Goal: Communication & Community: Ask a question

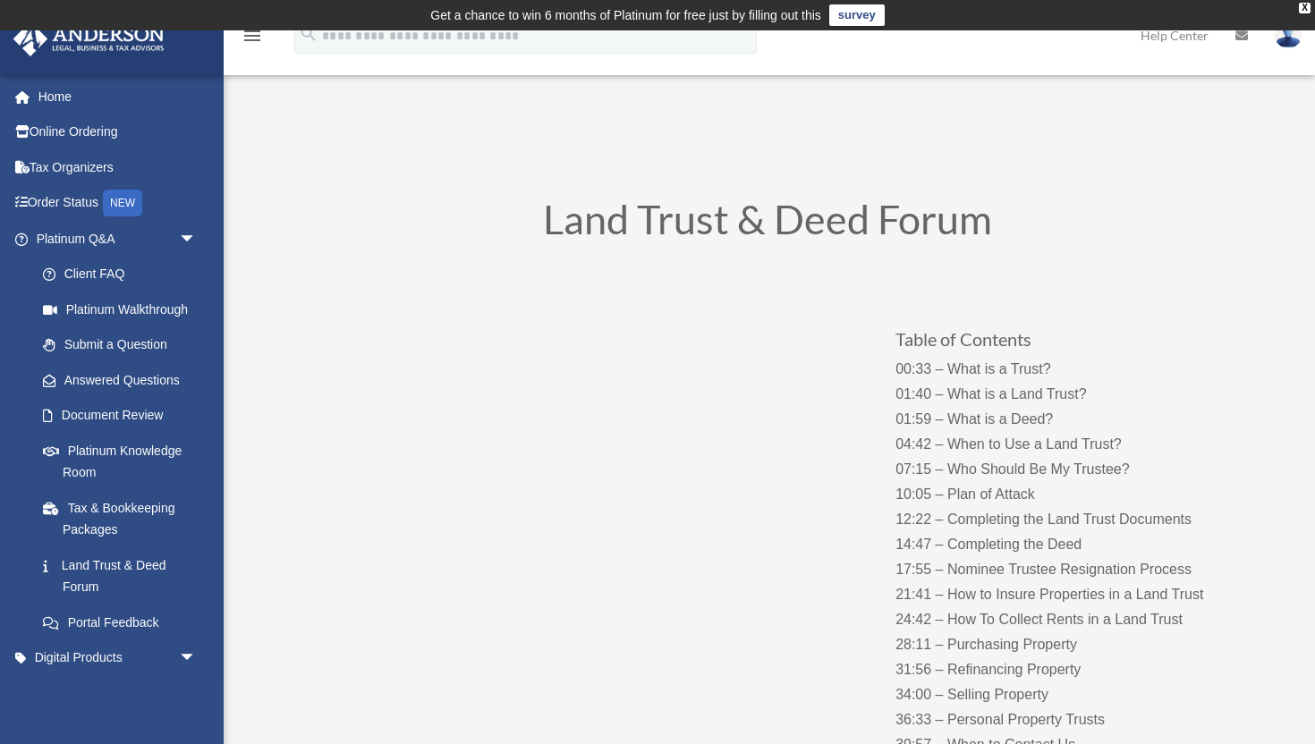
scroll to position [136, 0]
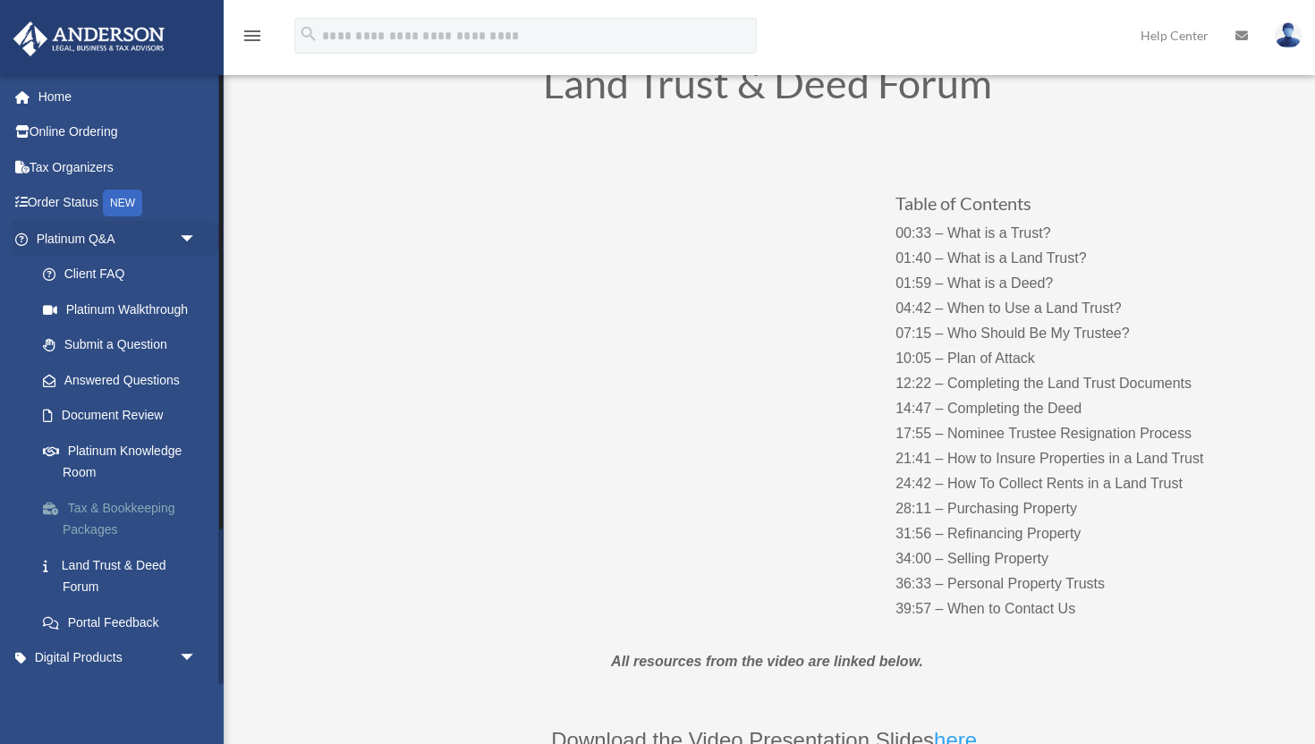
click at [114, 517] on link "Tax & Bookkeeping Packages" at bounding box center [124, 518] width 199 height 57
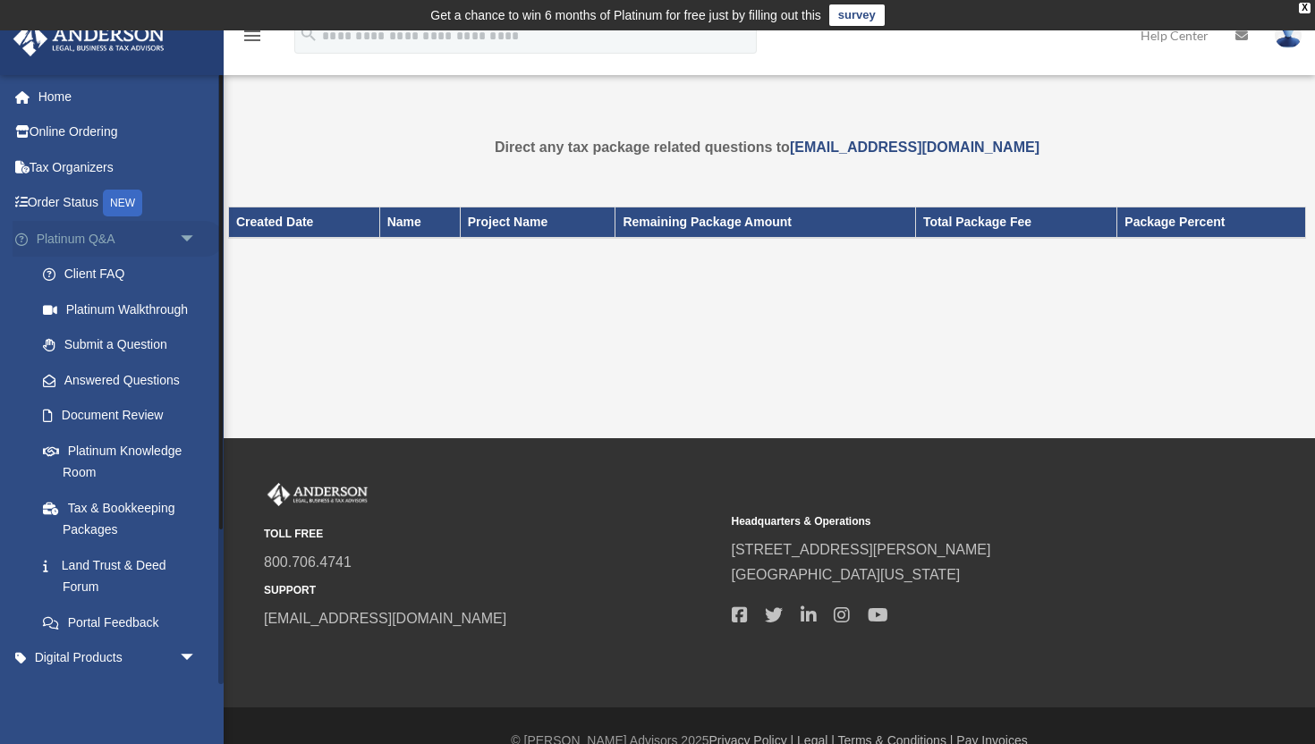
click at [194, 236] on span "arrow_drop_down" at bounding box center [197, 239] width 36 height 37
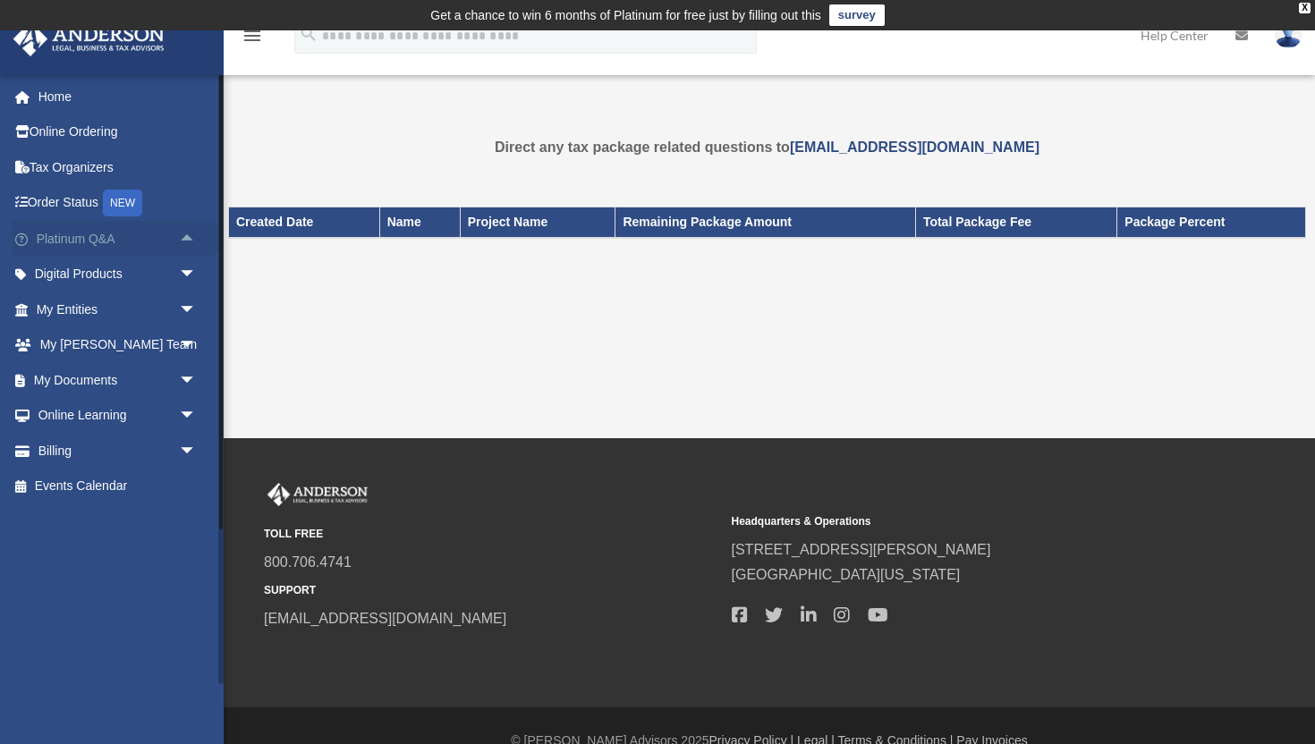
click at [194, 236] on span "arrow_drop_up" at bounding box center [197, 239] width 36 height 37
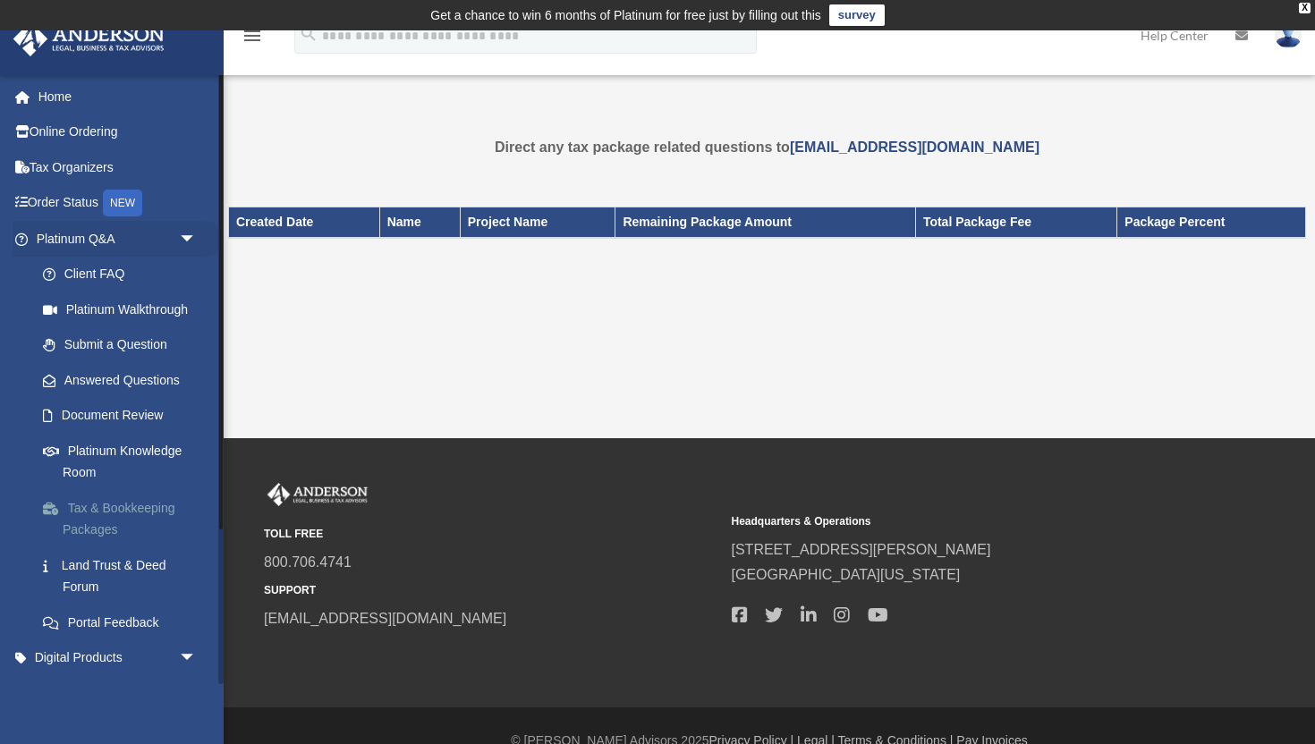
click at [104, 527] on link "Tax & Bookkeeping Packages" at bounding box center [124, 518] width 199 height 57
click at [112, 168] on link "Tax Organizers" at bounding box center [118, 167] width 211 height 36
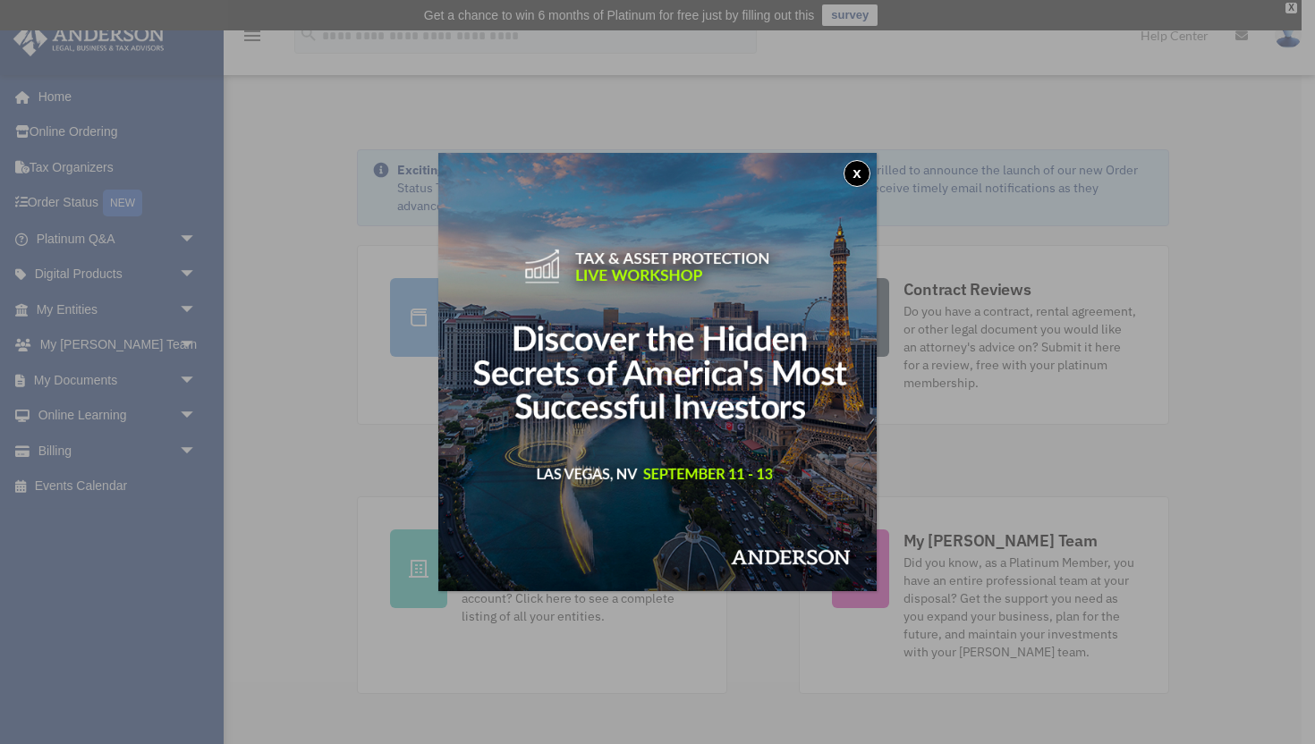
click at [861, 174] on button "x" at bounding box center [856, 173] width 27 height 27
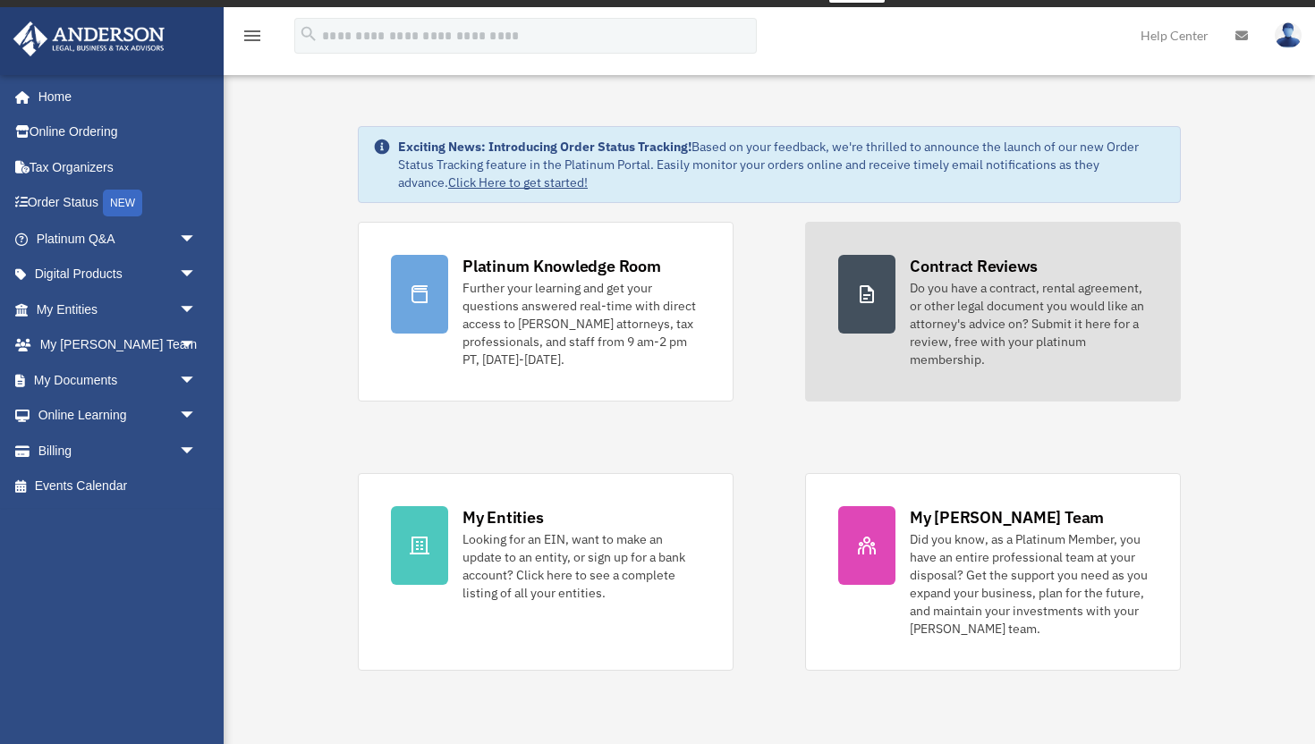
scroll to position [25, 0]
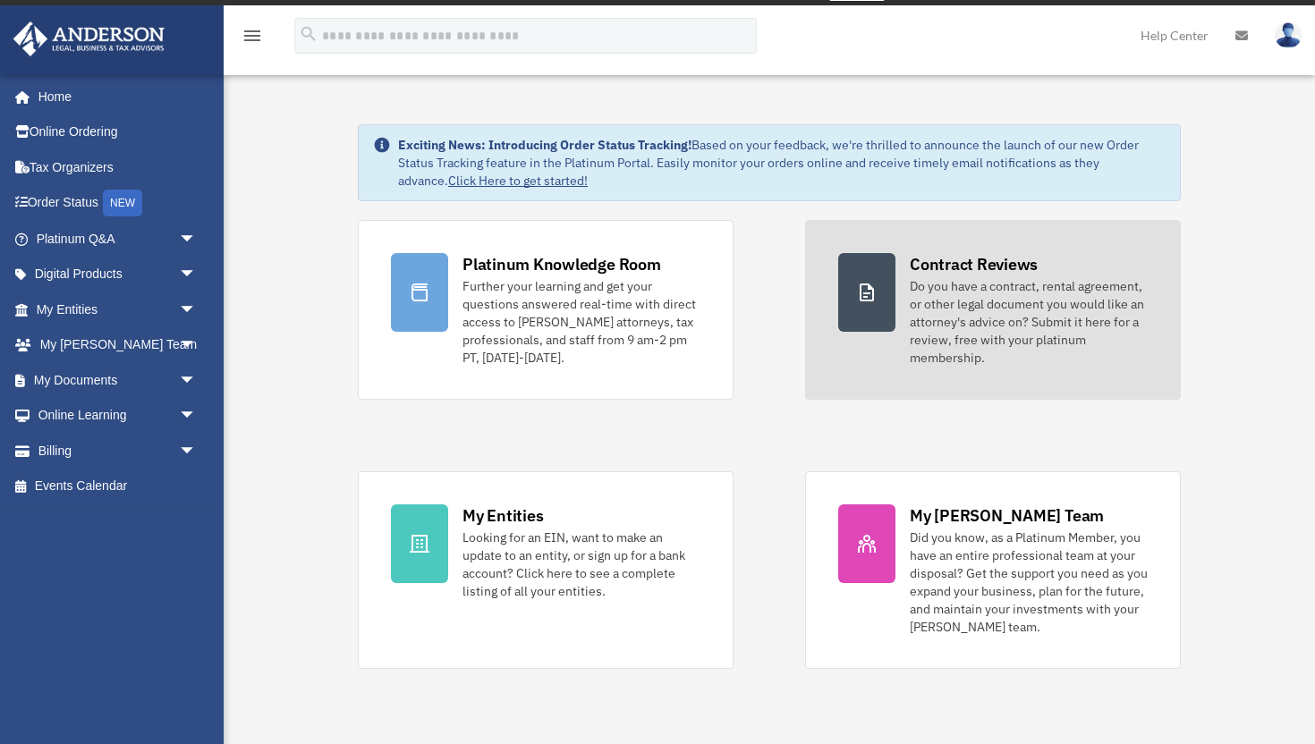
click at [1102, 334] on div "Do you have a contract, rental agreement, or other legal document you would lik…" at bounding box center [1029, 321] width 238 height 89
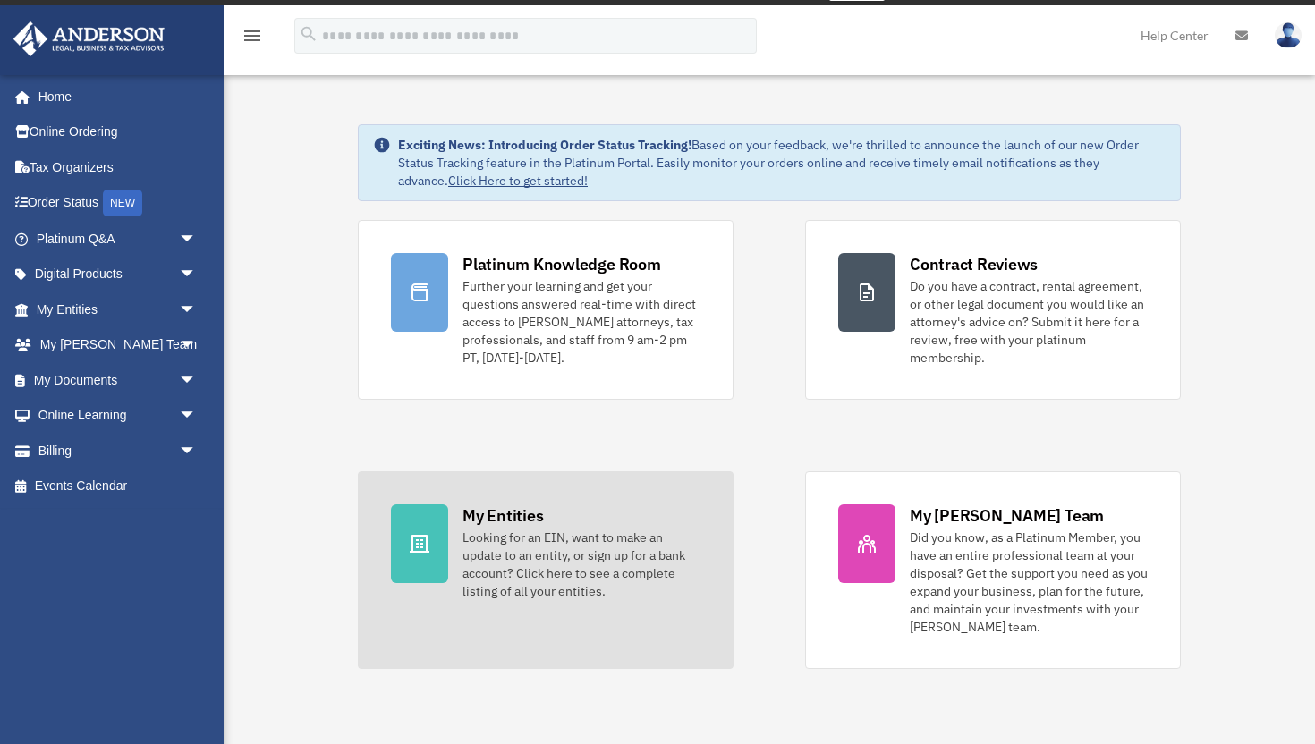
click at [623, 576] on div "Looking for an EIN, want to make an update to an entity, or sign up for a bank …" at bounding box center [581, 565] width 238 height 72
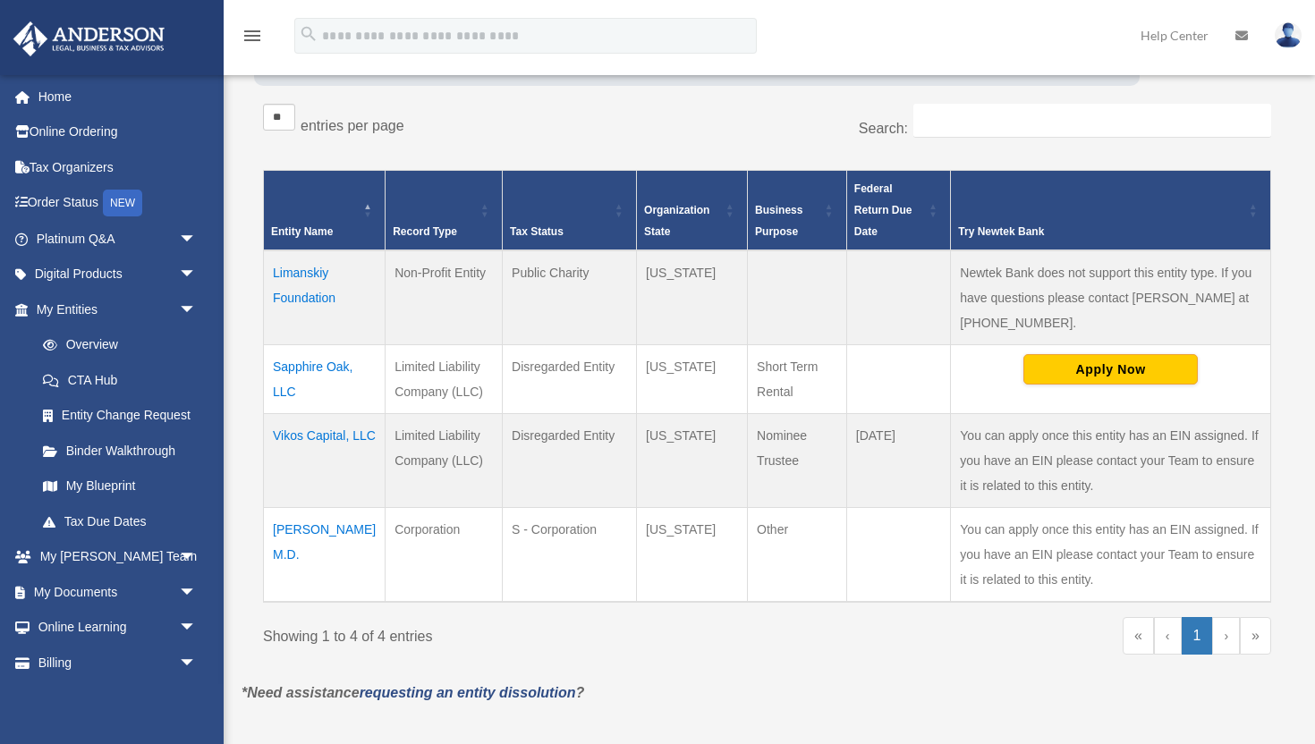
scroll to position [310, 0]
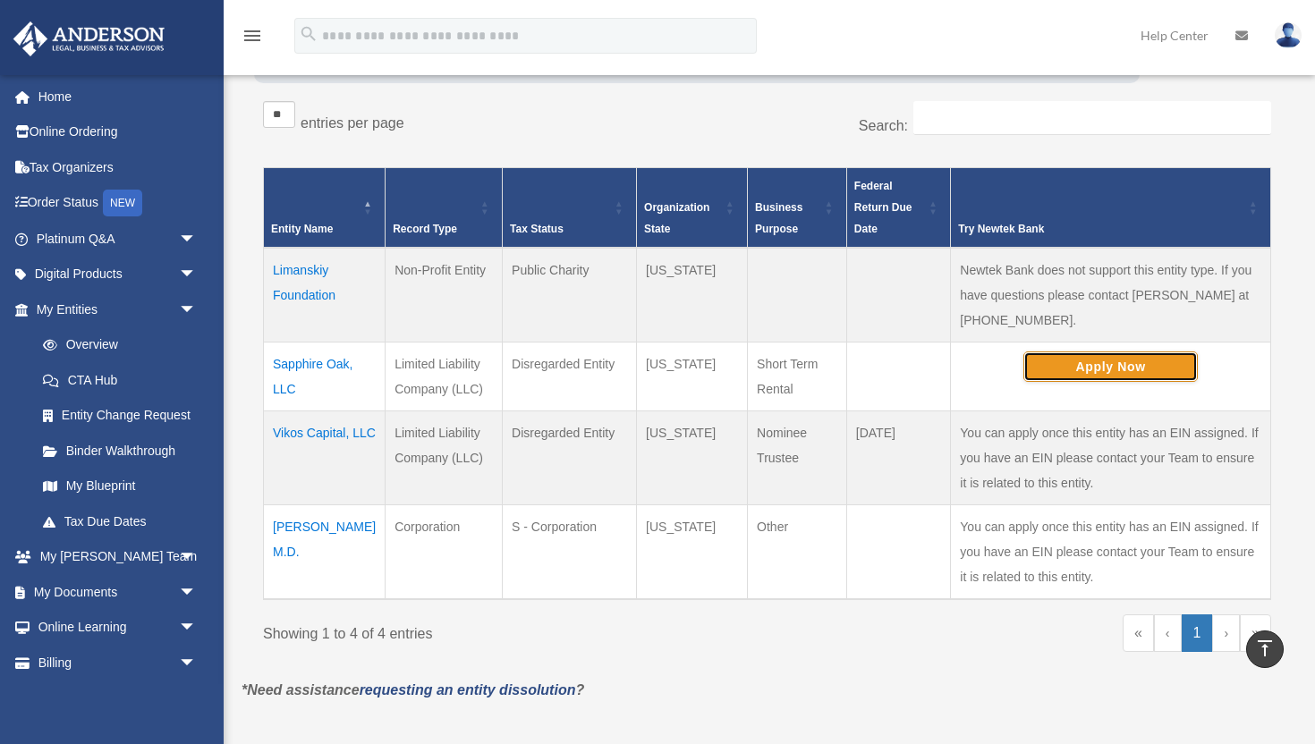
click at [1095, 374] on button "Apply Now" at bounding box center [1110, 366] width 174 height 30
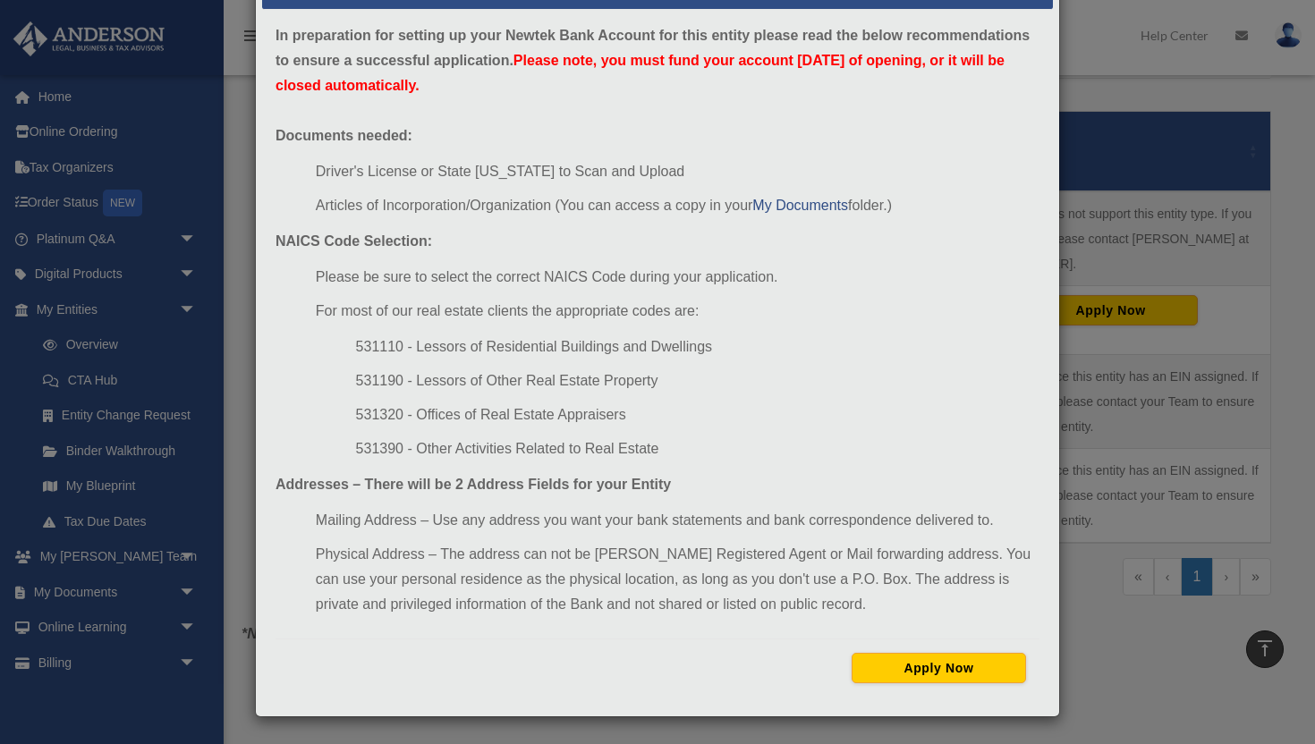
scroll to position [368, 0]
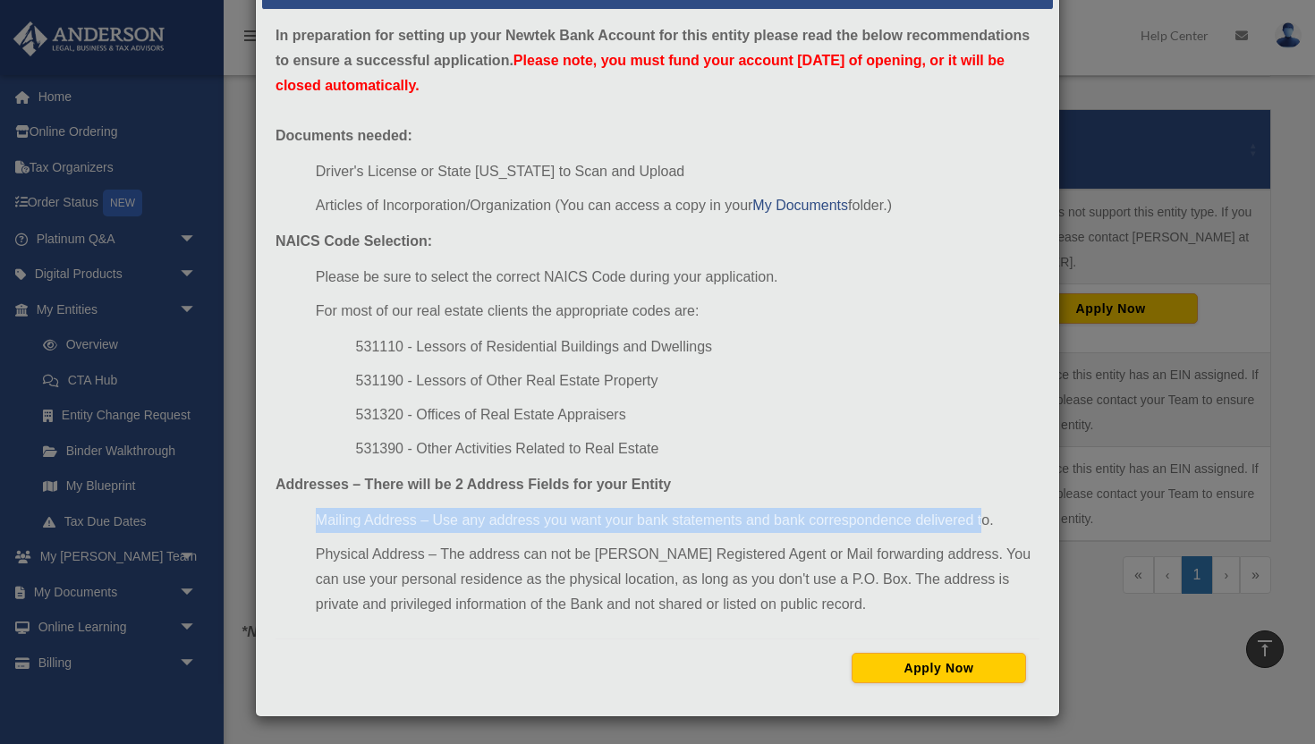
drag, startPoint x: 982, startPoint y: 518, endPoint x: 307, endPoint y: 529, distance: 675.3
click at [307, 529] on ul "Mailing Address – Use any address you want your bank statements and bank corres…" at bounding box center [657, 562] width 764 height 109
click at [850, 502] on div "In preparation for setting up your Newtek Bank Account for this entity please r…" at bounding box center [657, 360] width 791 height 700
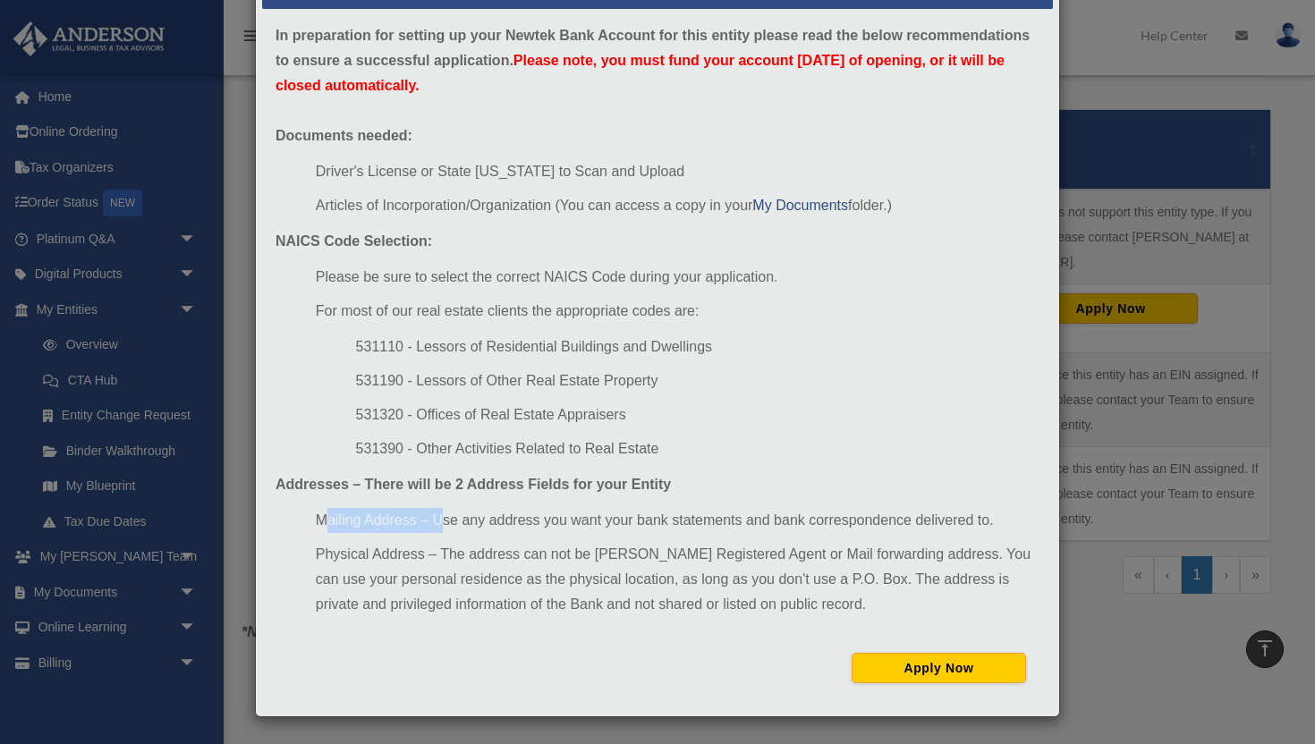
drag, startPoint x: 324, startPoint y: 523, endPoint x: 440, endPoint y: 530, distance: 116.5
click at [440, 530] on li "Mailing Address – Use any address you want your bank statements and bank corres…" at bounding box center [678, 520] width 724 height 25
drag, startPoint x: 335, startPoint y: 558, endPoint x: 410, endPoint y: 558, distance: 74.2
click at [410, 558] on li "Physical Address – The address can not be Anderson's Registered Agent or Mail f…" at bounding box center [678, 579] width 724 height 75
drag, startPoint x: 842, startPoint y: 578, endPoint x: 760, endPoint y: 580, distance: 82.3
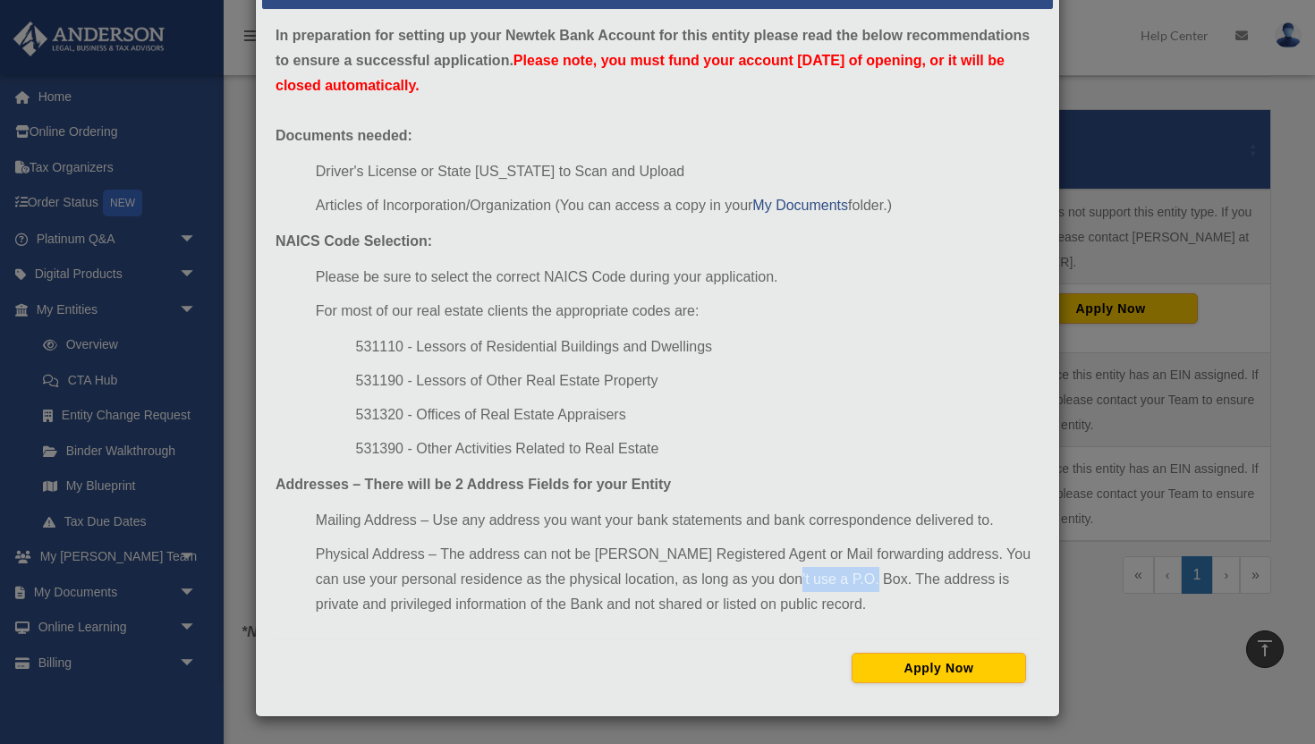
click at [760, 579] on li "Physical Address – The address can not be Anderson's Registered Agent or Mail f…" at bounding box center [678, 579] width 724 height 75
drag, startPoint x: 444, startPoint y: 555, endPoint x: 317, endPoint y: 562, distance: 127.1
click at [317, 559] on li "Physical Address – The address can not be Anderson's Registered Agent or Mail f…" at bounding box center [678, 579] width 724 height 75
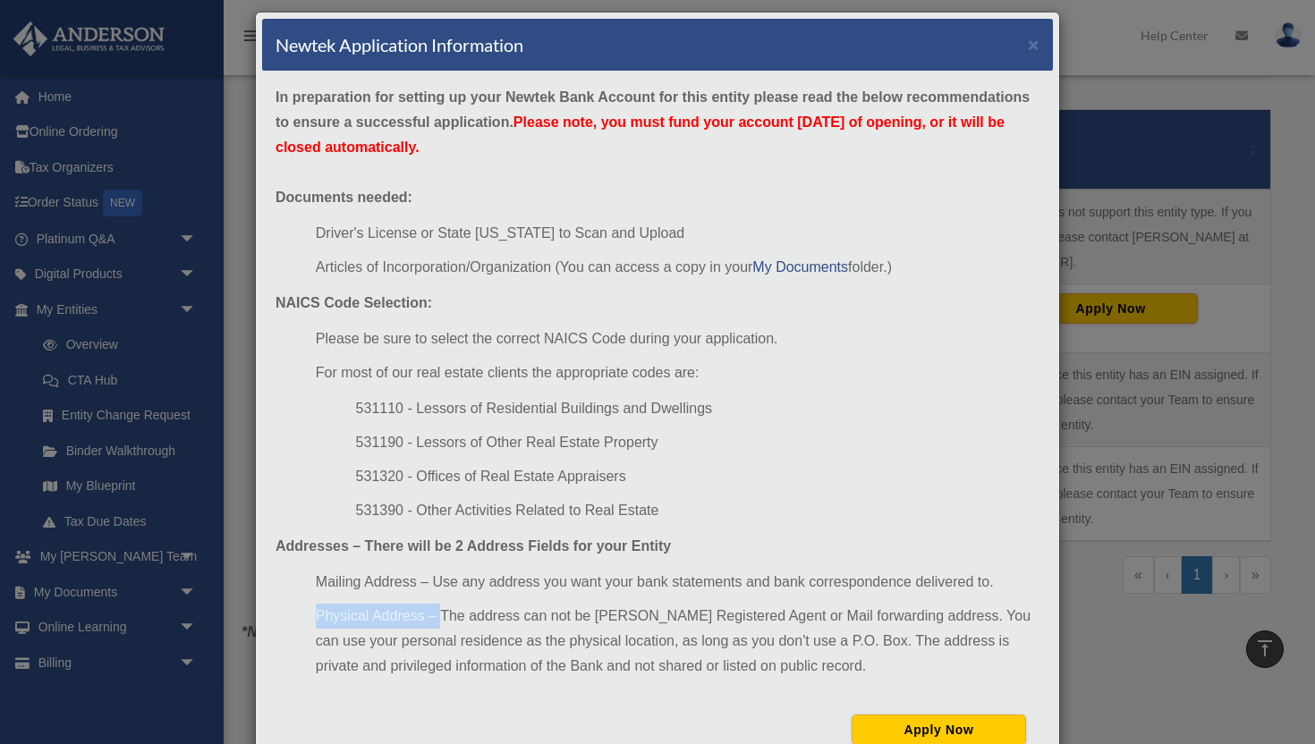
scroll to position [0, 0]
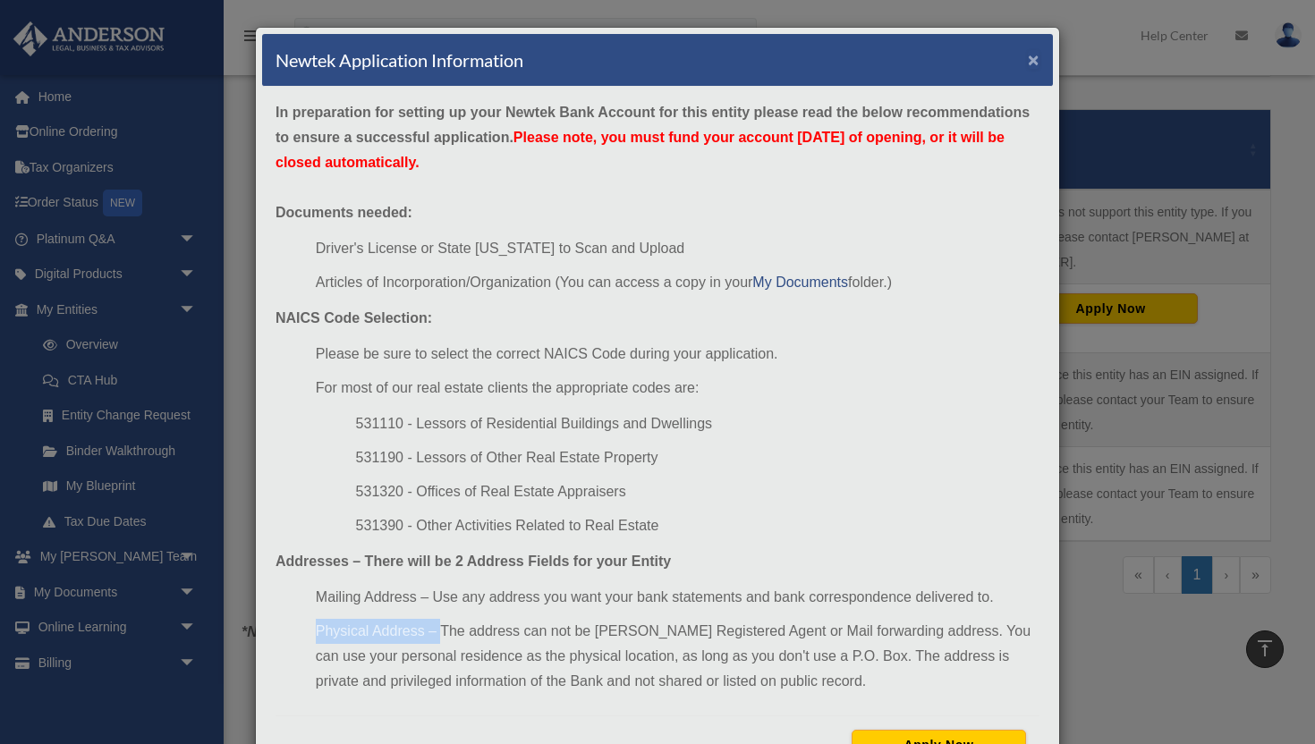
click at [1028, 60] on button "×" at bounding box center [1034, 59] width 12 height 19
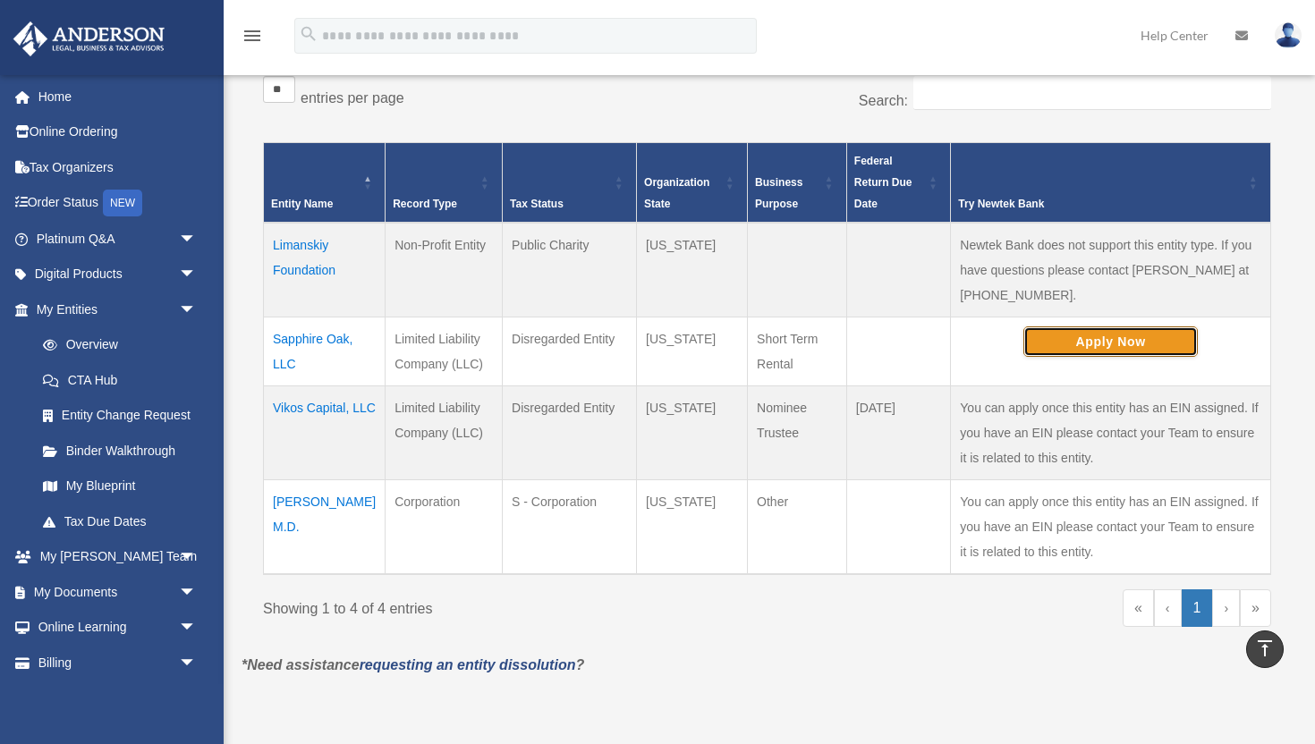
scroll to position [332, 0]
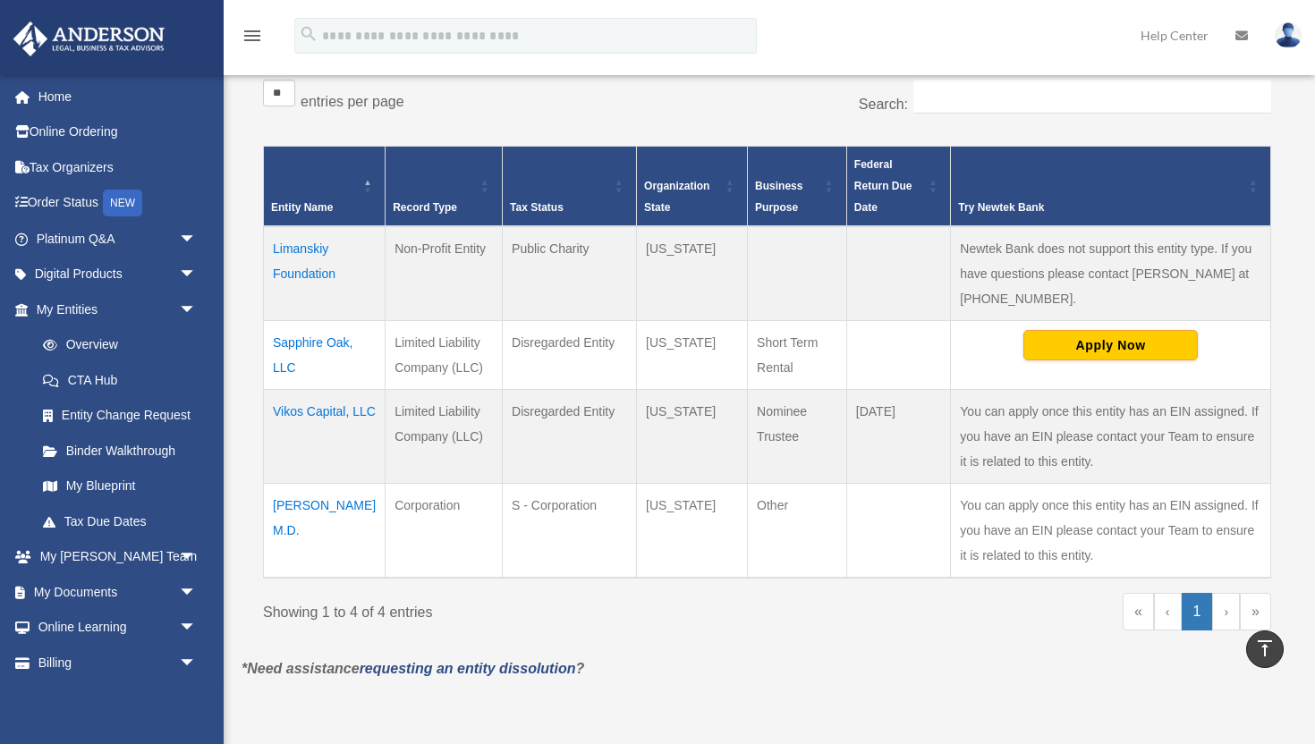
click at [613, 449] on td "Disregarded Entity" at bounding box center [570, 436] width 134 height 94
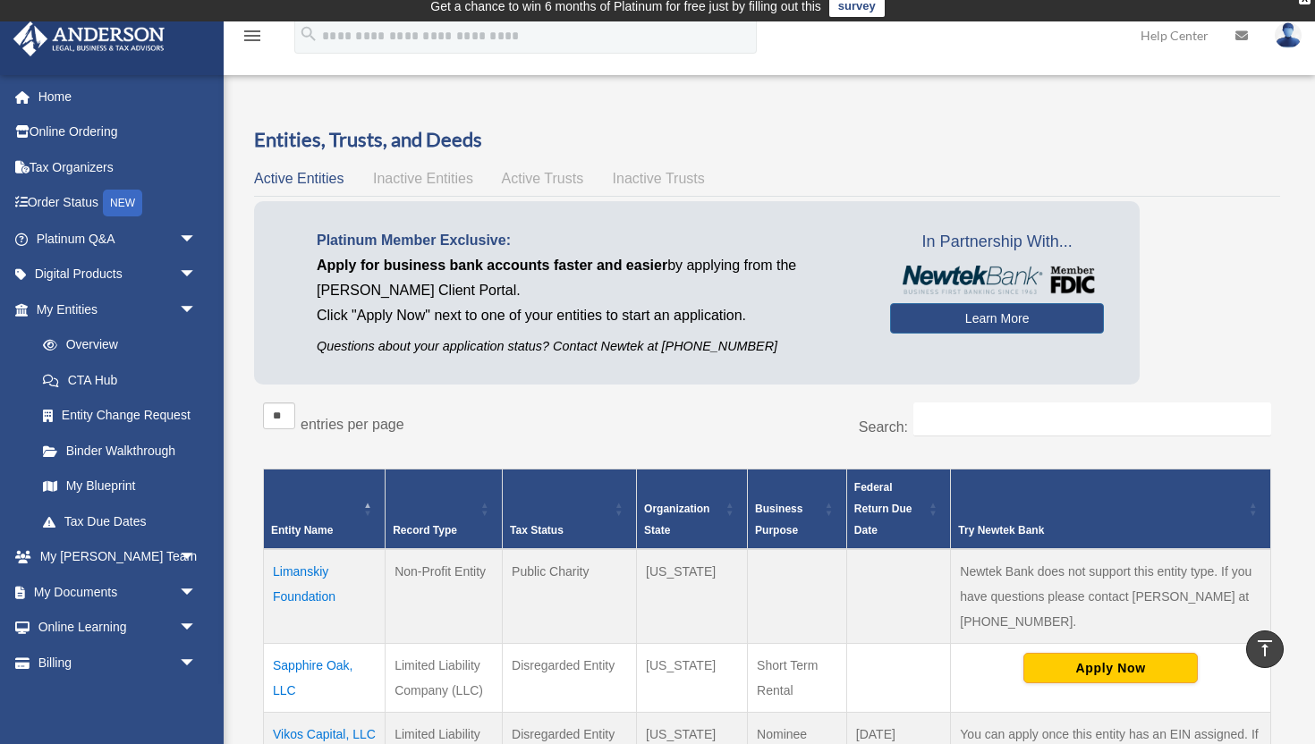
scroll to position [0, 0]
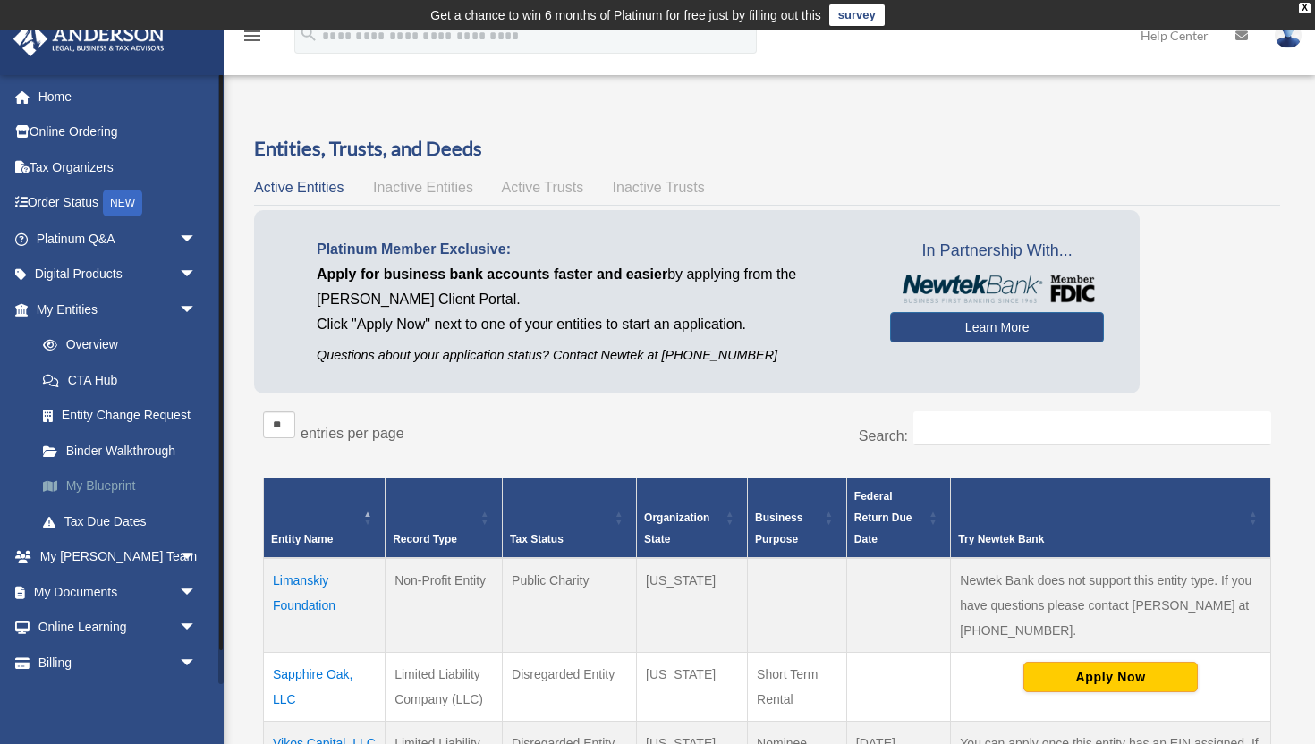
click at [130, 491] on link "My Blueprint" at bounding box center [124, 487] width 199 height 36
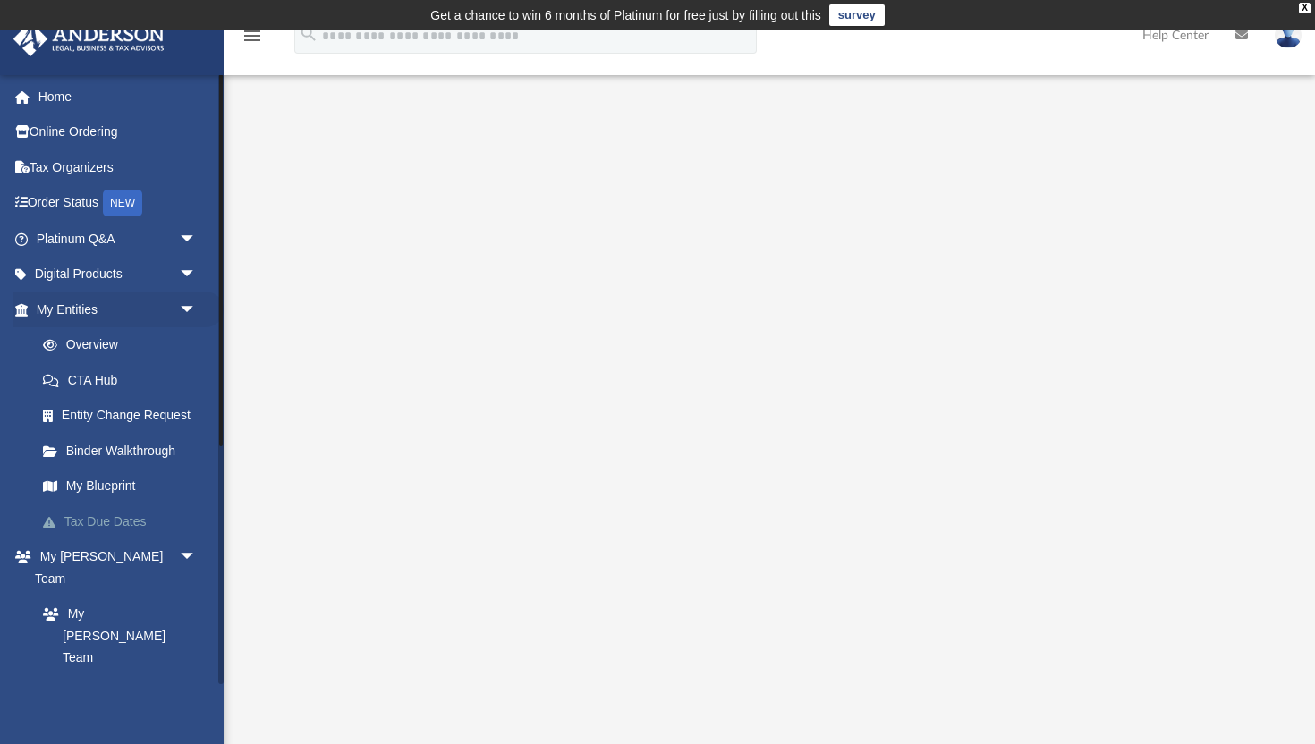
click at [133, 525] on link "Tax Due Dates" at bounding box center [124, 522] width 199 height 36
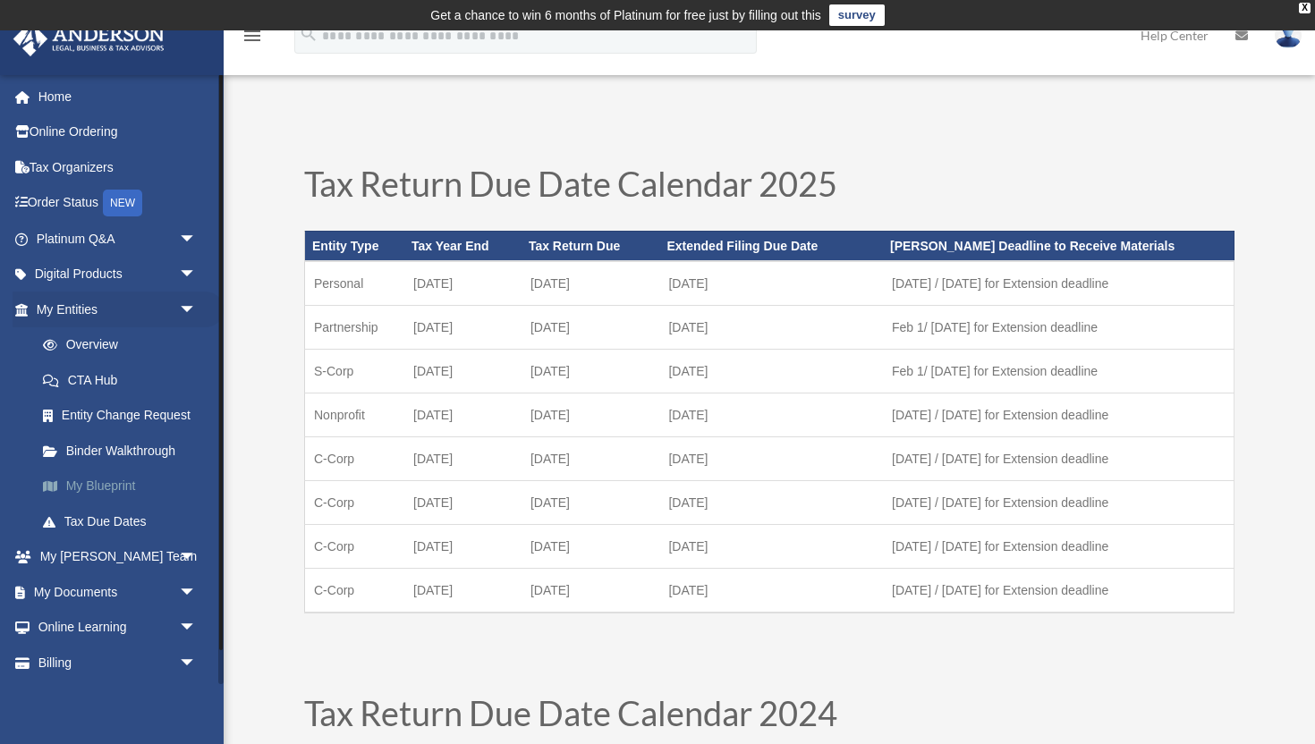
click at [128, 487] on link "My Blueprint" at bounding box center [124, 487] width 199 height 36
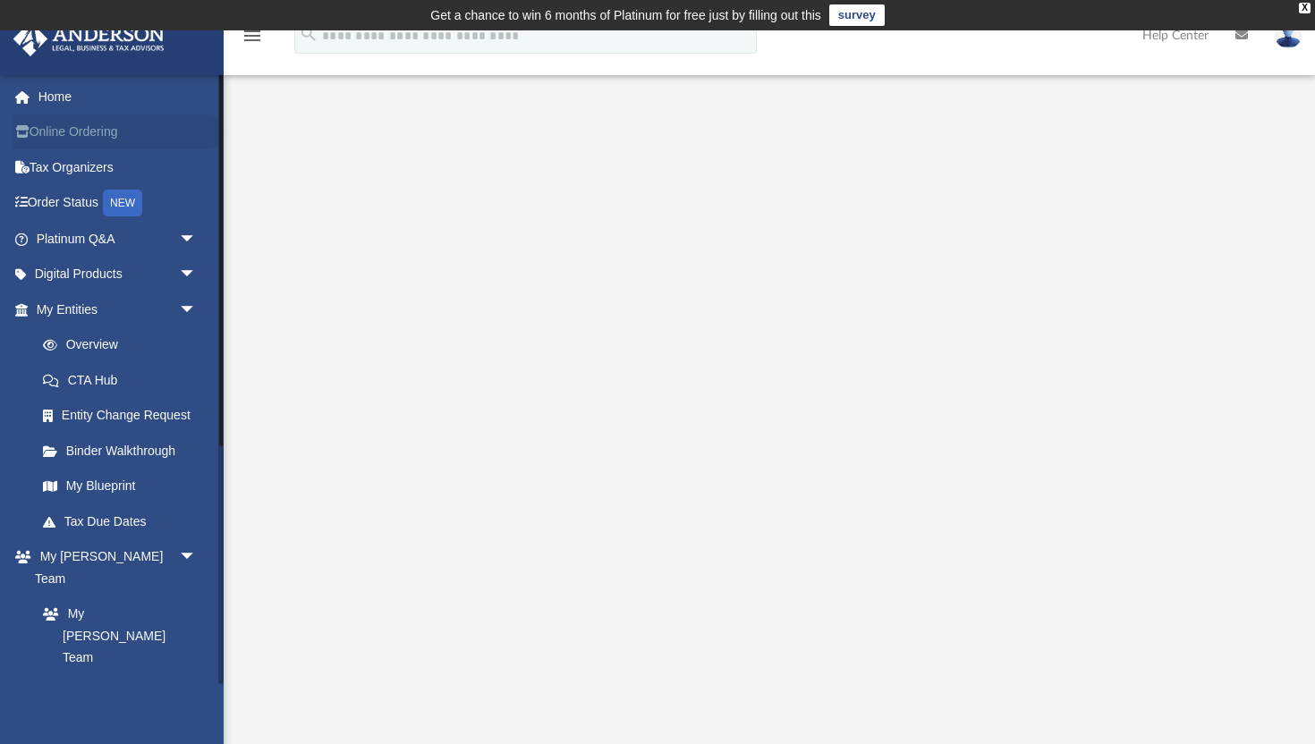
click at [90, 138] on link "Online Ordering" at bounding box center [118, 132] width 211 height 36
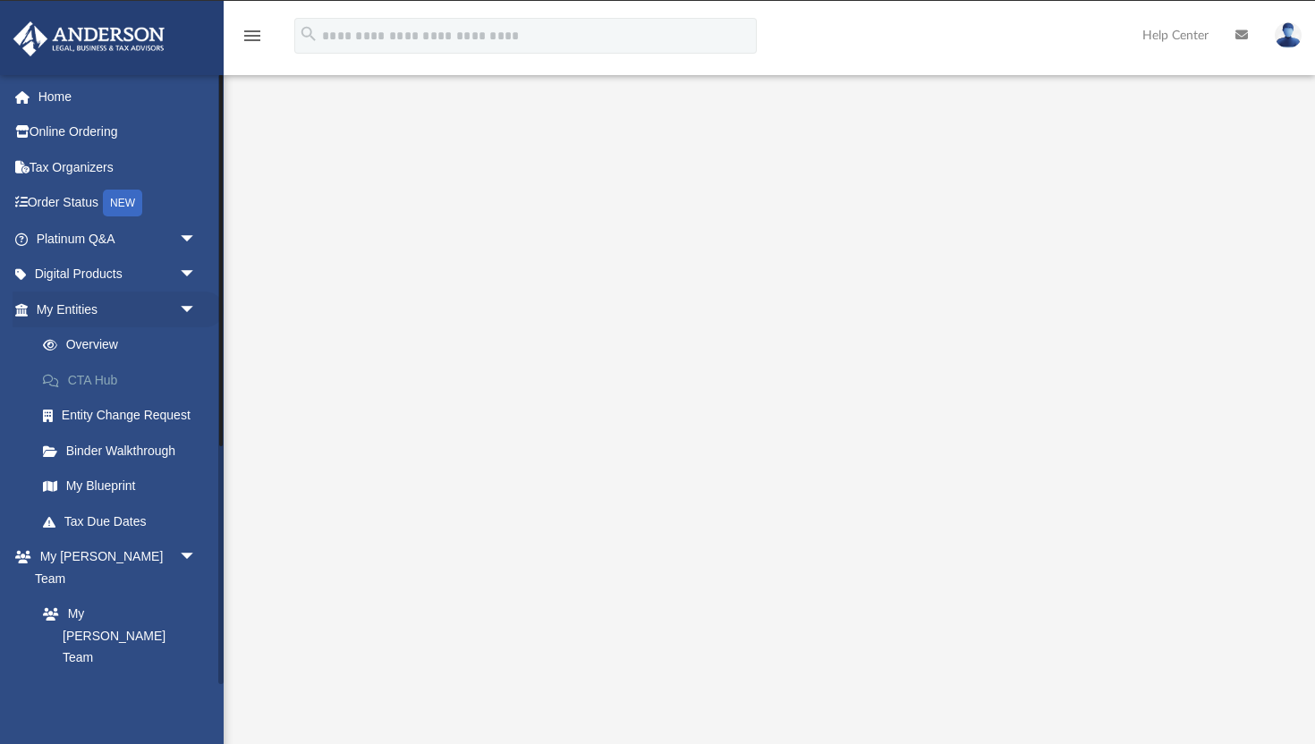
click at [115, 374] on link "CTA Hub" at bounding box center [124, 380] width 199 height 36
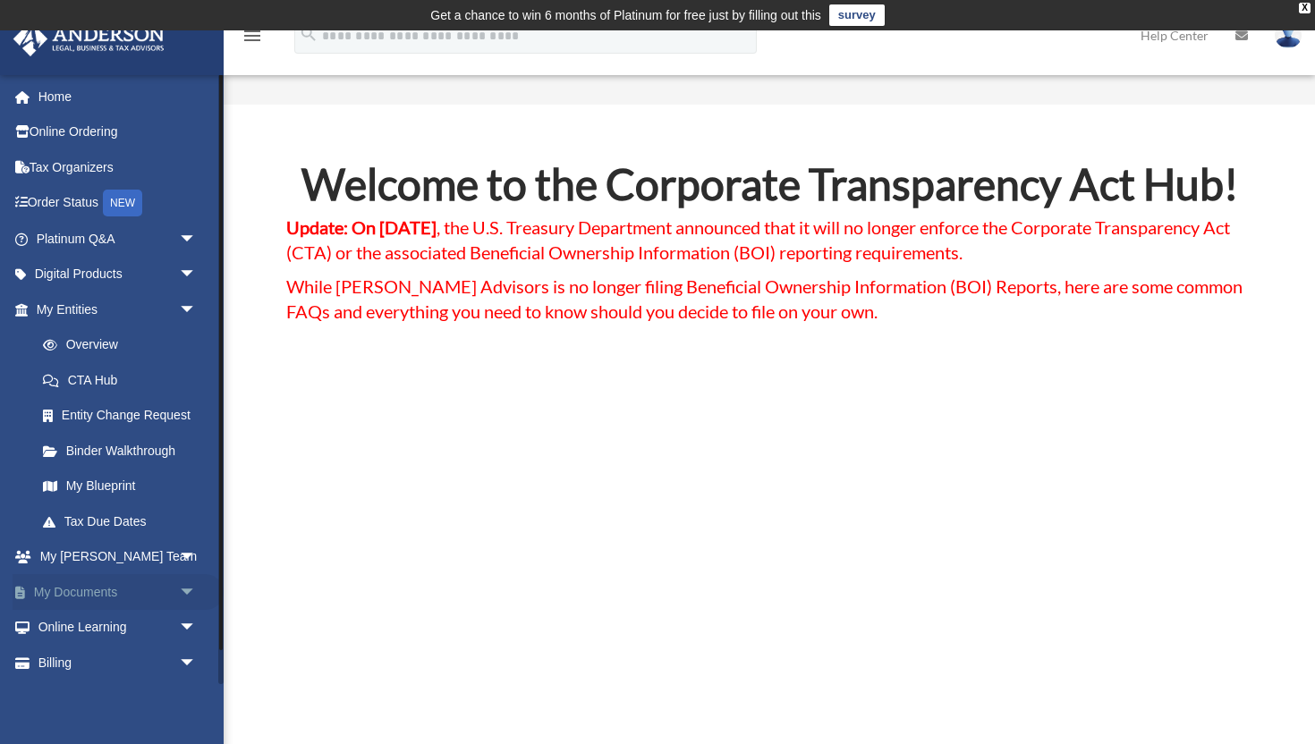
click at [109, 597] on link "My Documents arrow_drop_down" at bounding box center [118, 592] width 211 height 36
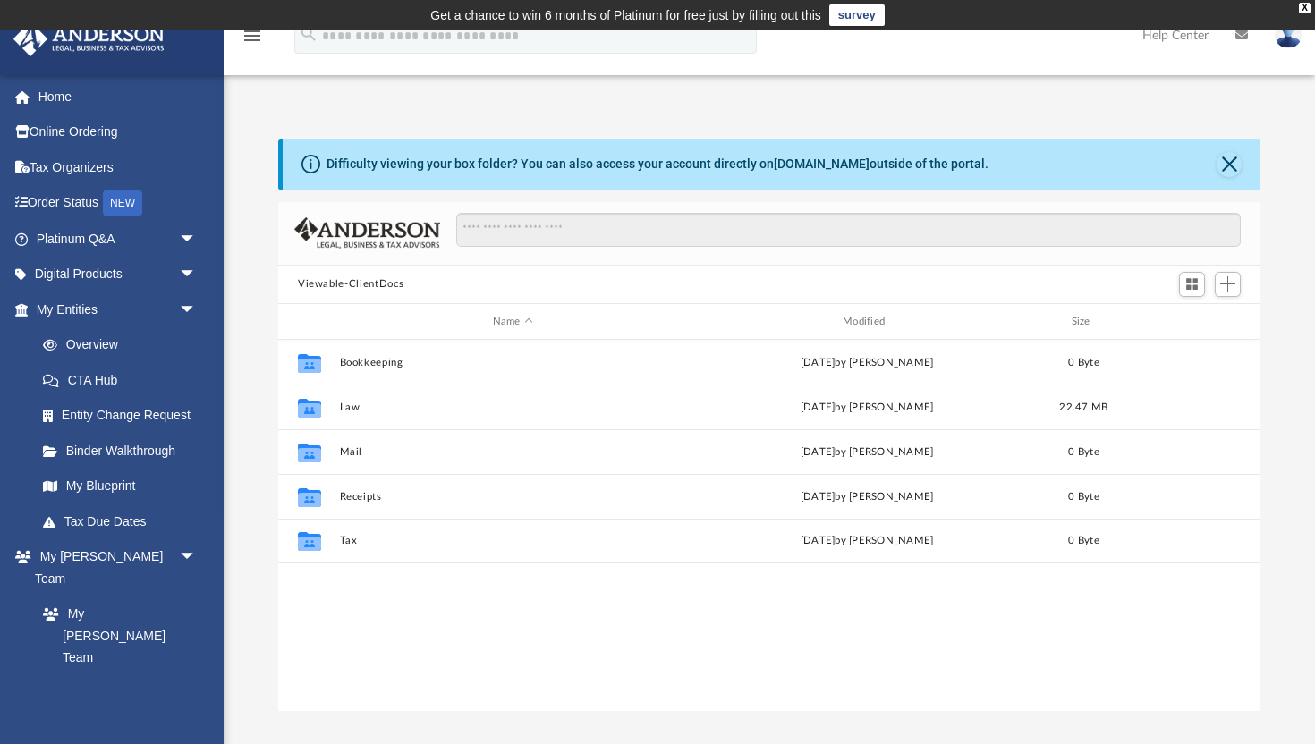
scroll to position [406, 982]
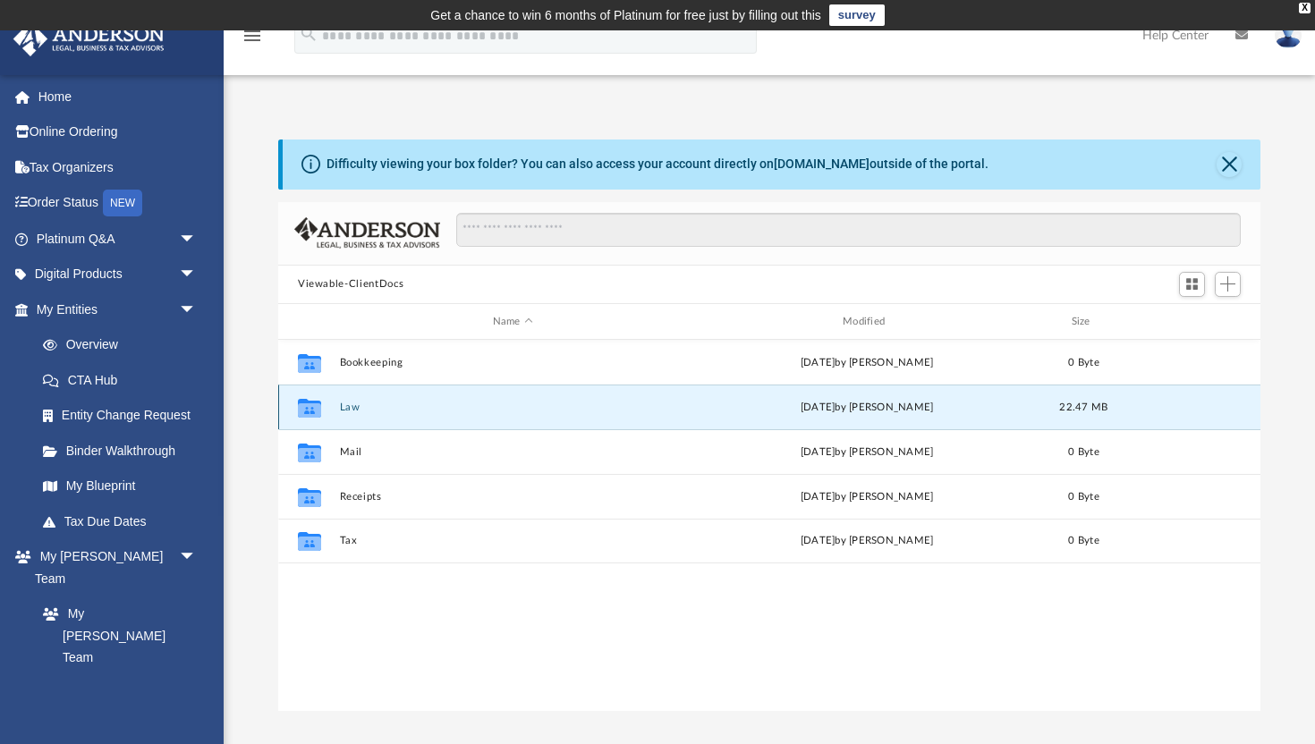
click at [500, 403] on button "Law" at bounding box center [513, 408] width 346 height 12
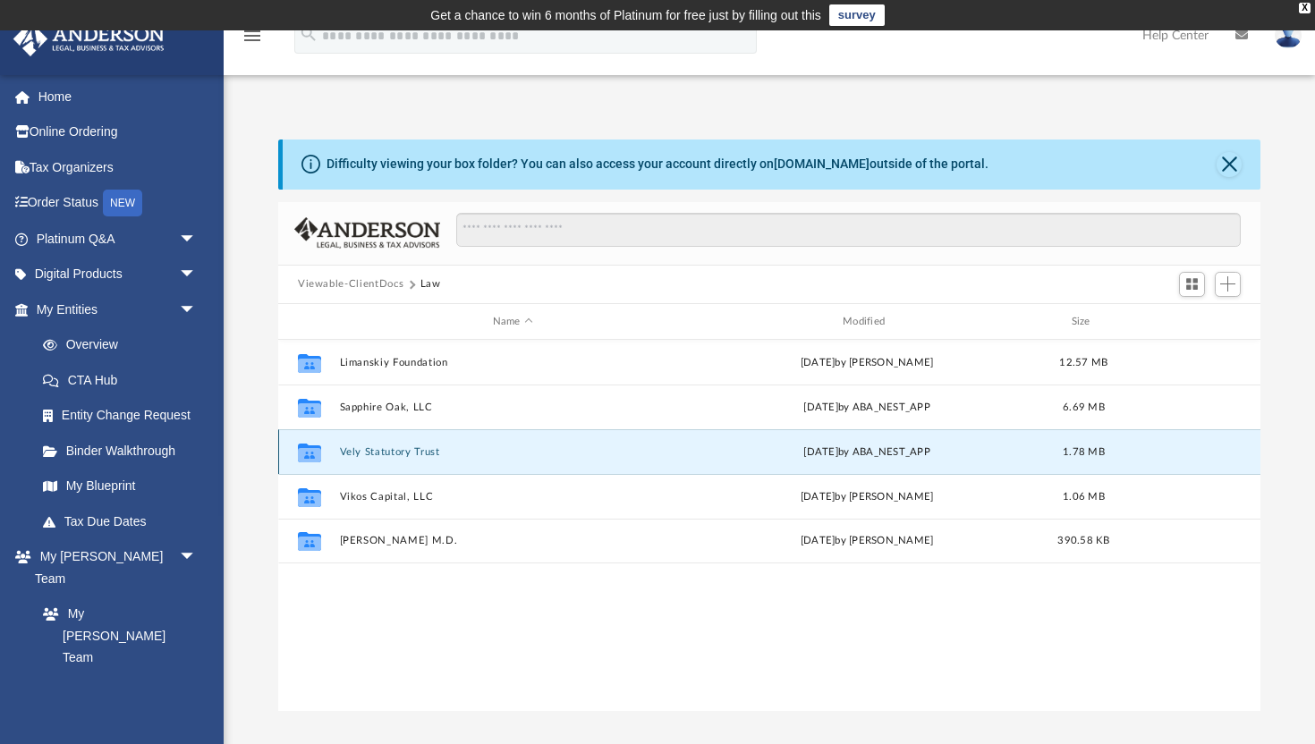
click at [422, 454] on button "Vely Statutory Trust" at bounding box center [513, 452] width 346 height 12
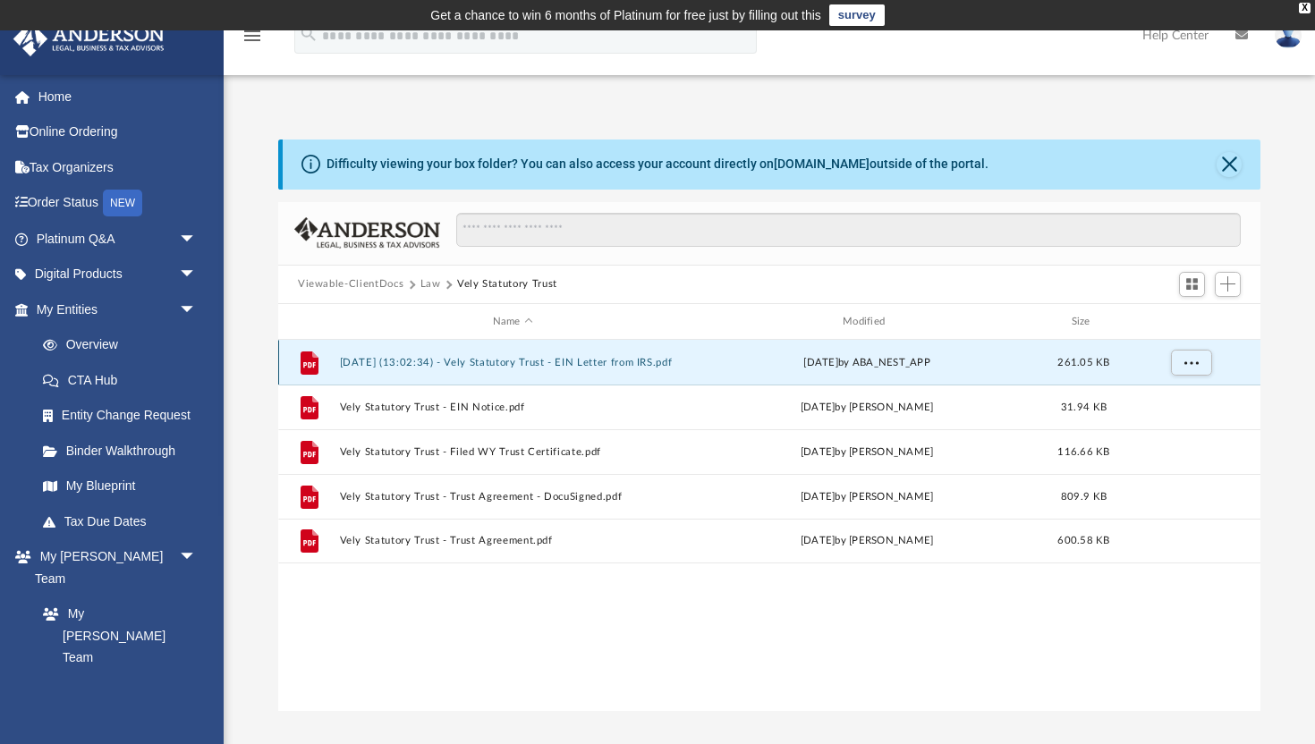
click at [636, 362] on button "2025.06.10 (13:02:34) - Vely Statutory Trust - EIN Letter from IRS.pdf" at bounding box center [513, 363] width 346 height 12
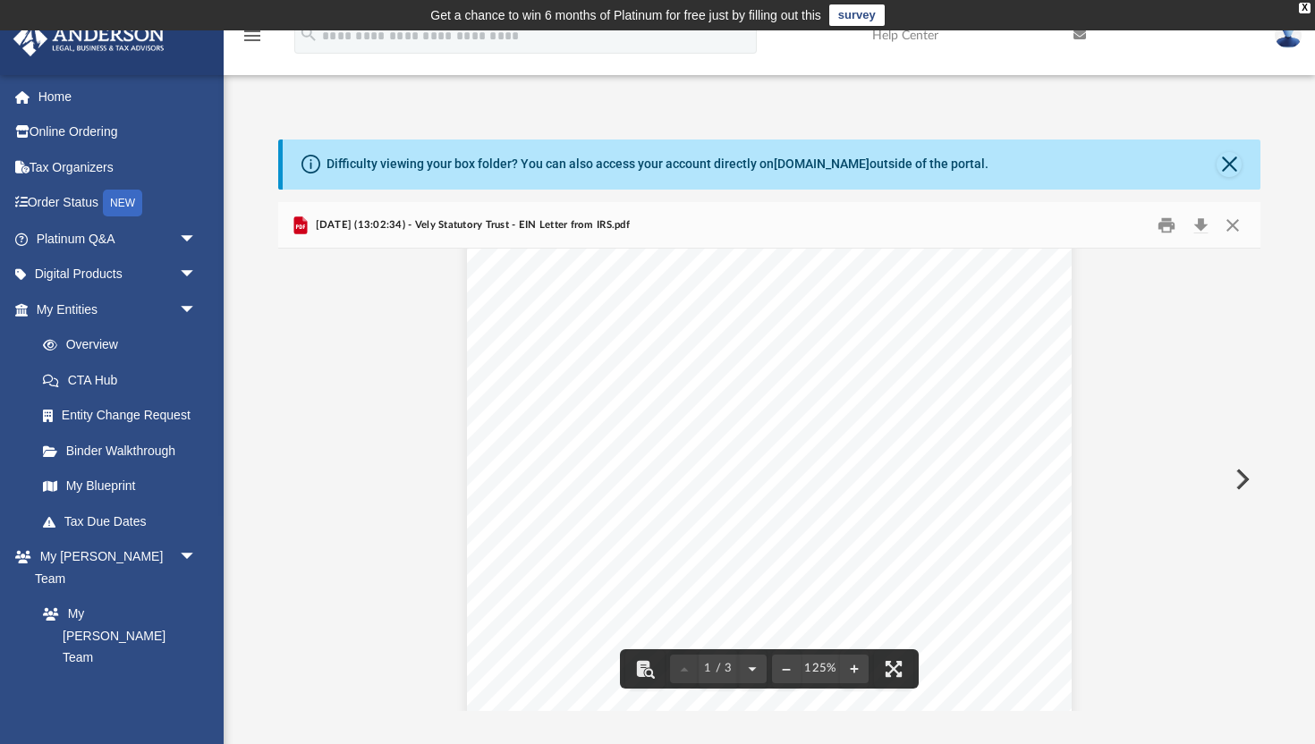
scroll to position [34, 0]
click at [1234, 219] on button "Close" at bounding box center [1232, 225] width 32 height 28
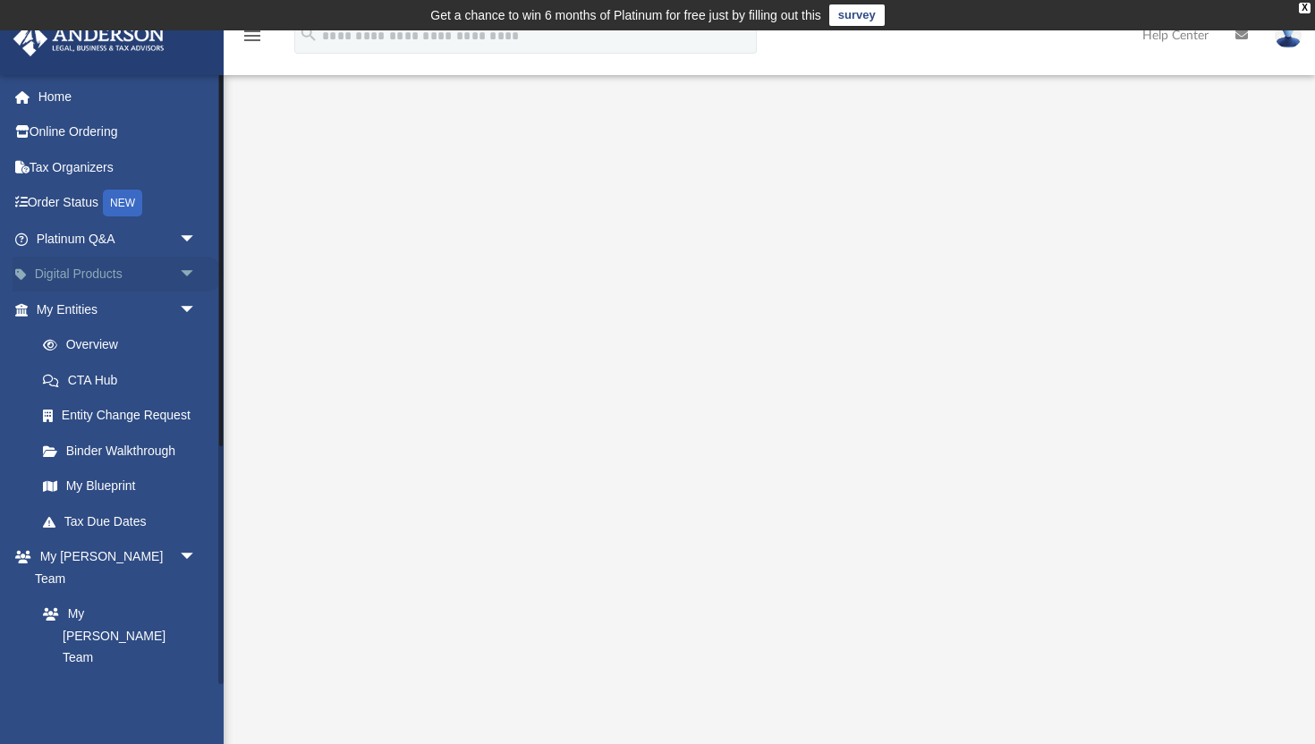
click at [189, 274] on span "arrow_drop_down" at bounding box center [197, 275] width 36 height 37
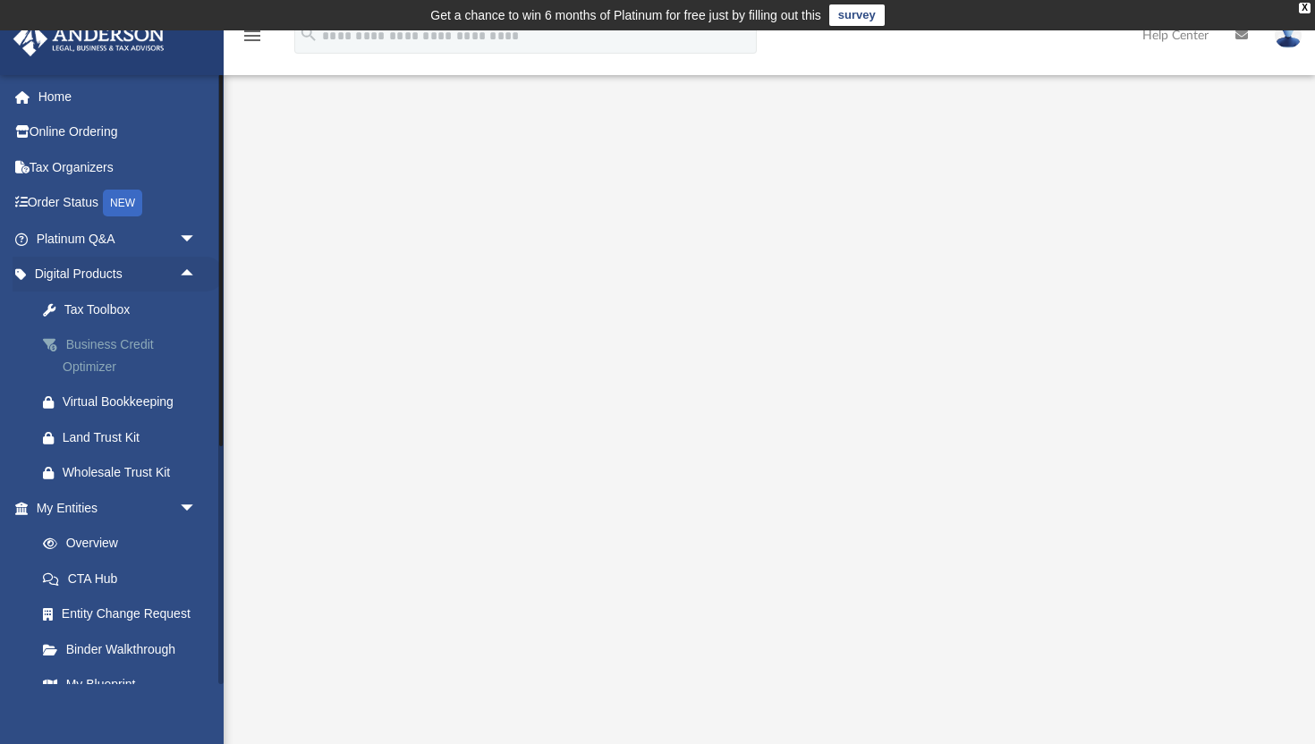
click at [100, 349] on div "Business Credit Optimizer" at bounding box center [132, 356] width 139 height 44
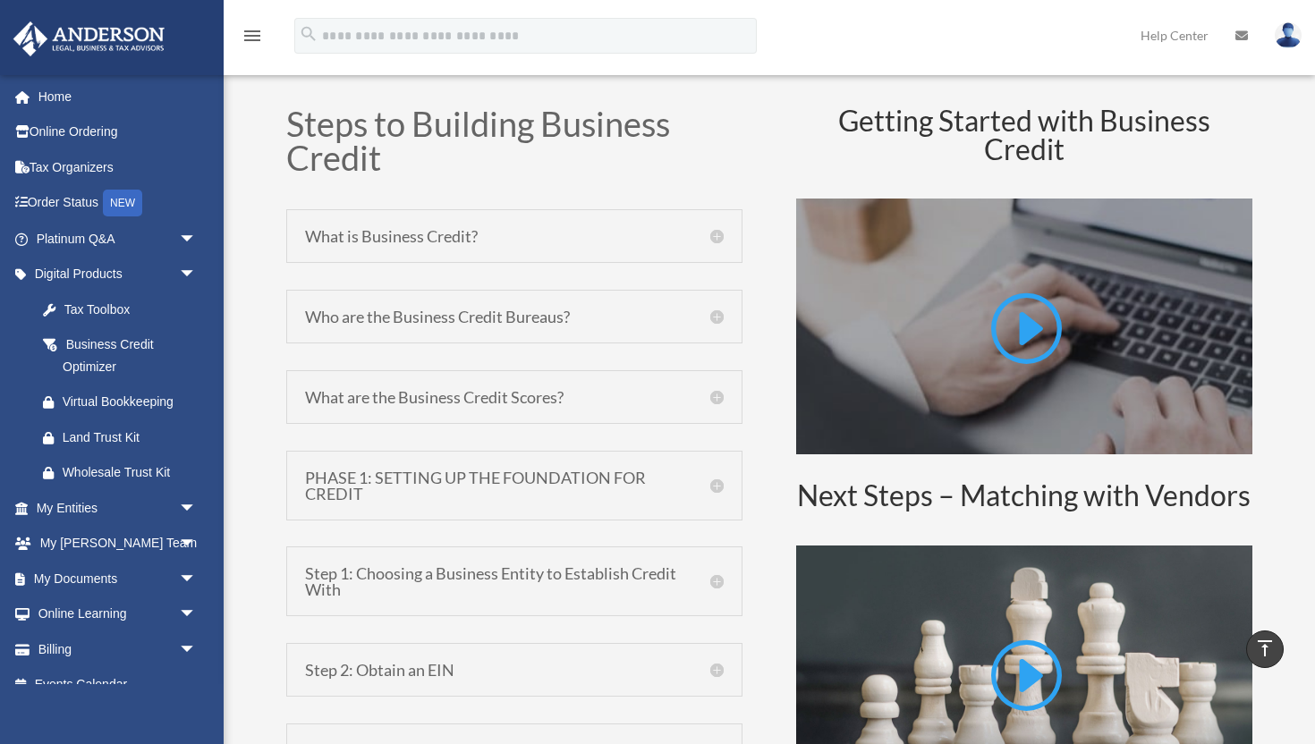
scroll to position [859, 0]
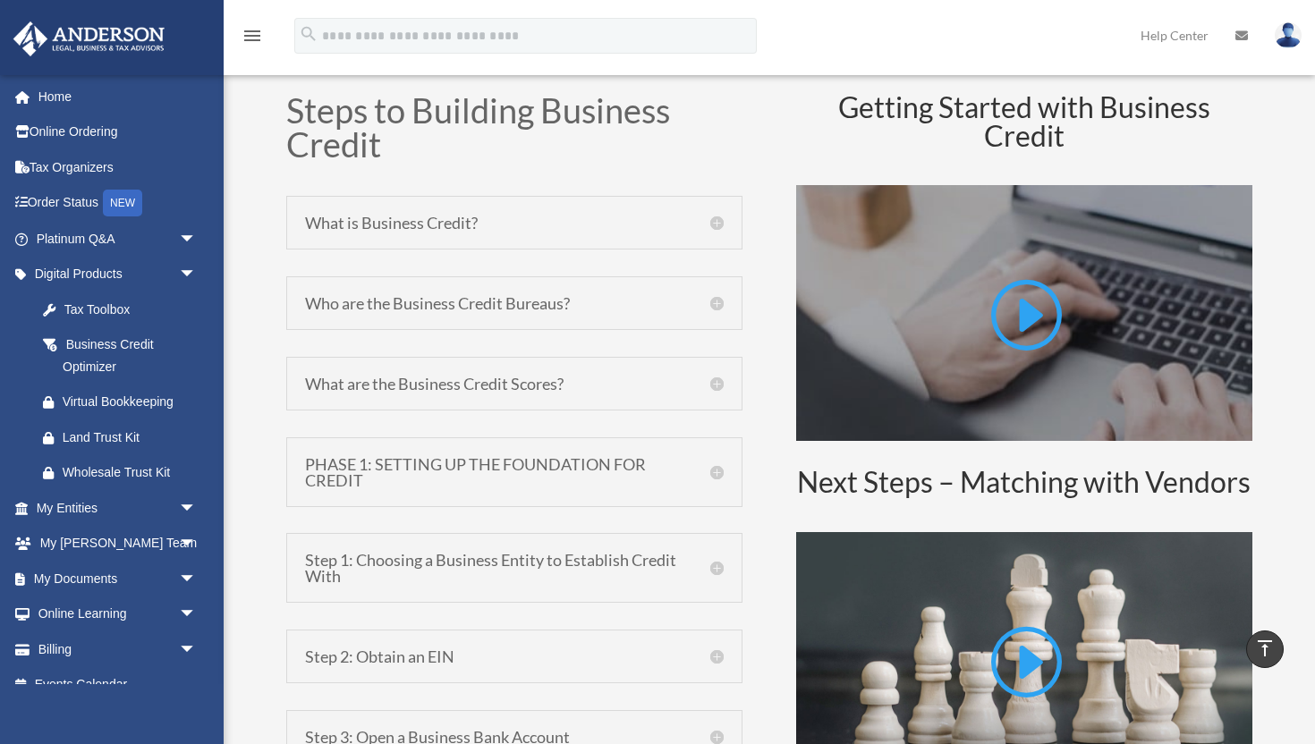
click at [663, 300] on h5 "Who are the Business Credit Bureaus?" at bounding box center [514, 303] width 419 height 16
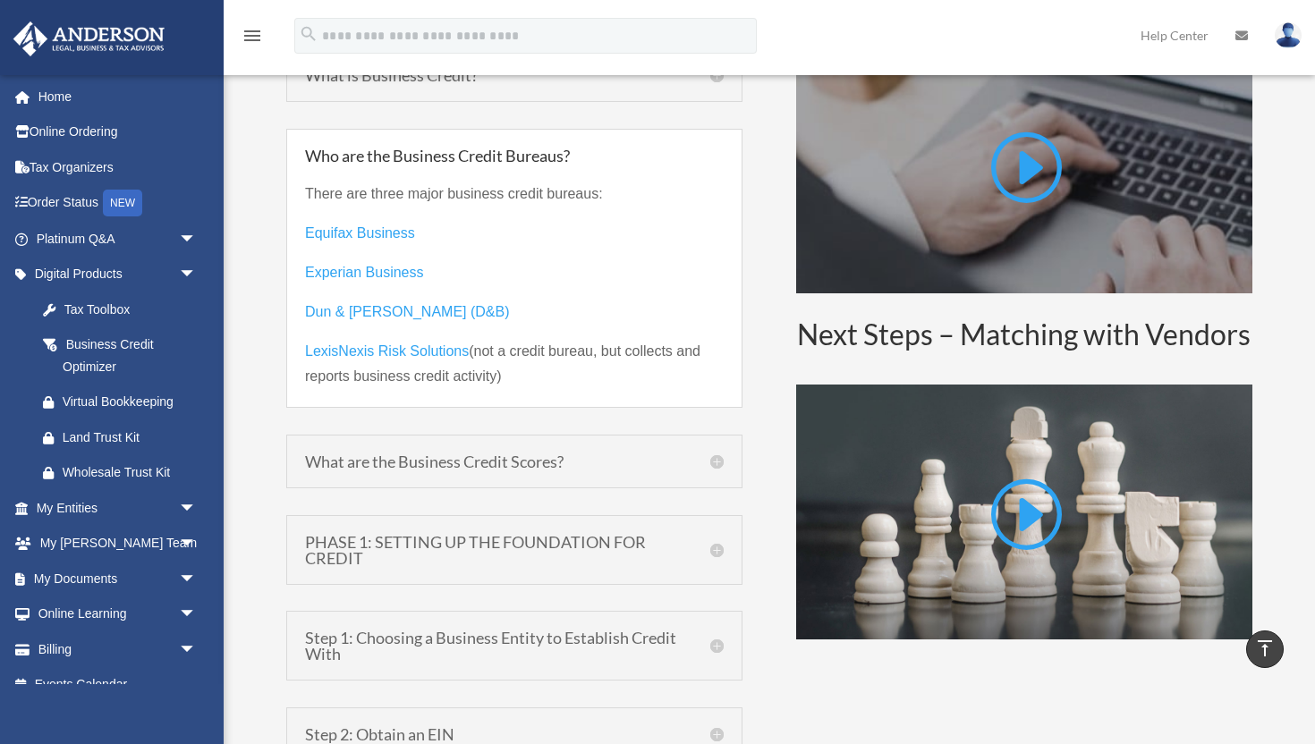
click at [575, 478] on div "What are the Business Credit Scores? Business credit scores are based on inform…" at bounding box center [514, 462] width 456 height 54
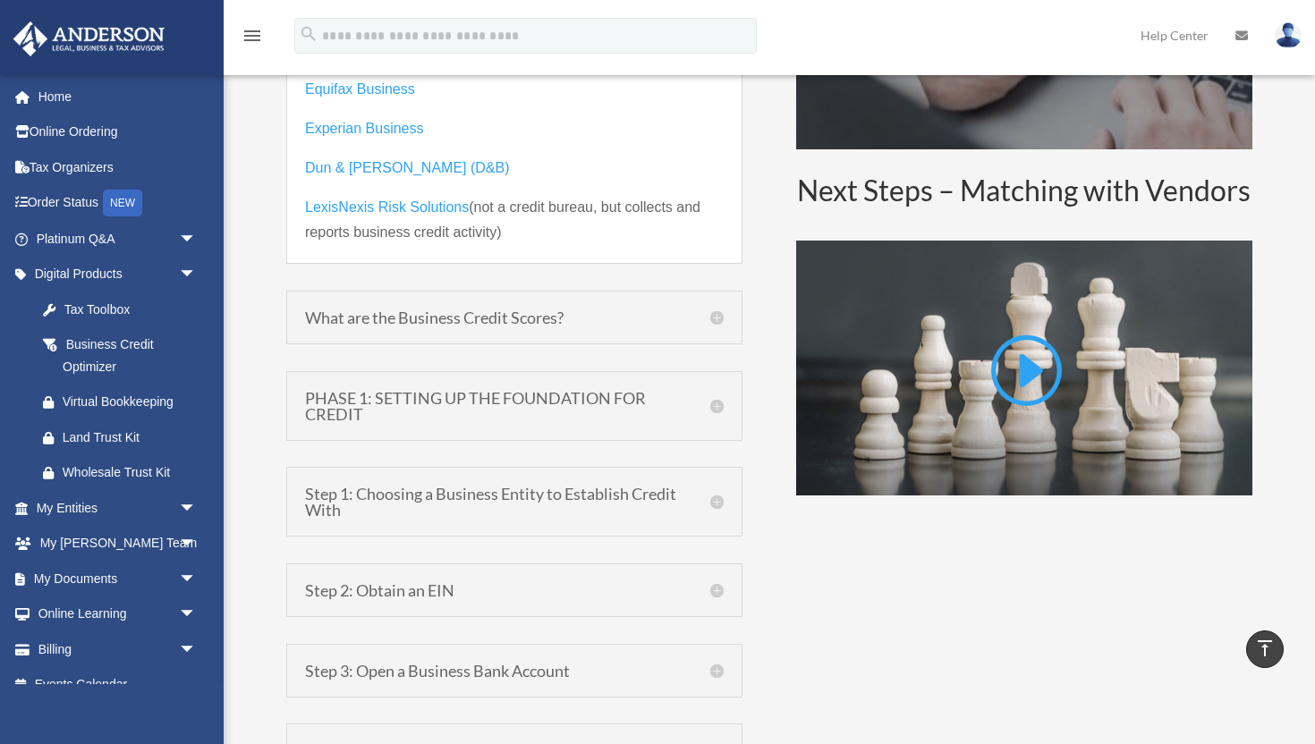
scroll to position [1177, 0]
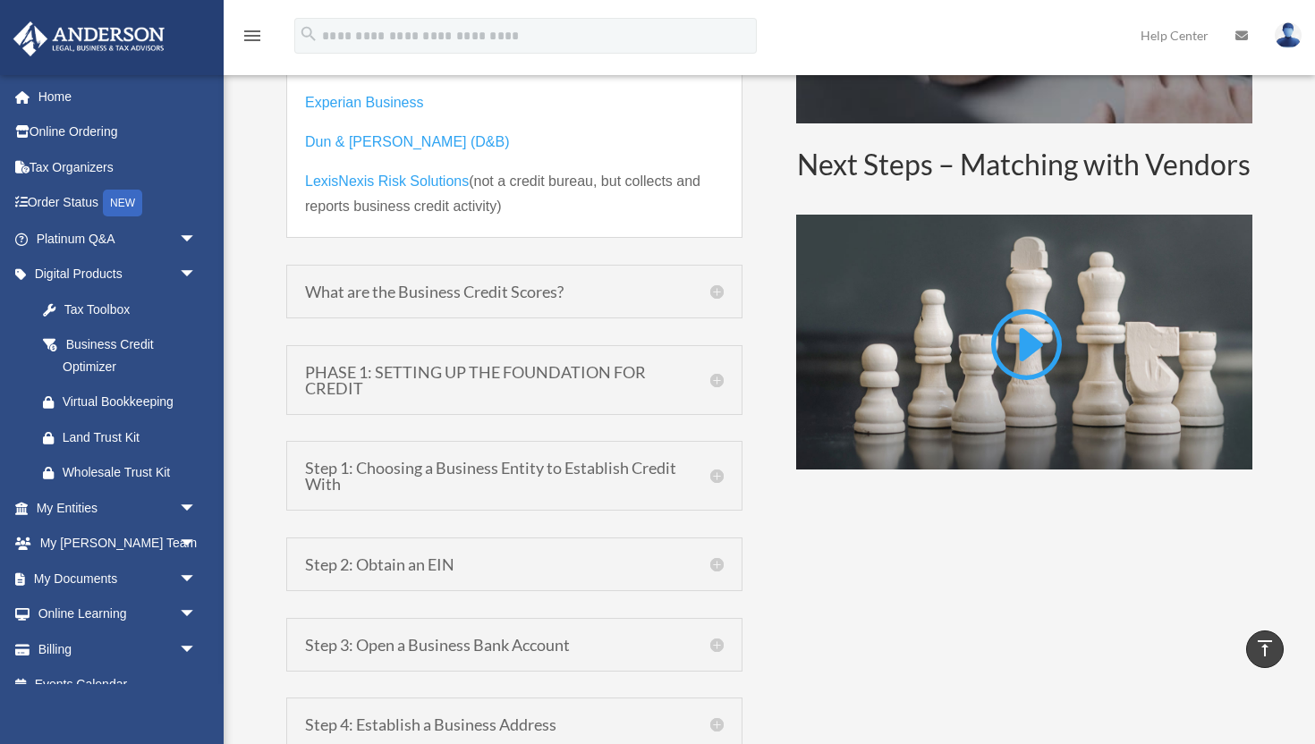
click at [626, 374] on h5 "PHASE 1: SETTING UP THE FOUNDATION FOR CREDIT" at bounding box center [514, 380] width 419 height 32
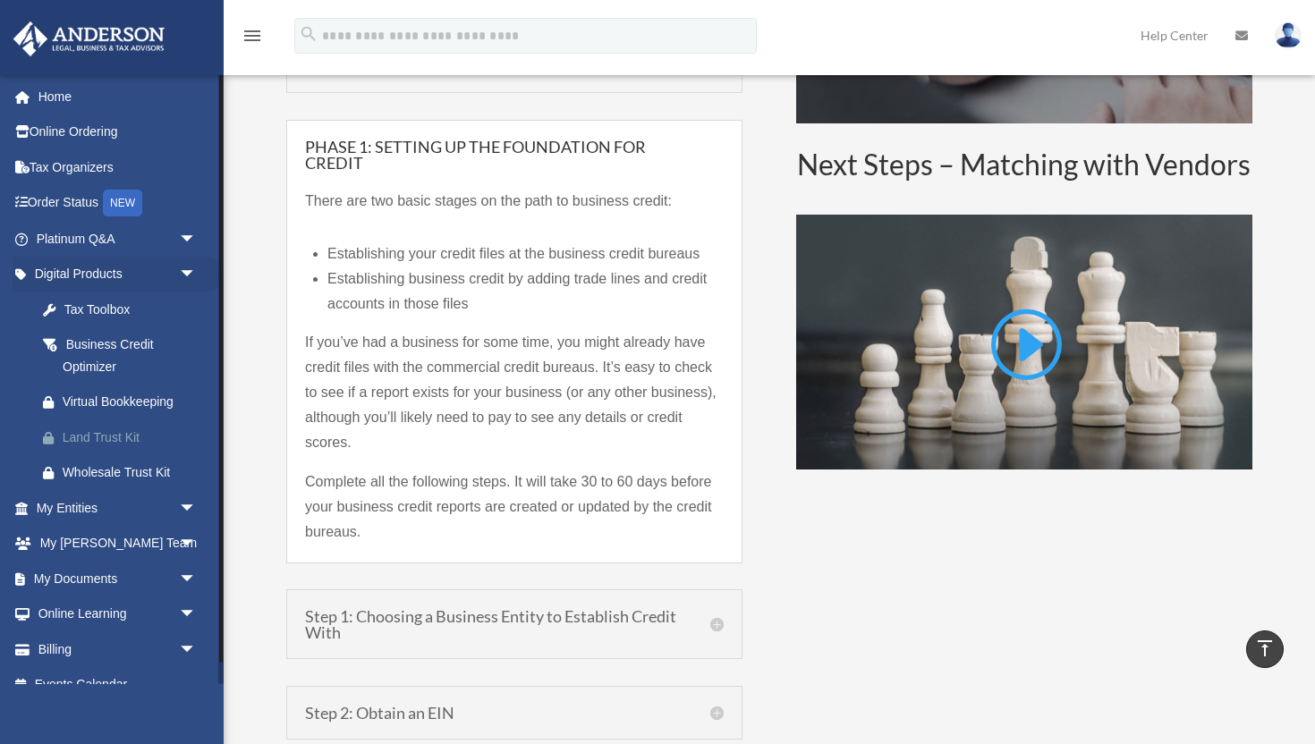
click at [115, 436] on div "Land Trust Kit" at bounding box center [132, 438] width 139 height 22
click at [127, 402] on div "Virtual Bookkeeping" at bounding box center [132, 402] width 139 height 22
click at [114, 309] on div "Tax Toolbox" at bounding box center [132, 310] width 139 height 22
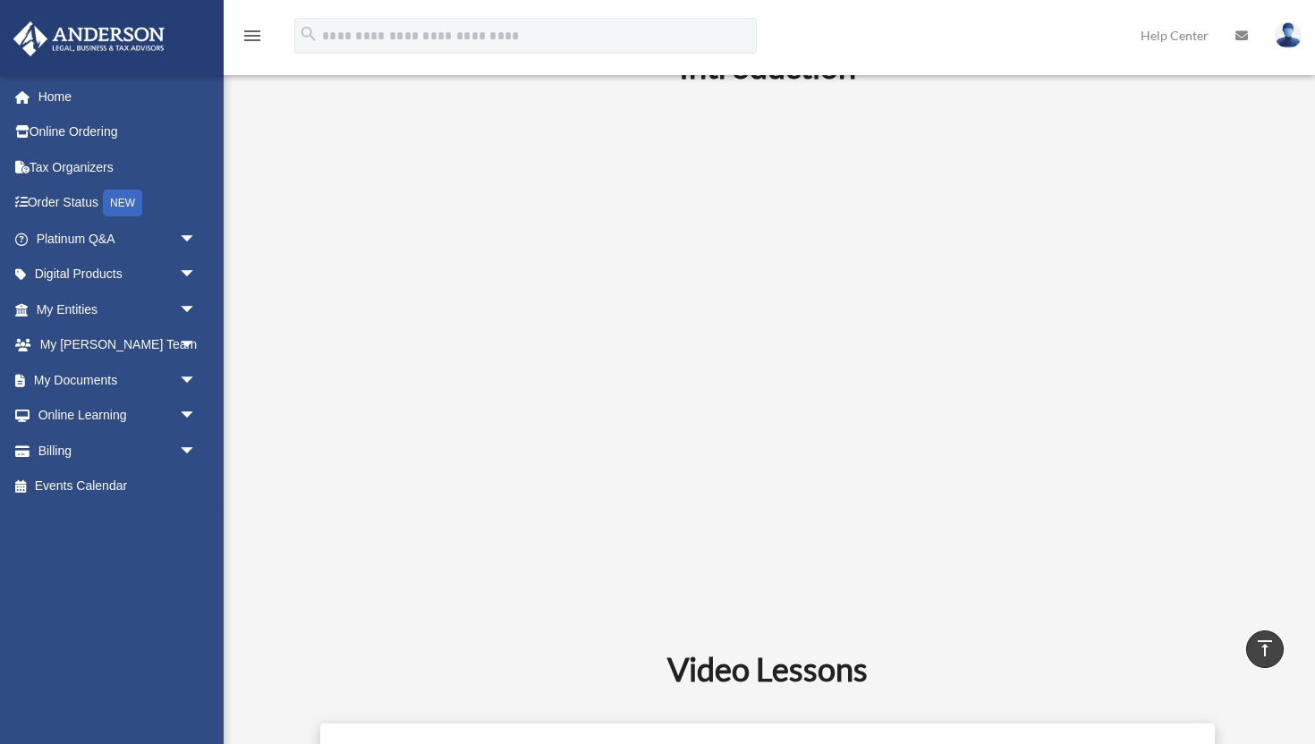
scroll to position [492, 0]
click at [199, 275] on span "arrow_drop_down" at bounding box center [197, 275] width 36 height 37
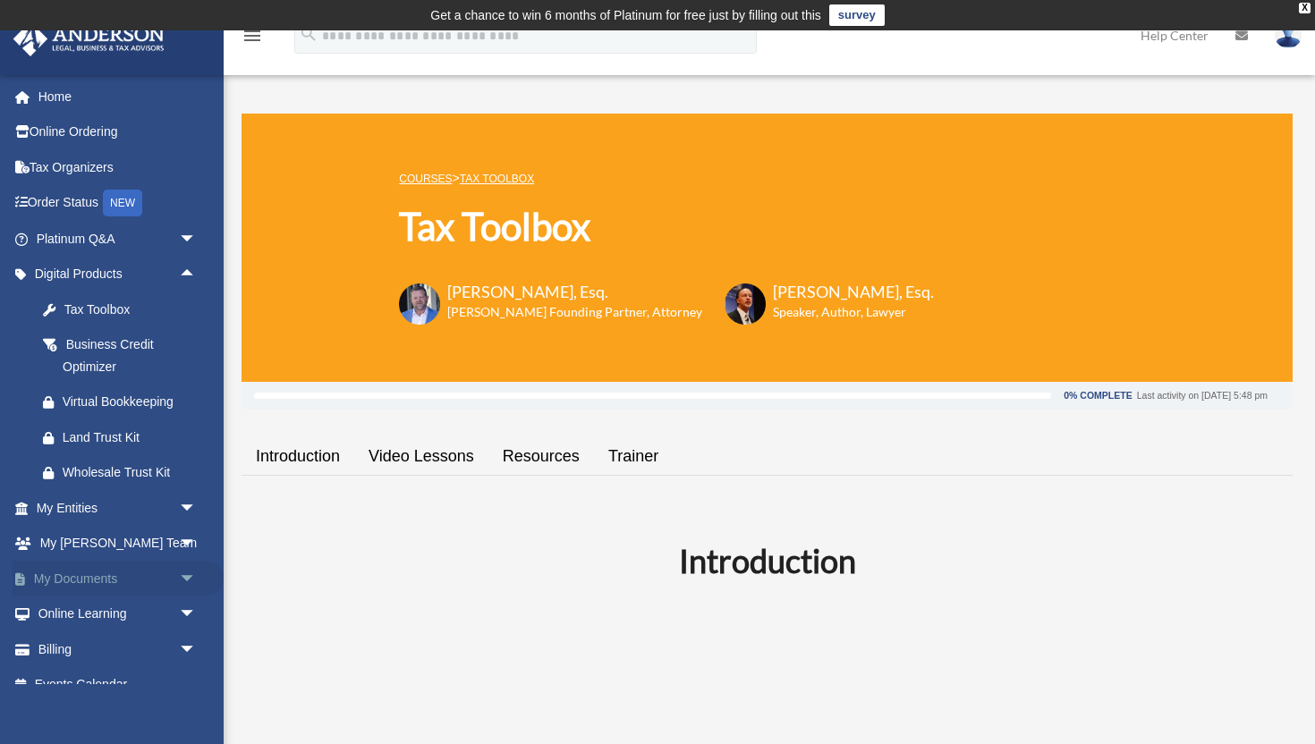
scroll to position [22, 0]
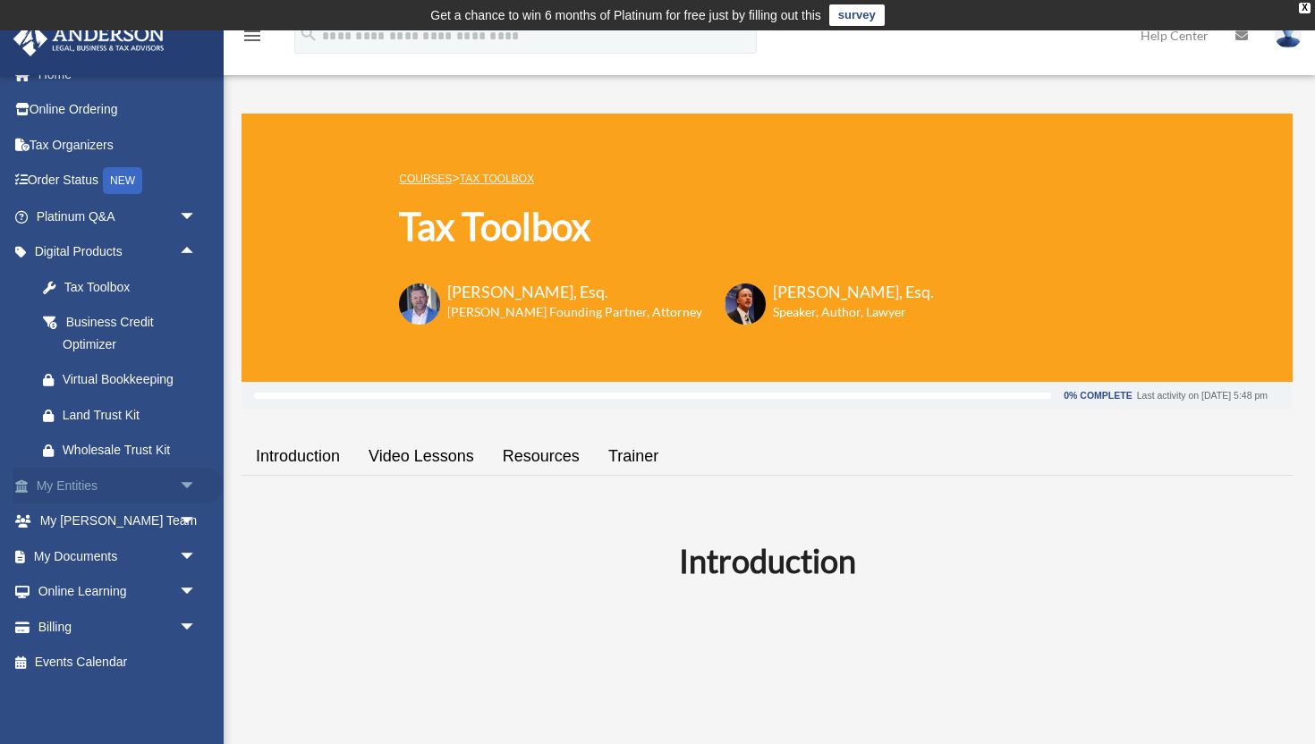
click at [194, 485] on span "arrow_drop_down" at bounding box center [197, 486] width 36 height 37
click at [123, 529] on link "Overview" at bounding box center [124, 522] width 199 height 36
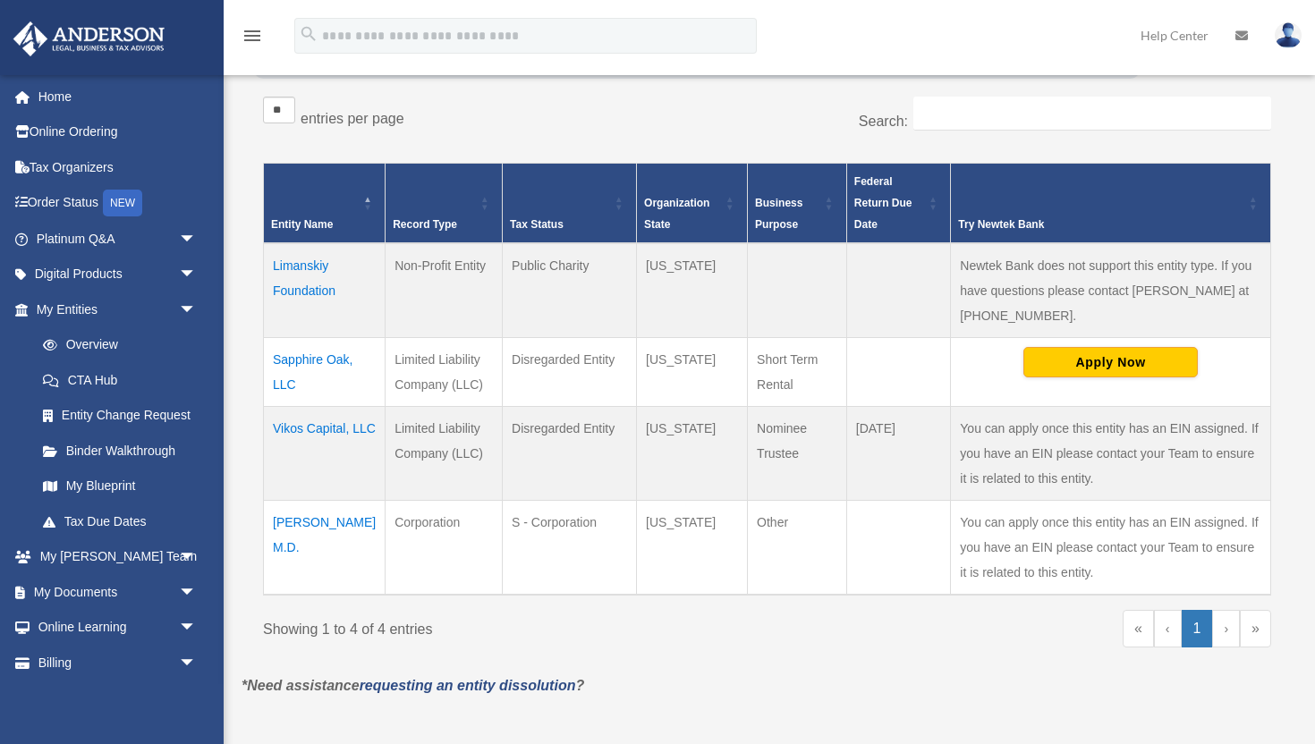
scroll to position [318, 0]
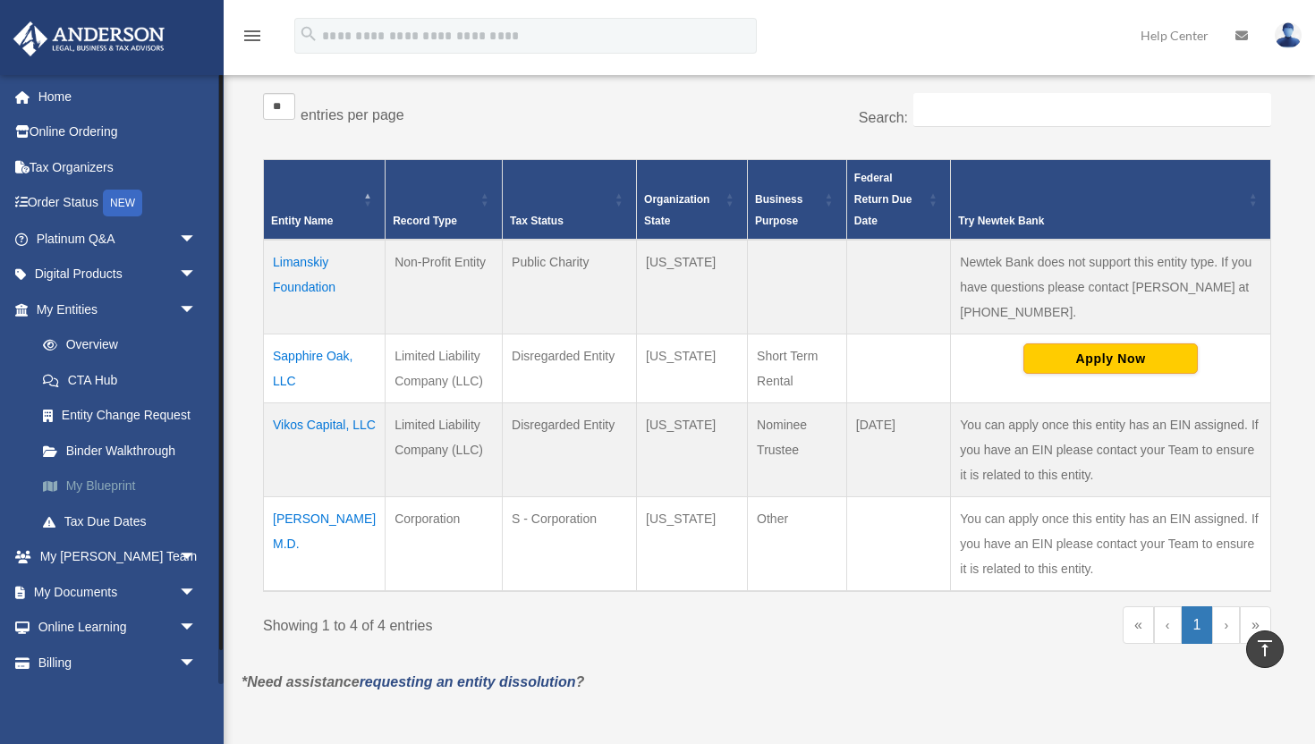
click at [123, 490] on link "My Blueprint" at bounding box center [124, 487] width 199 height 36
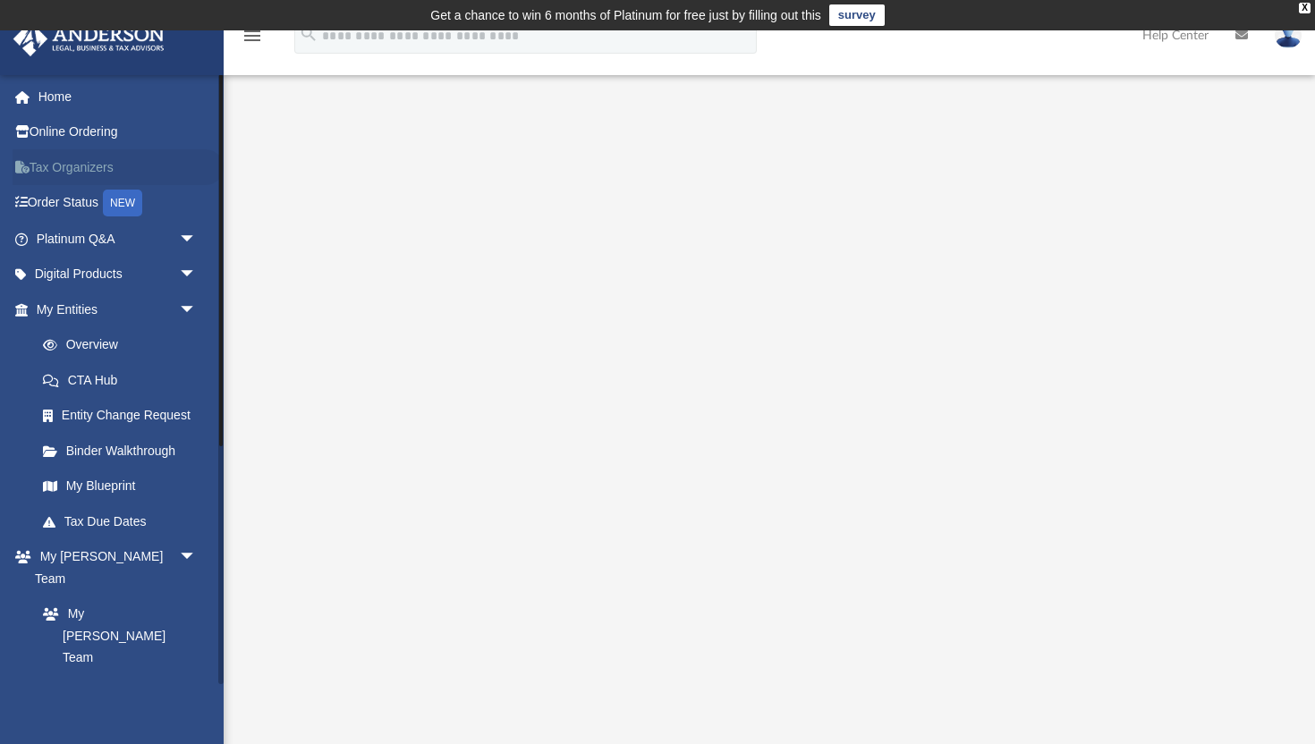
click at [102, 165] on link "Tax Organizers" at bounding box center [118, 167] width 211 height 36
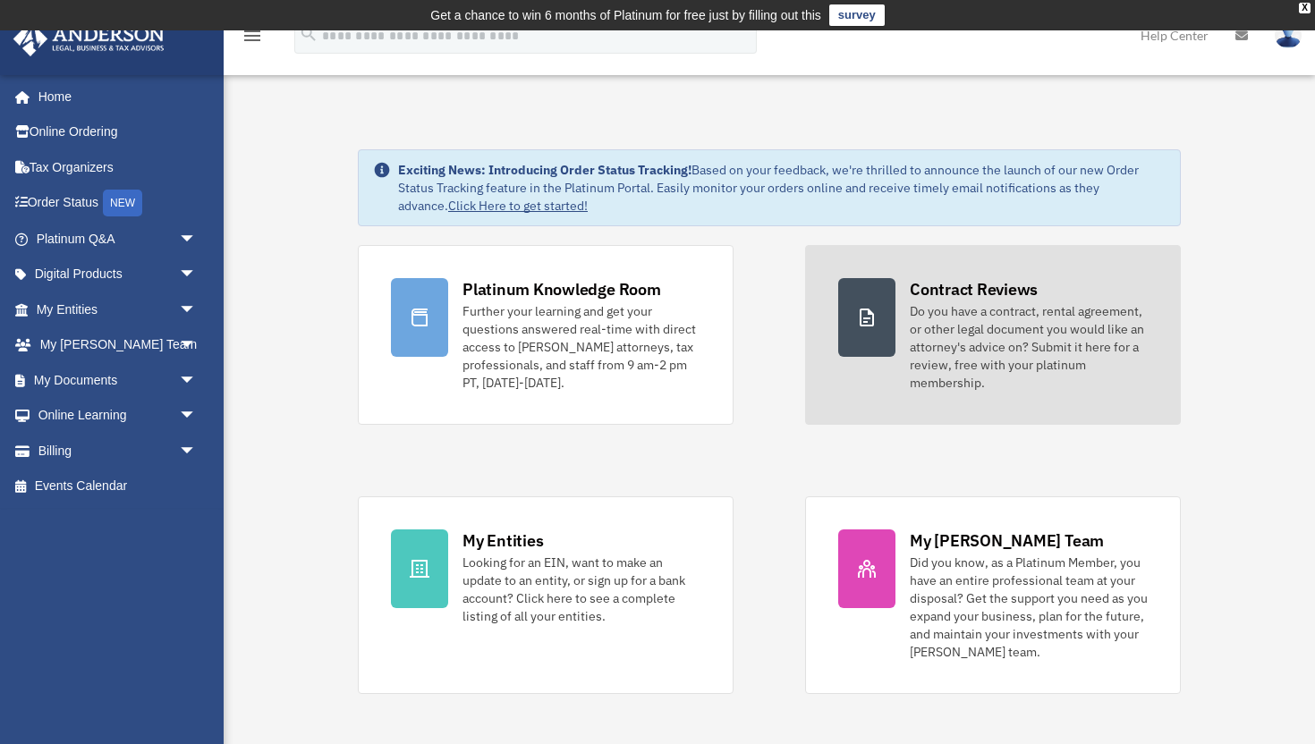
click at [1003, 348] on div "Do you have a contract, rental agreement, or other legal document you would lik…" at bounding box center [1029, 346] width 238 height 89
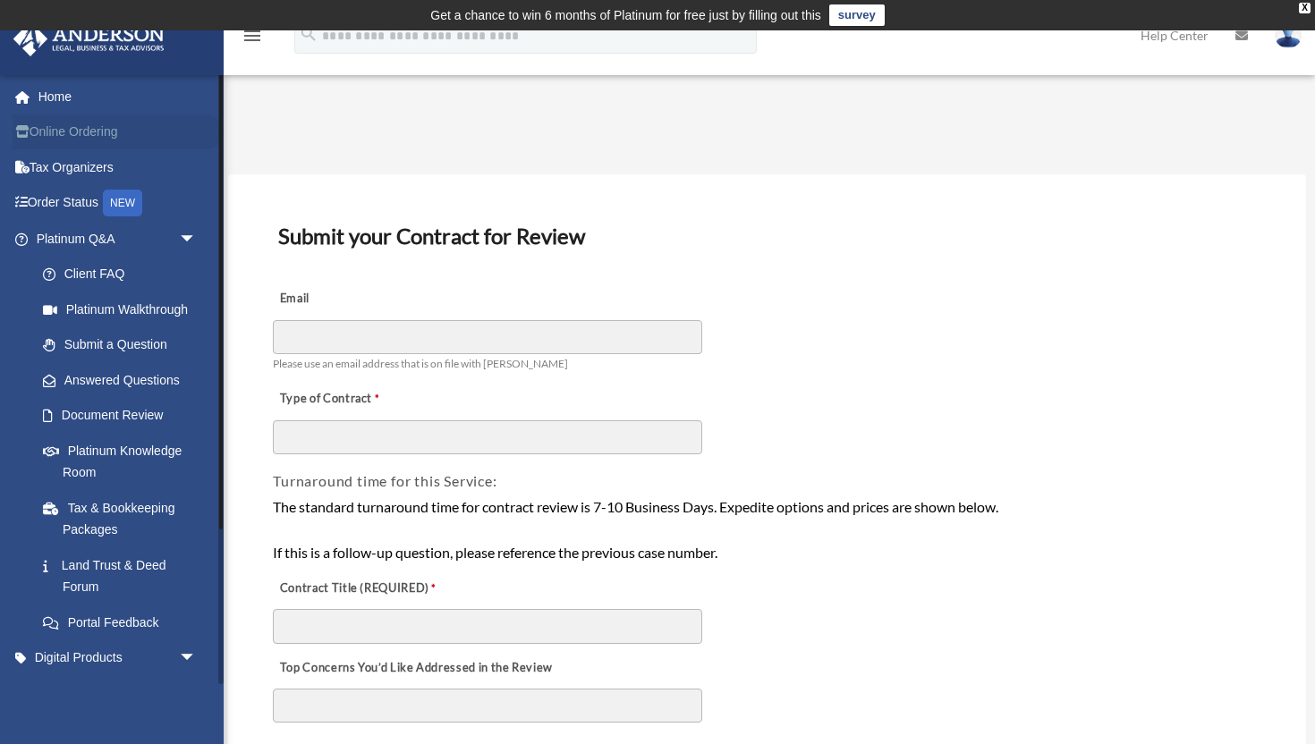
click at [94, 138] on link "Online Ordering" at bounding box center [118, 132] width 211 height 36
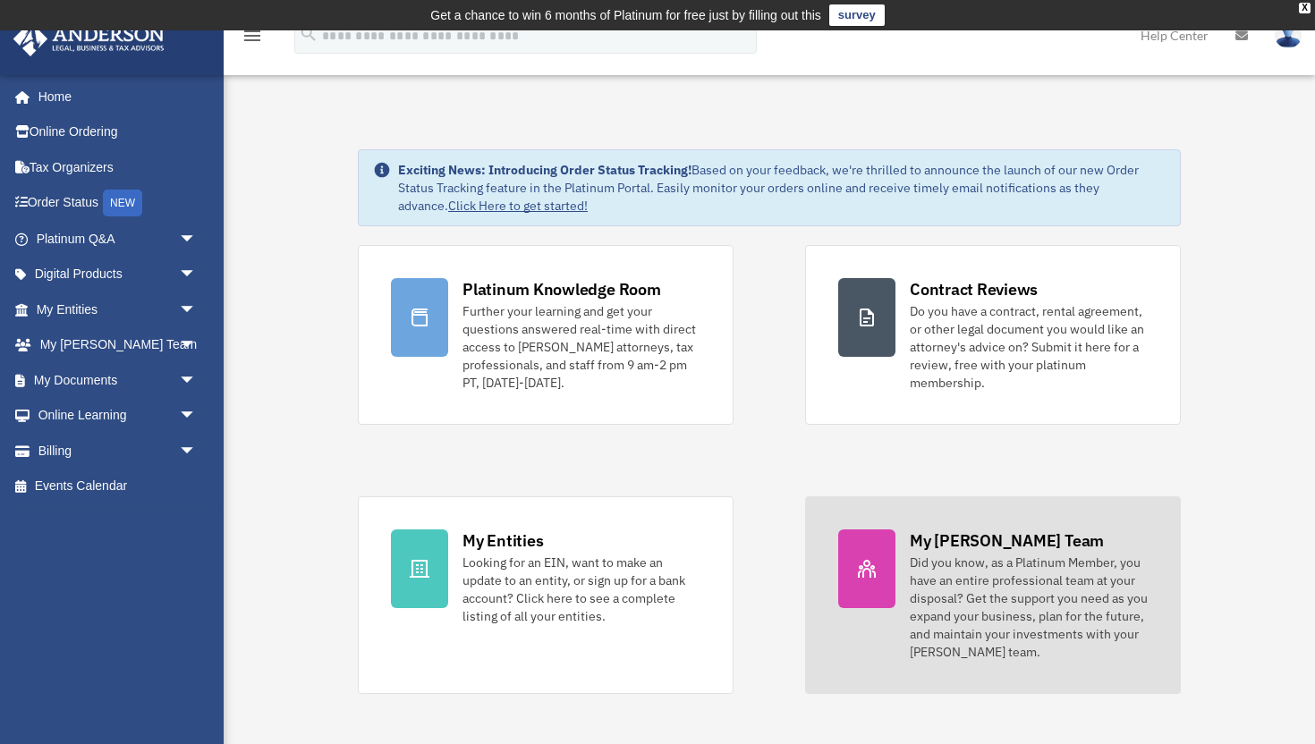
click at [1027, 585] on div "Did you know, as a Platinum Member, you have an entire professional team at you…" at bounding box center [1029, 607] width 238 height 107
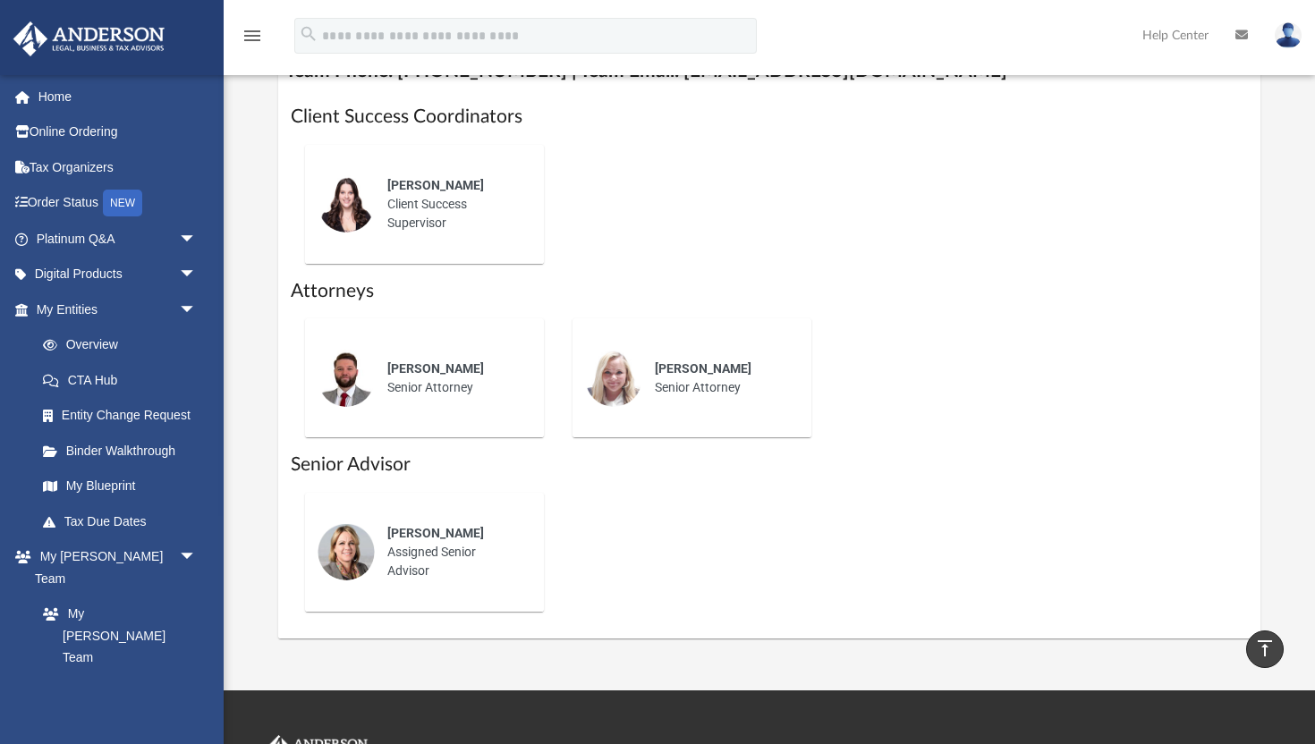
scroll to position [760, 0]
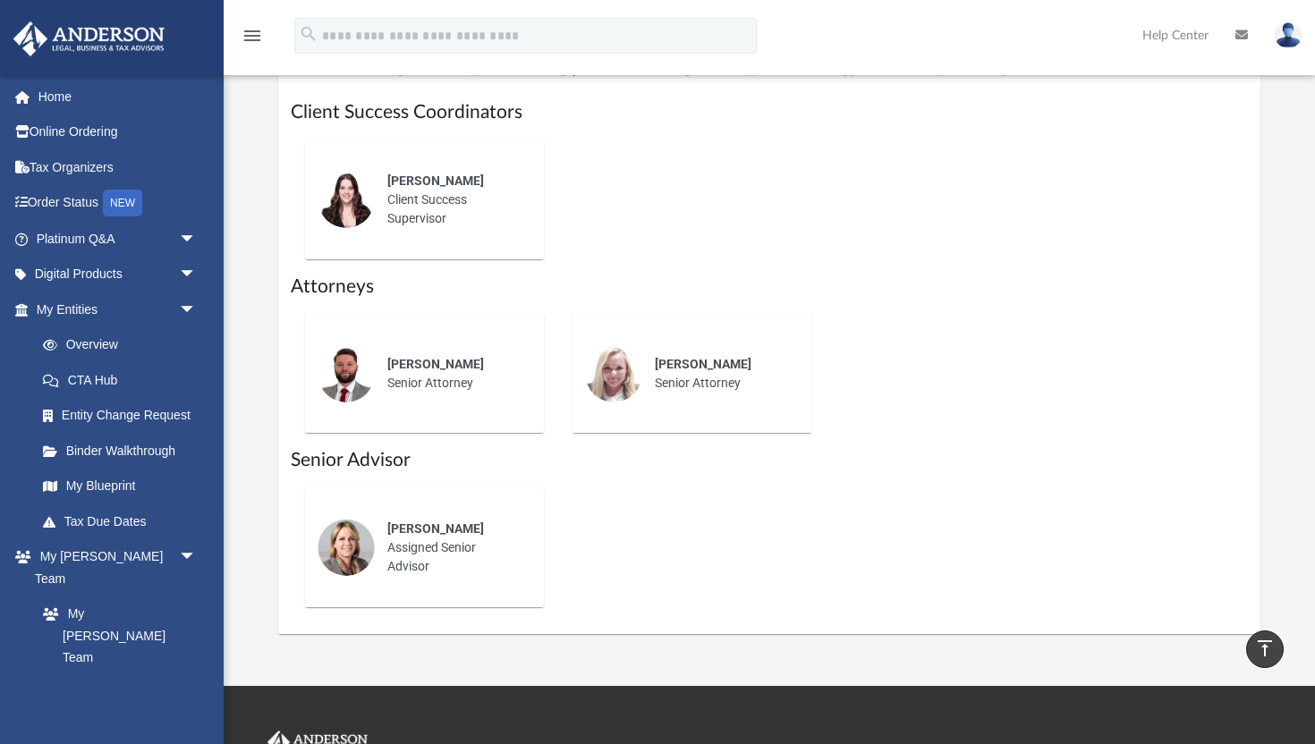
click at [637, 377] on img at bounding box center [613, 373] width 57 height 57
click at [695, 380] on div "Lauren Robins Senior Attorney" at bounding box center [720, 374] width 157 height 63
click at [516, 373] on div "Chris Wade Senior Attorney" at bounding box center [453, 374] width 157 height 63
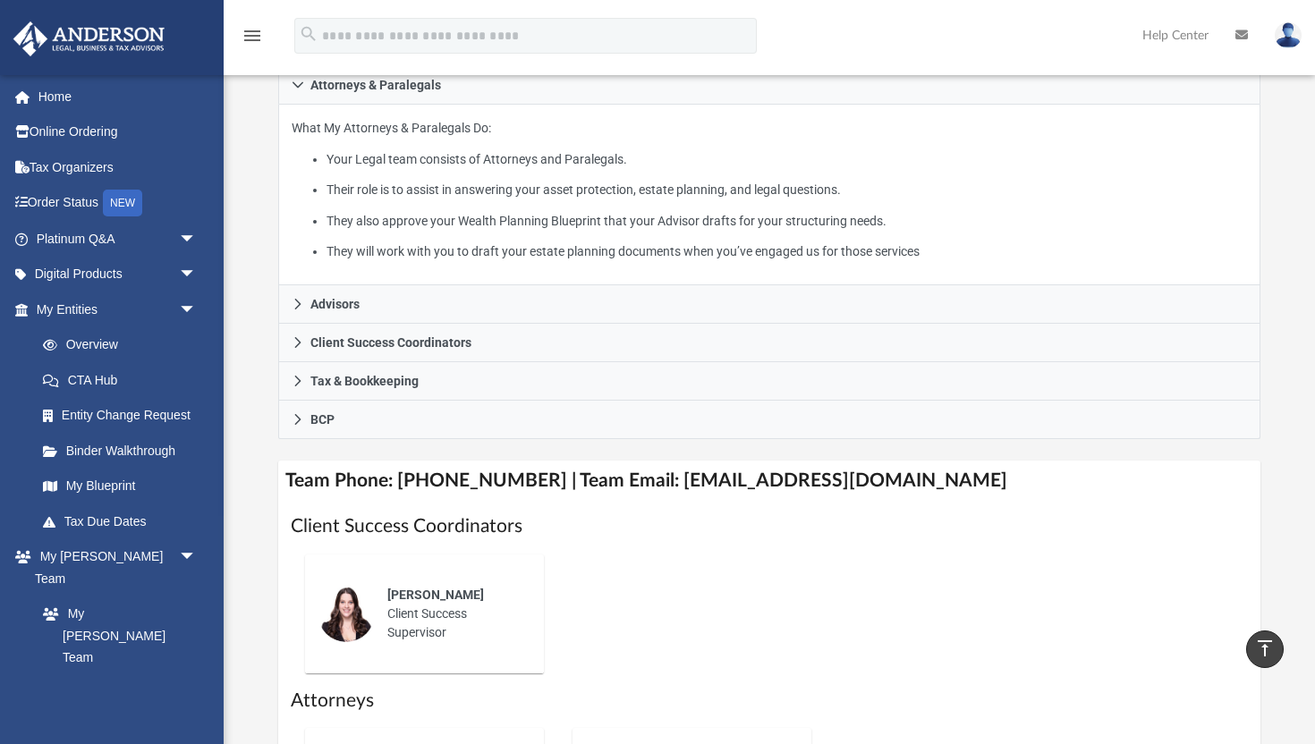
scroll to position [305, 0]
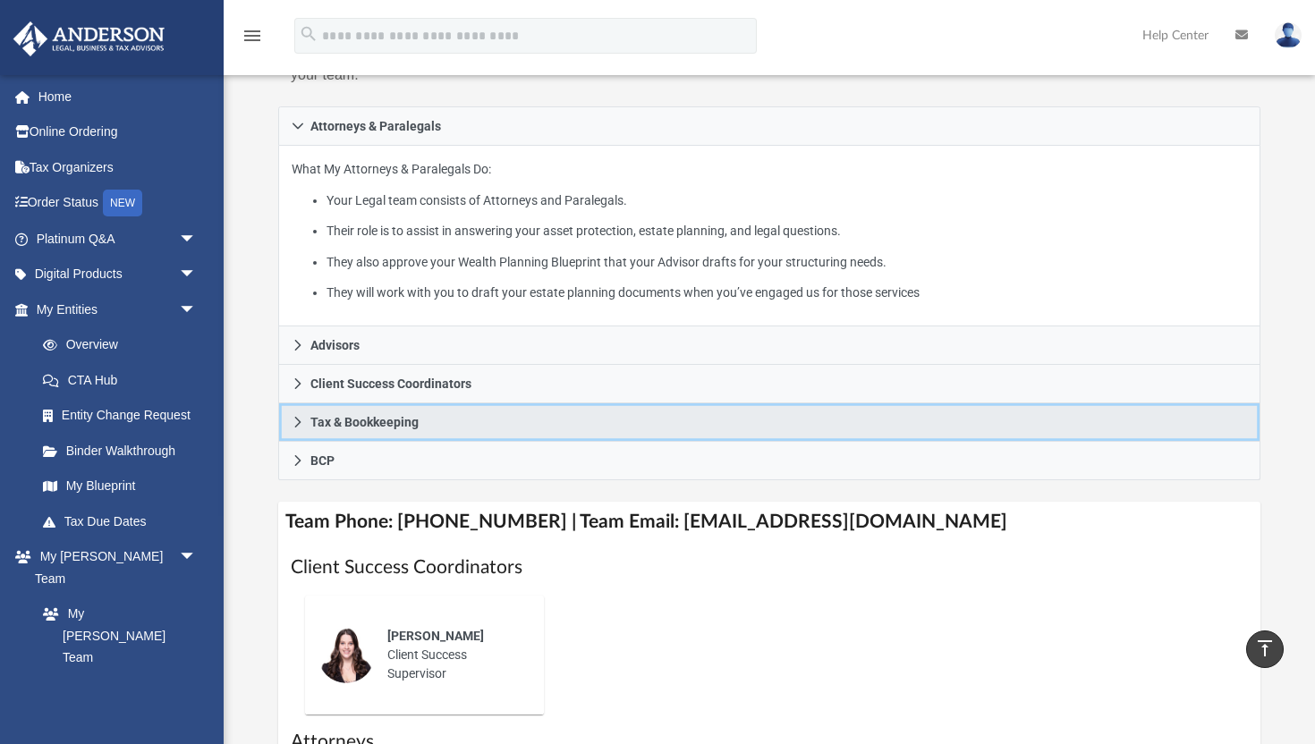
click at [411, 425] on span "Tax & Bookkeeping" at bounding box center [364, 422] width 108 height 13
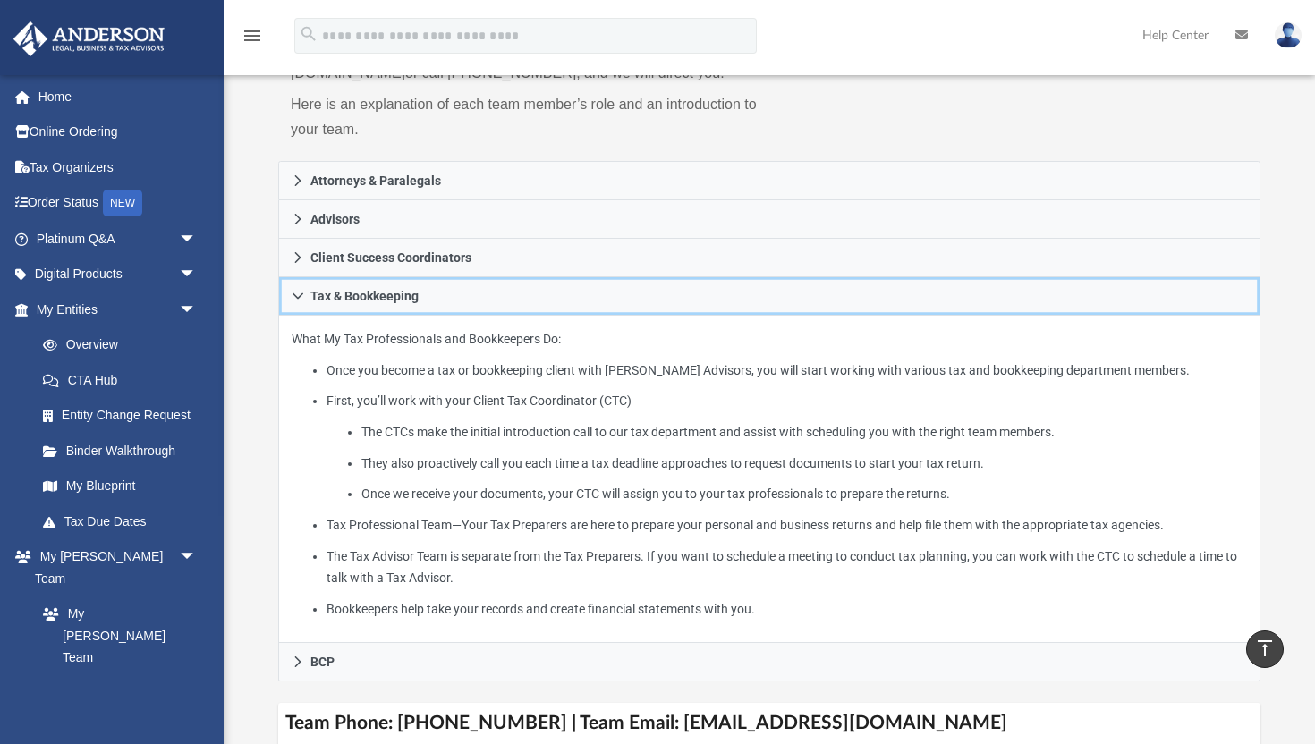
scroll to position [178, 0]
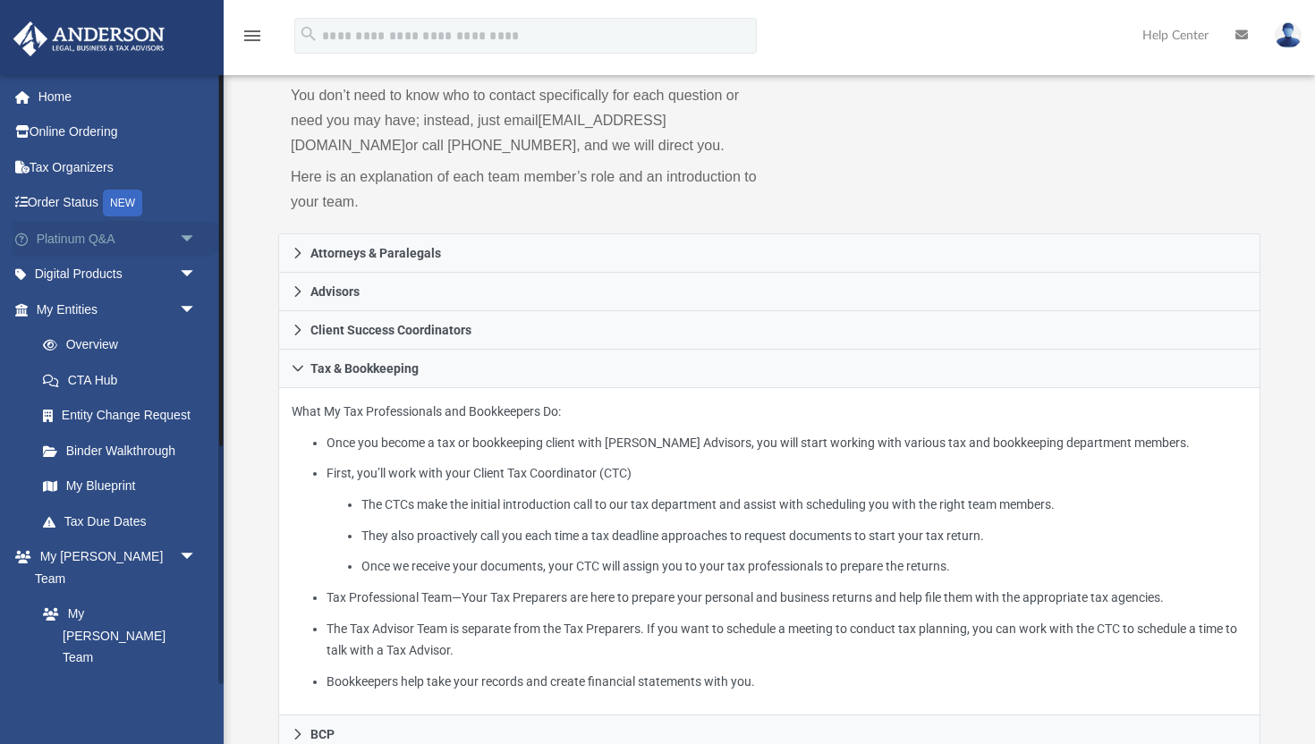
click at [193, 242] on span "arrow_drop_down" at bounding box center [197, 239] width 36 height 37
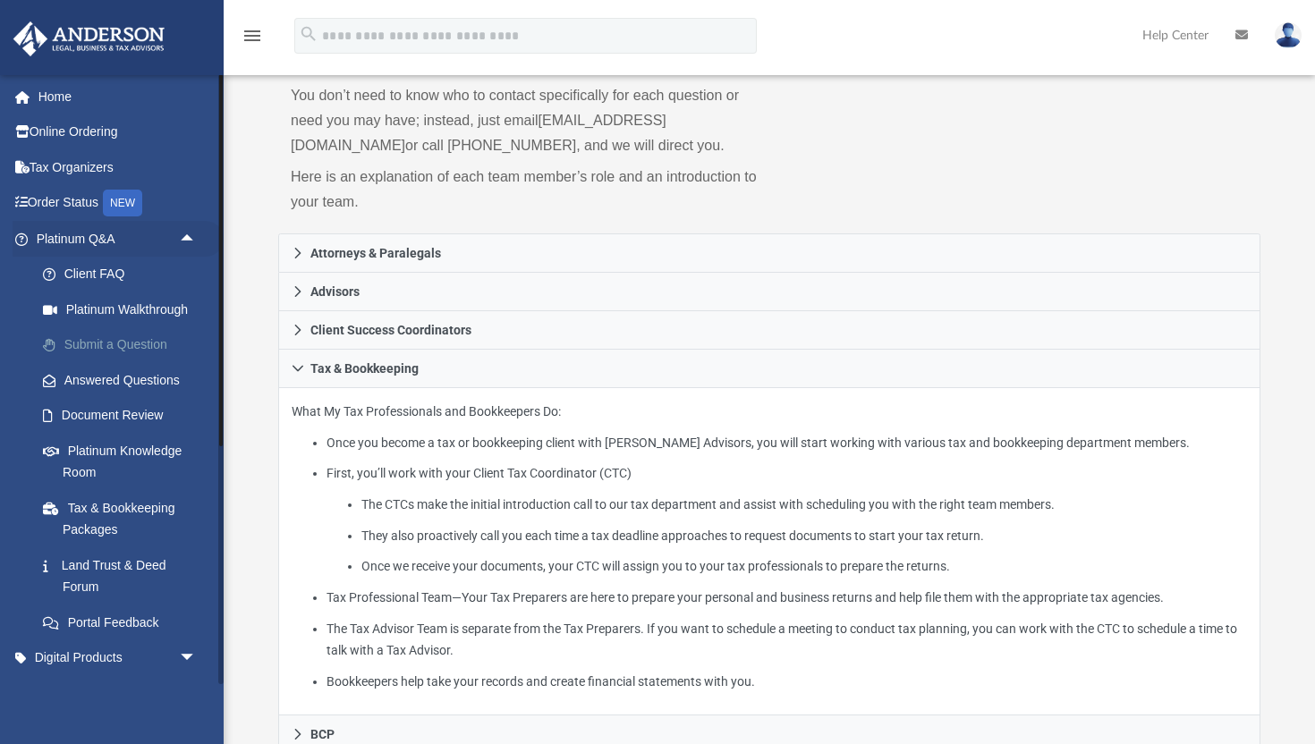
click at [117, 344] on link "Submit a Question" at bounding box center [124, 345] width 199 height 36
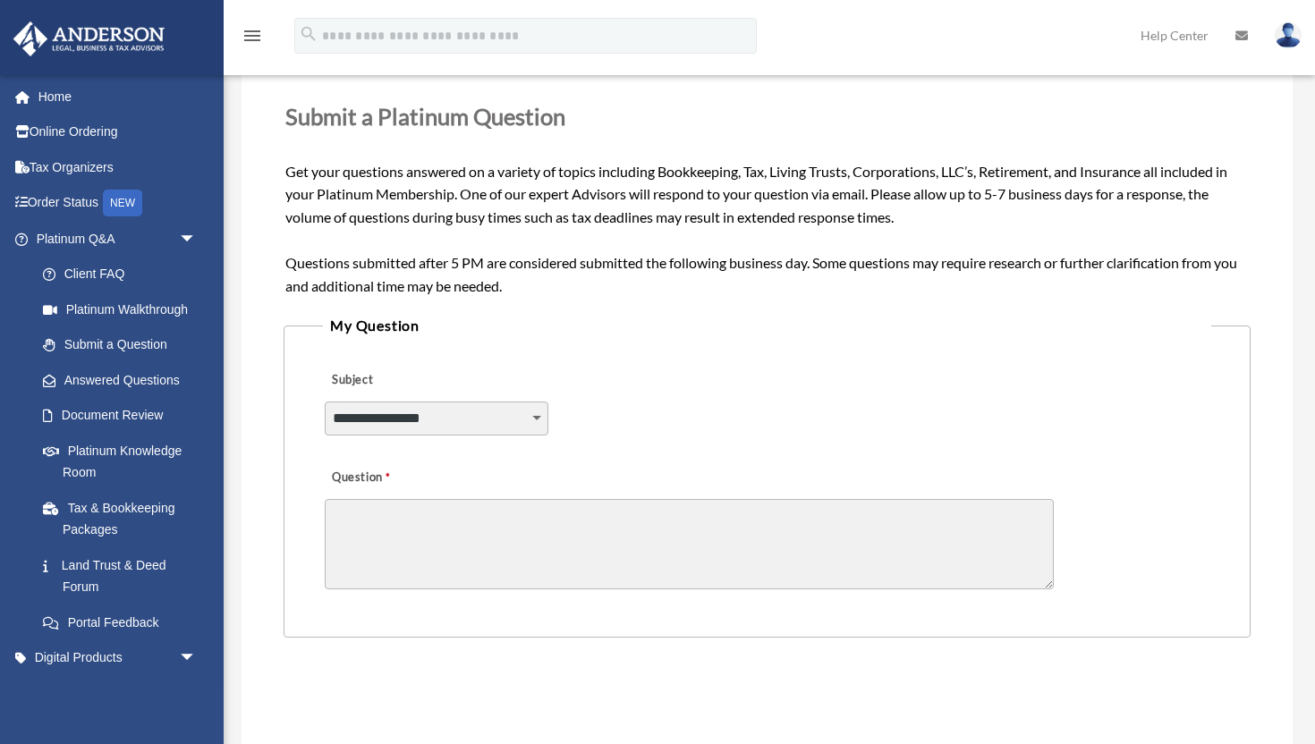
scroll to position [247, 0]
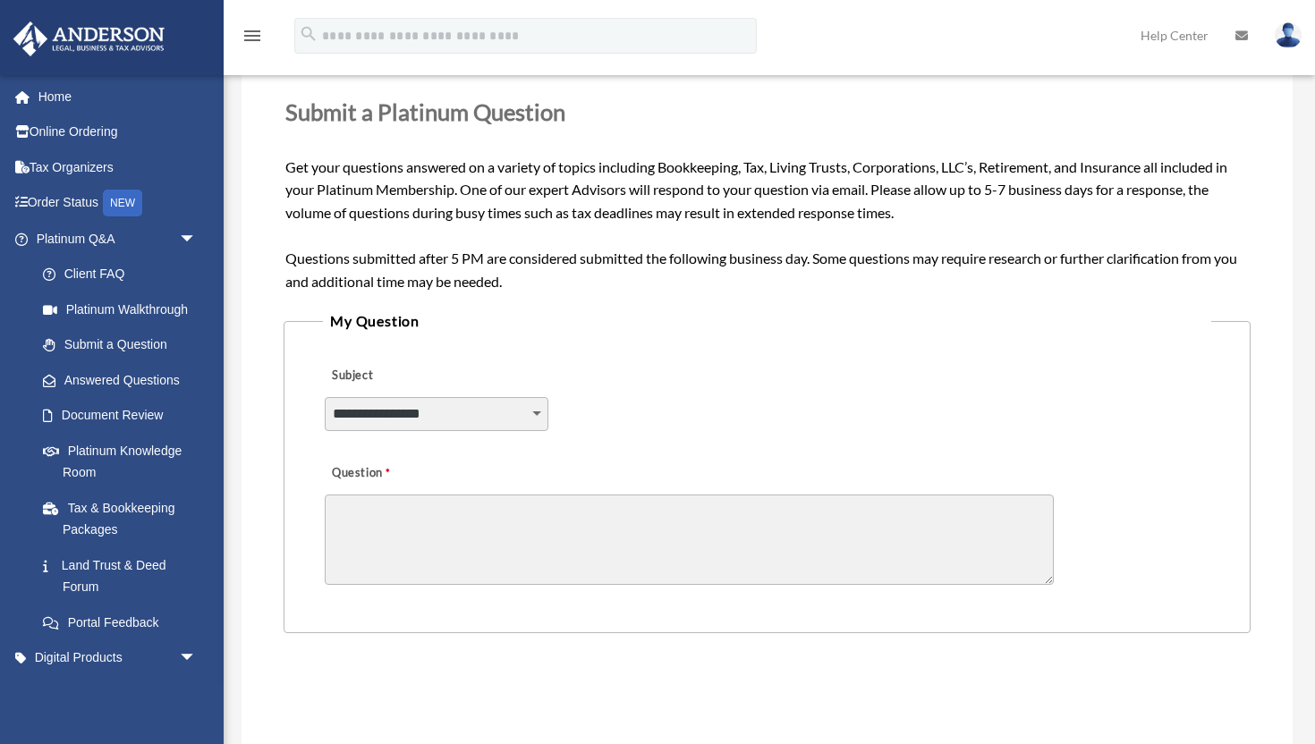
click at [499, 415] on select "**********" at bounding box center [437, 414] width 224 height 34
select select "******"
click at [443, 534] on textarea "Question" at bounding box center [689, 540] width 729 height 90
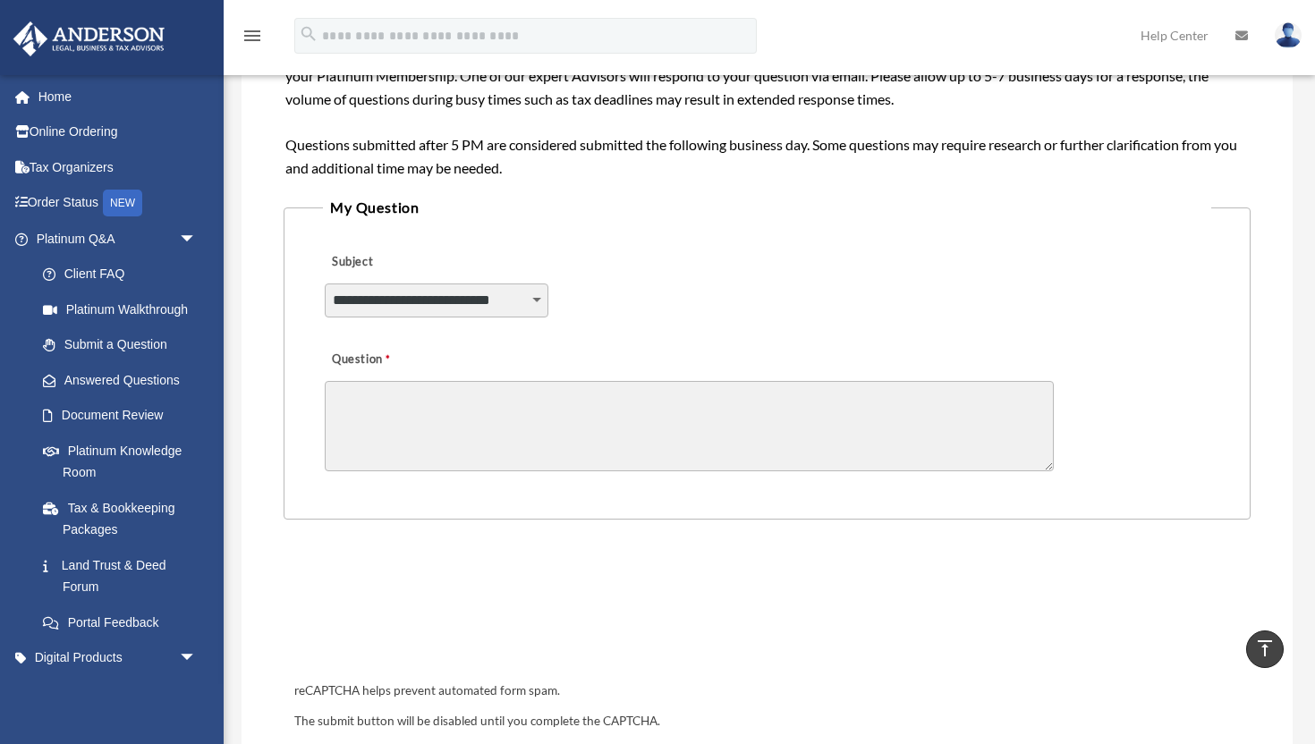
scroll to position [364, 0]
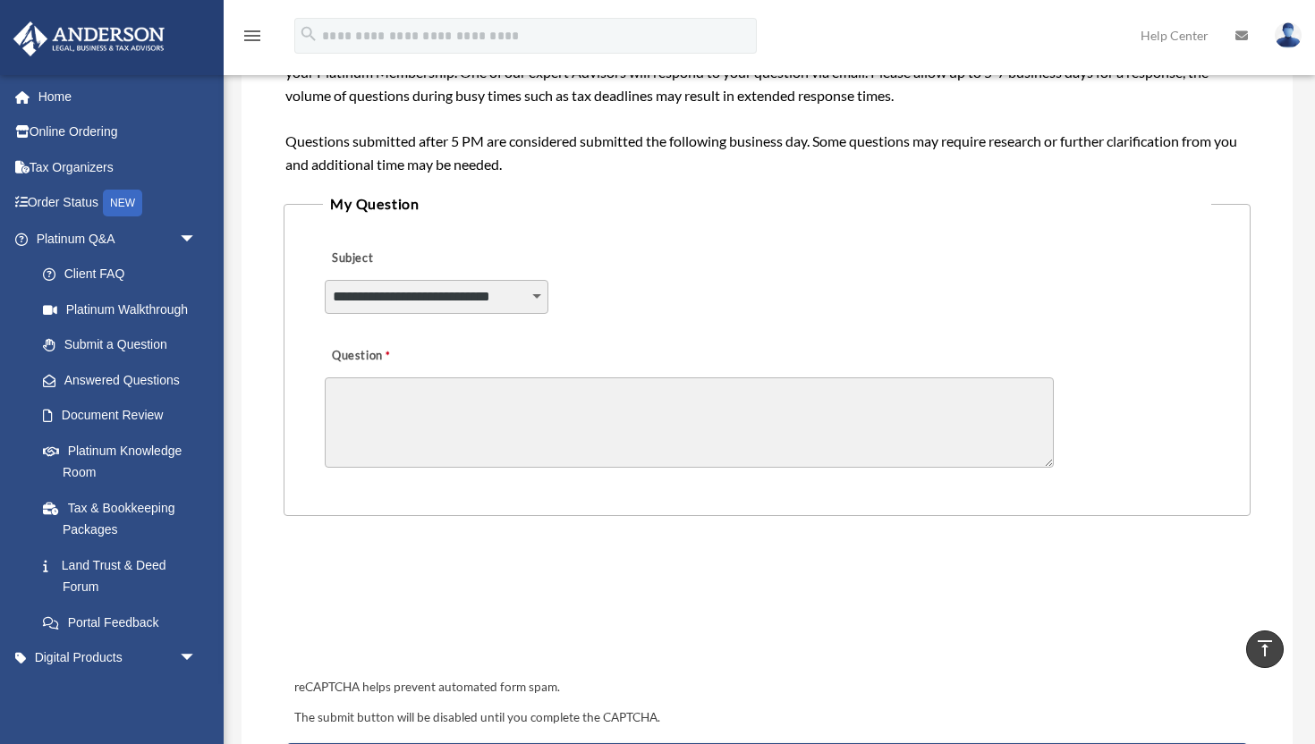
click at [399, 397] on textarea "Question" at bounding box center [689, 422] width 729 height 90
click at [589, 402] on textarea "**********" at bounding box center [689, 422] width 729 height 90
click at [612, 399] on textarea "**********" at bounding box center [689, 422] width 729 height 90
click at [612, 393] on textarea "**********" at bounding box center [689, 422] width 729 height 90
click at [565, 419] on textarea "**********" at bounding box center [689, 422] width 729 height 90
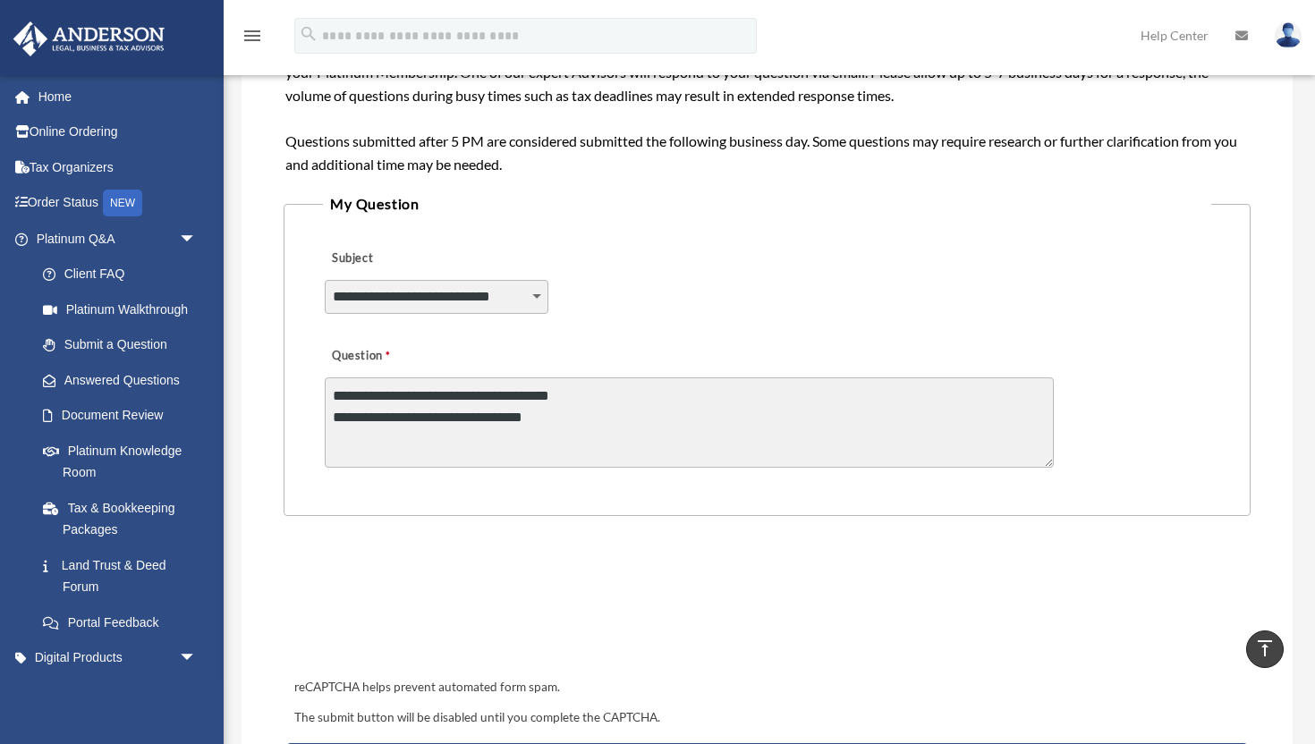
click at [472, 419] on textarea "**********" at bounding box center [689, 422] width 729 height 90
click at [626, 420] on textarea "**********" at bounding box center [689, 422] width 729 height 90
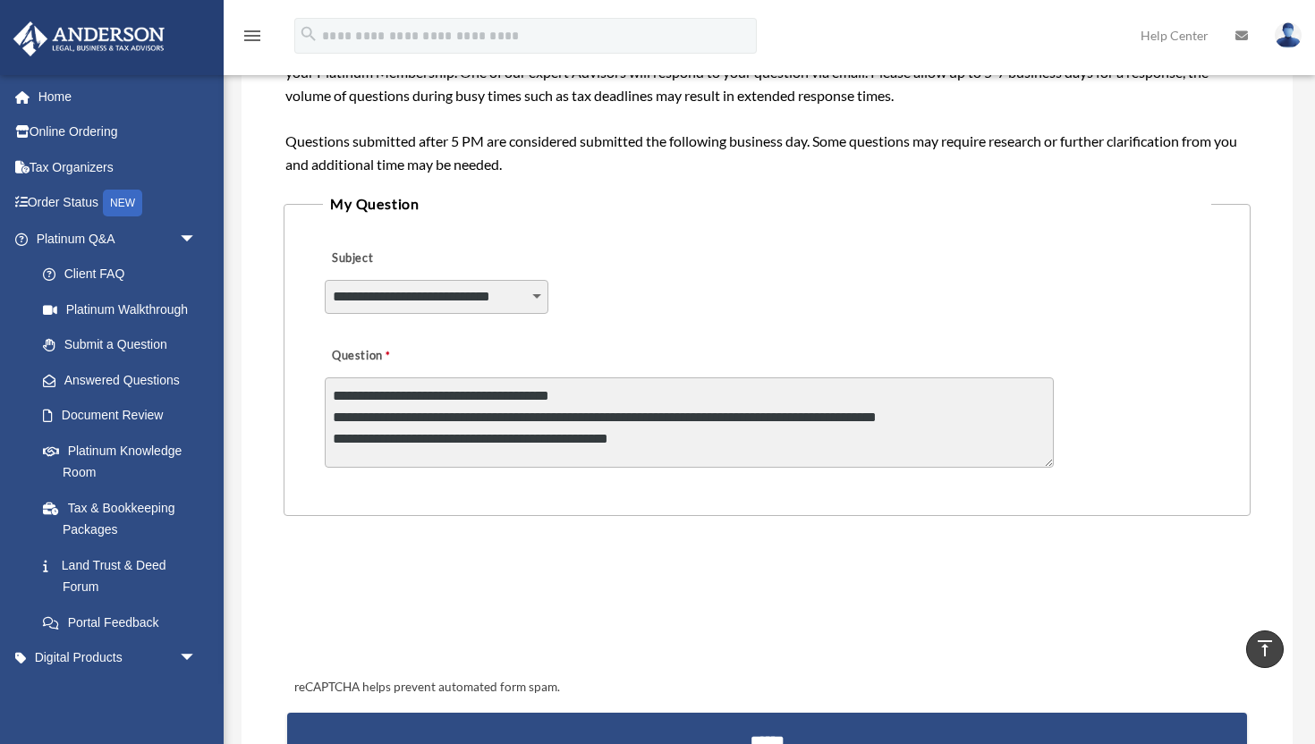
click at [886, 427] on textarea "**********" at bounding box center [689, 422] width 729 height 90
click at [936, 425] on textarea "**********" at bounding box center [689, 422] width 729 height 90
click at [800, 418] on textarea "**********" at bounding box center [689, 422] width 729 height 90
click at [1026, 419] on textarea "**********" at bounding box center [689, 422] width 729 height 90
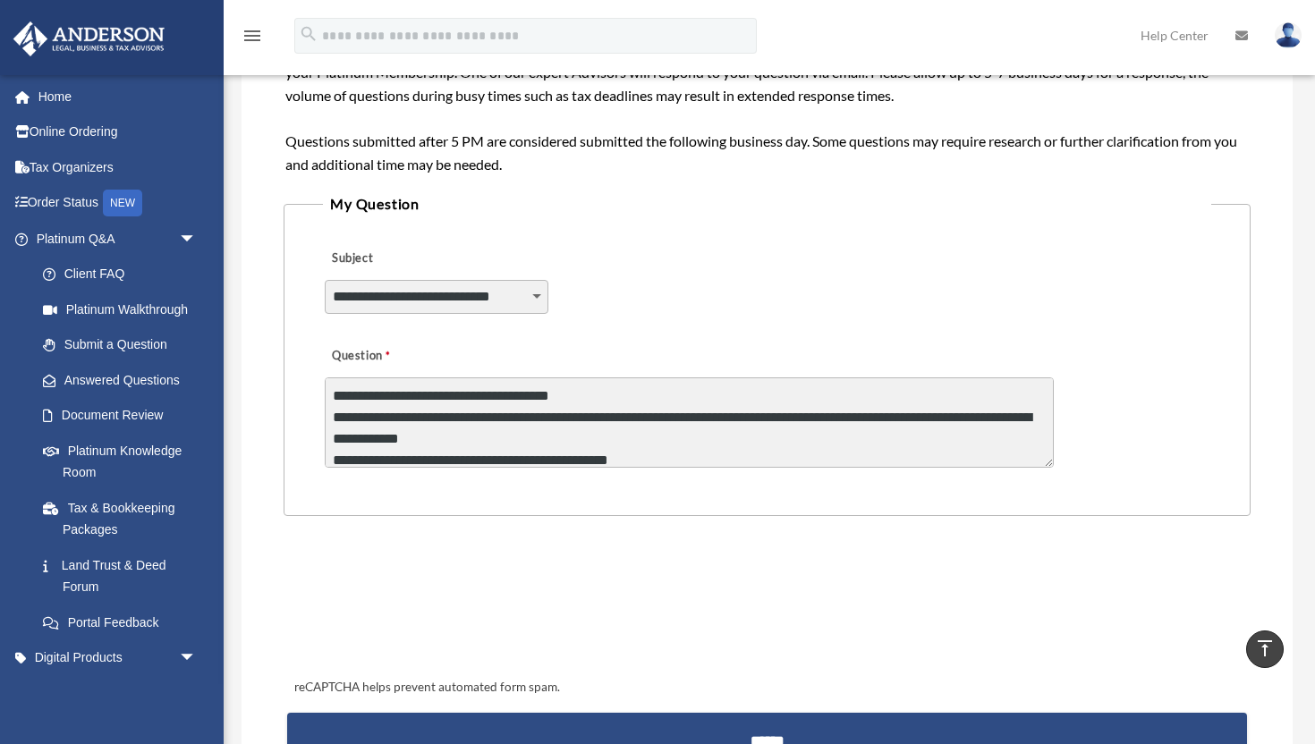
click at [884, 419] on textarea "**********" at bounding box center [689, 422] width 729 height 90
click at [886, 455] on textarea "**********" at bounding box center [689, 422] width 729 height 90
click at [980, 423] on textarea "**********" at bounding box center [689, 422] width 729 height 90
click at [974, 422] on textarea "**********" at bounding box center [689, 422] width 729 height 90
click at [813, 443] on textarea "**********" at bounding box center [689, 422] width 729 height 90
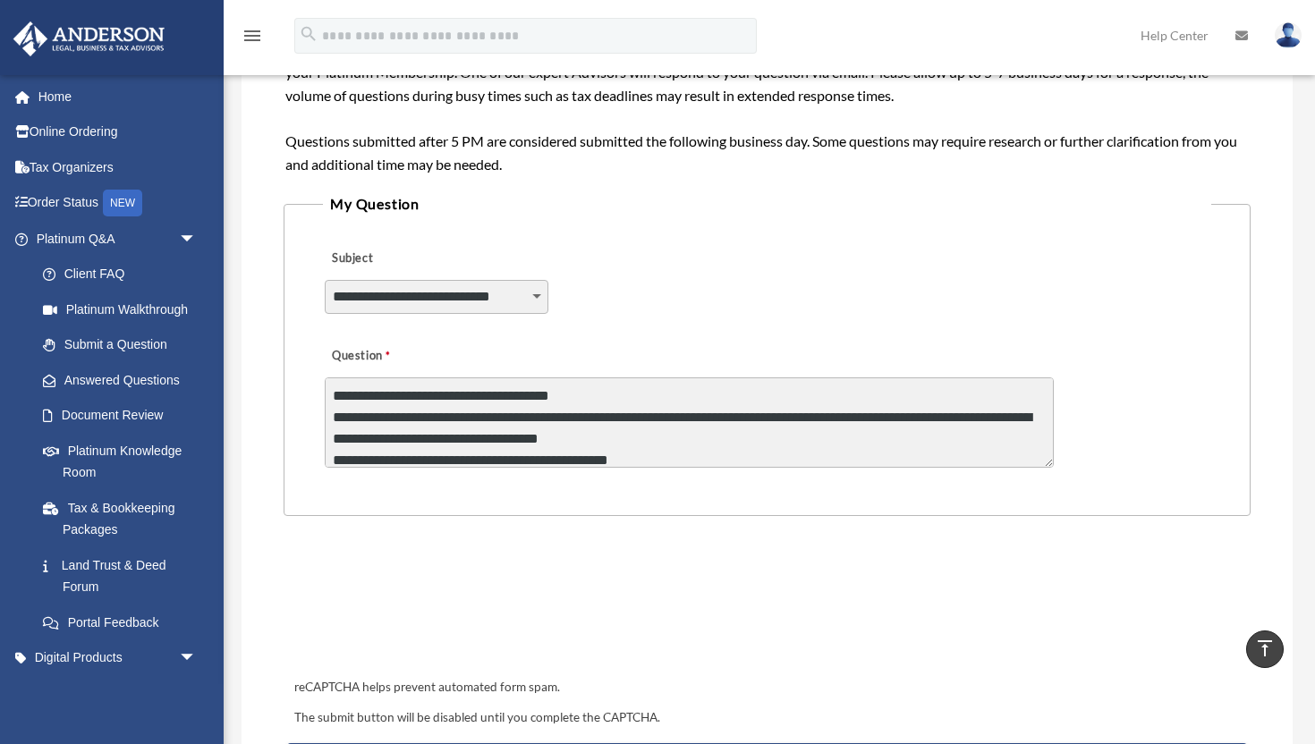
type textarea "**********"
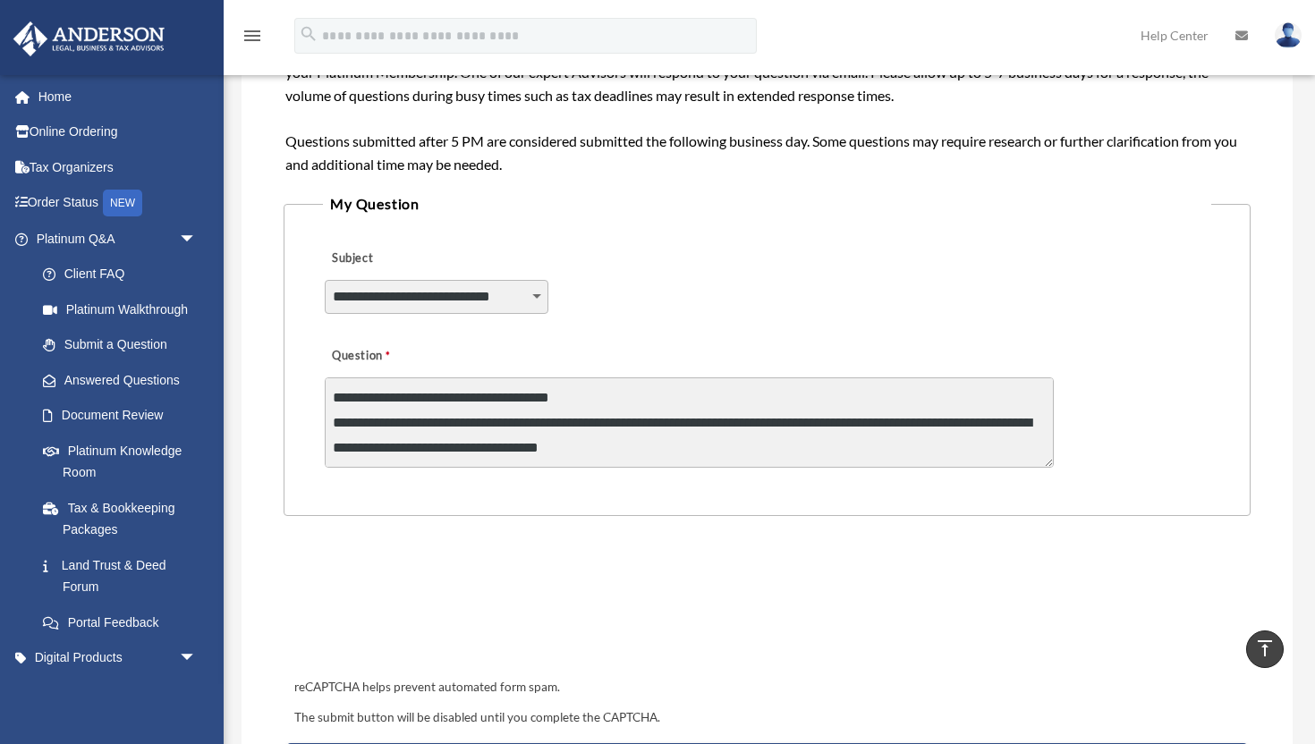
click at [641, 390] on textarea "**********" at bounding box center [689, 422] width 729 height 90
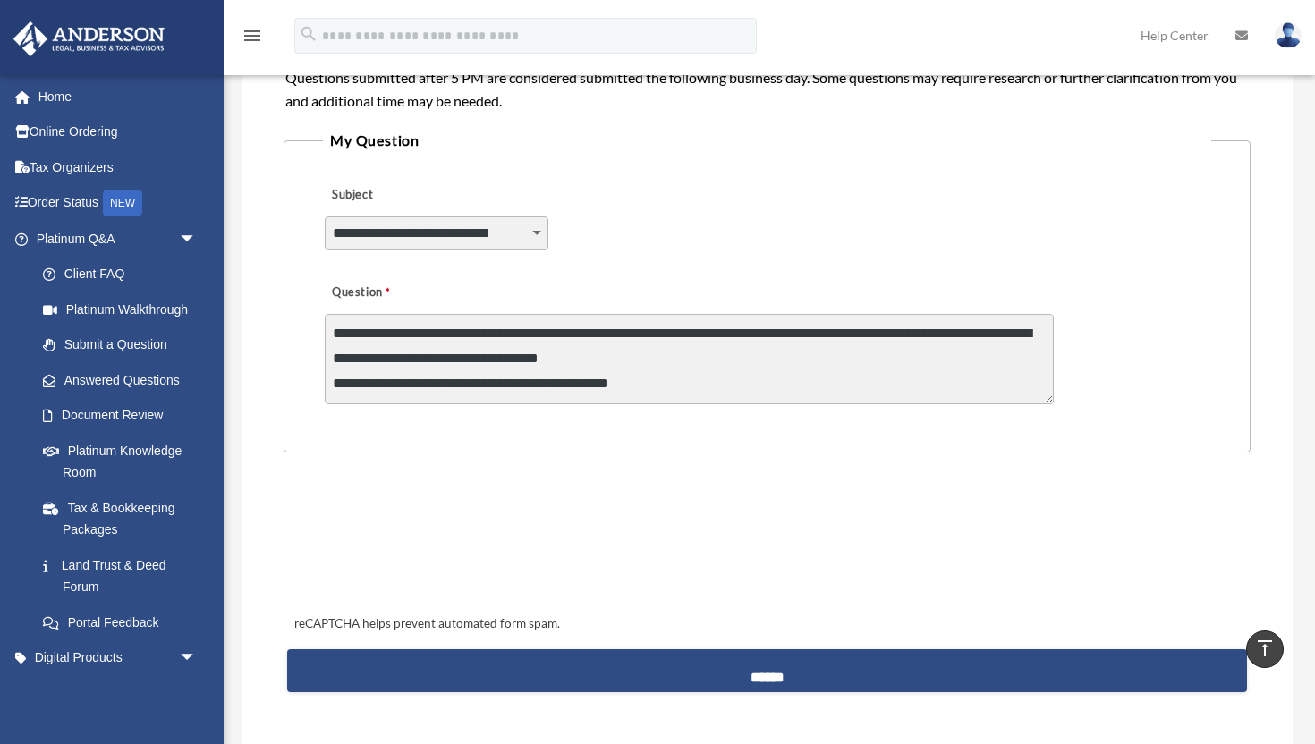
scroll to position [460, 0]
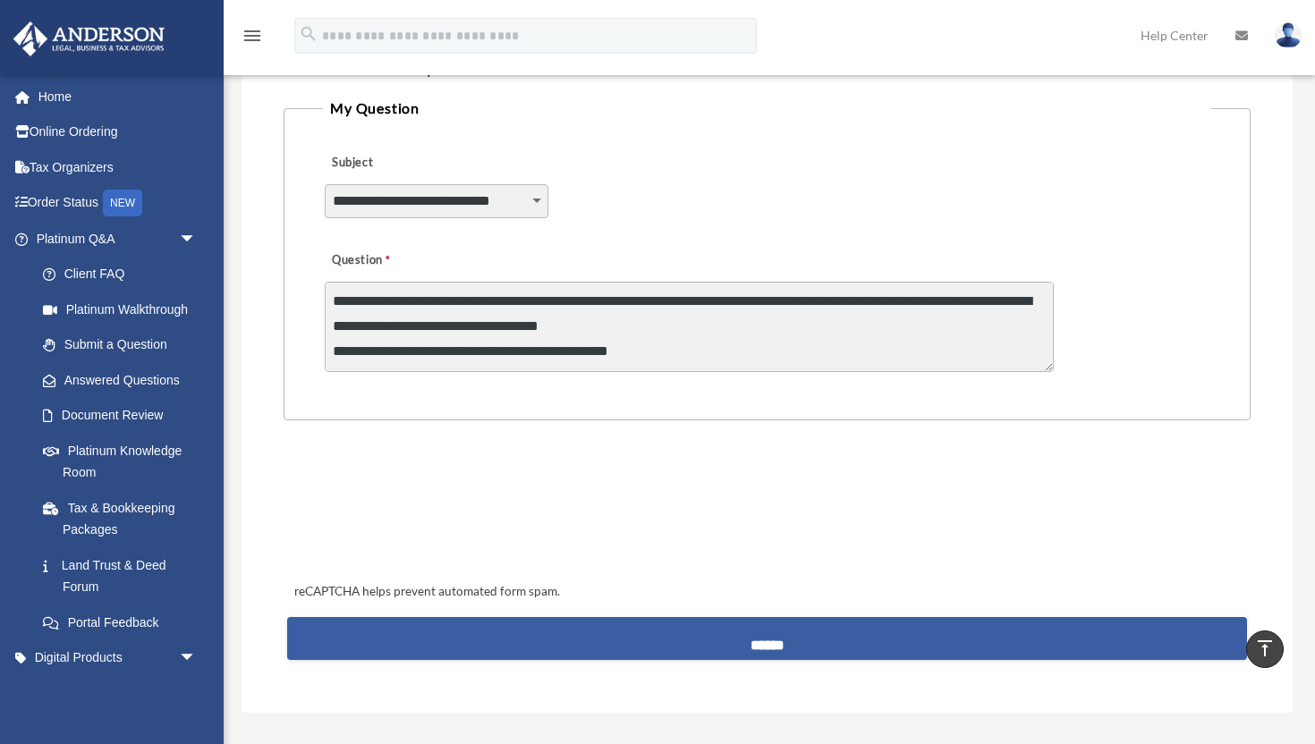
click at [740, 650] on input "******" at bounding box center [767, 638] width 960 height 43
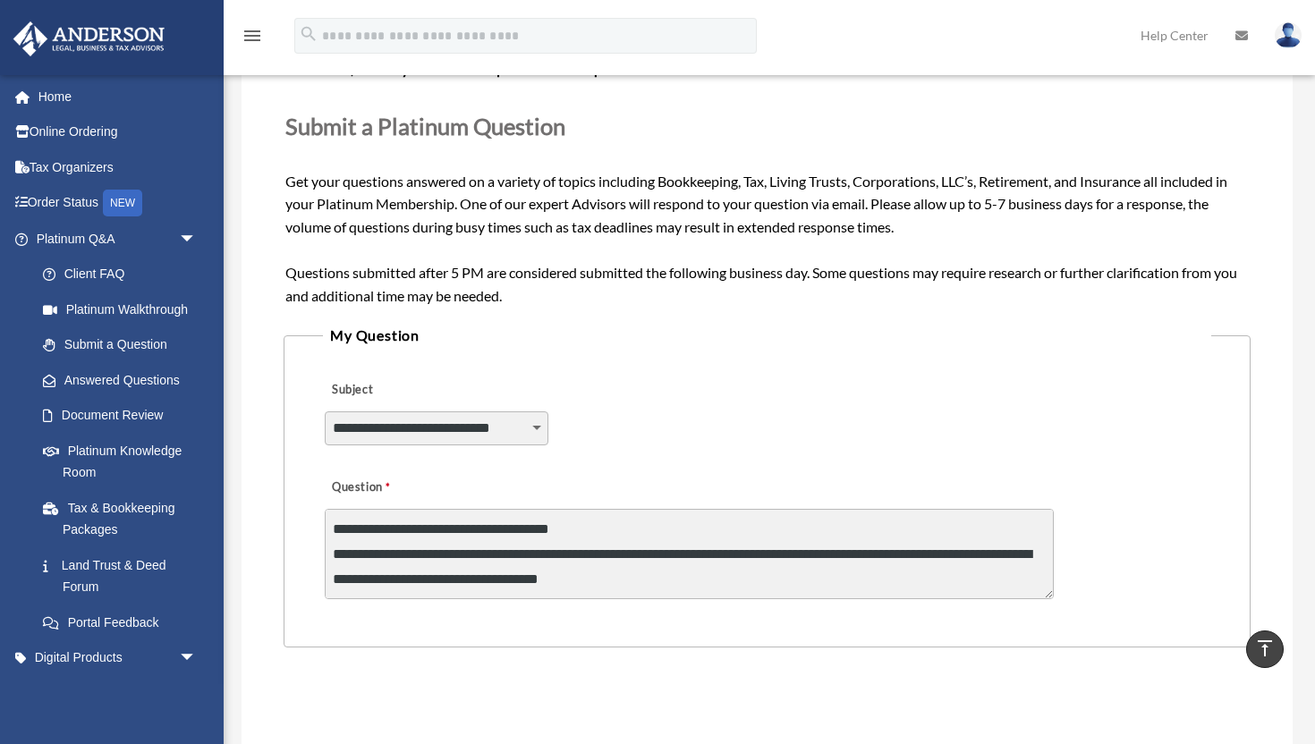
scroll to position [49, 0]
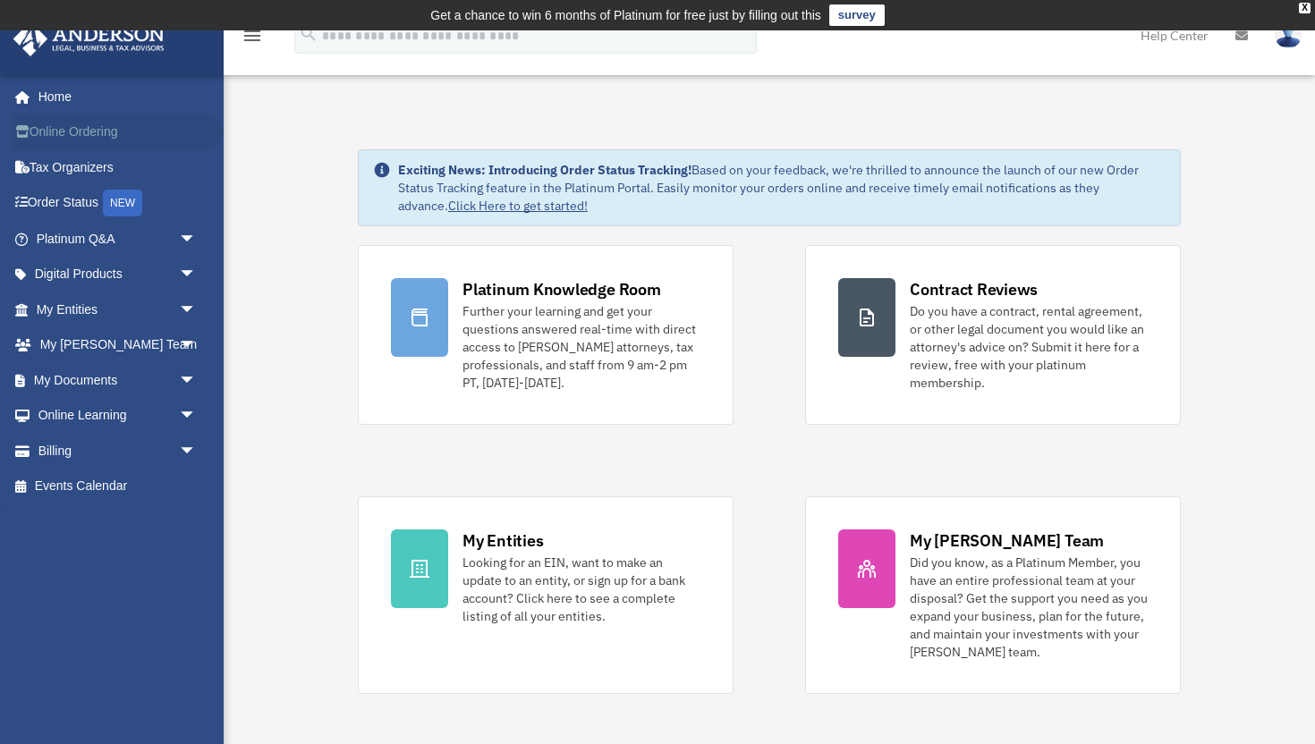
click at [89, 128] on link "Online Ordering" at bounding box center [118, 132] width 211 height 36
click at [76, 131] on link "Online Ordering" at bounding box center [118, 132] width 211 height 36
click at [183, 383] on span "arrow_drop_down" at bounding box center [197, 380] width 36 height 37
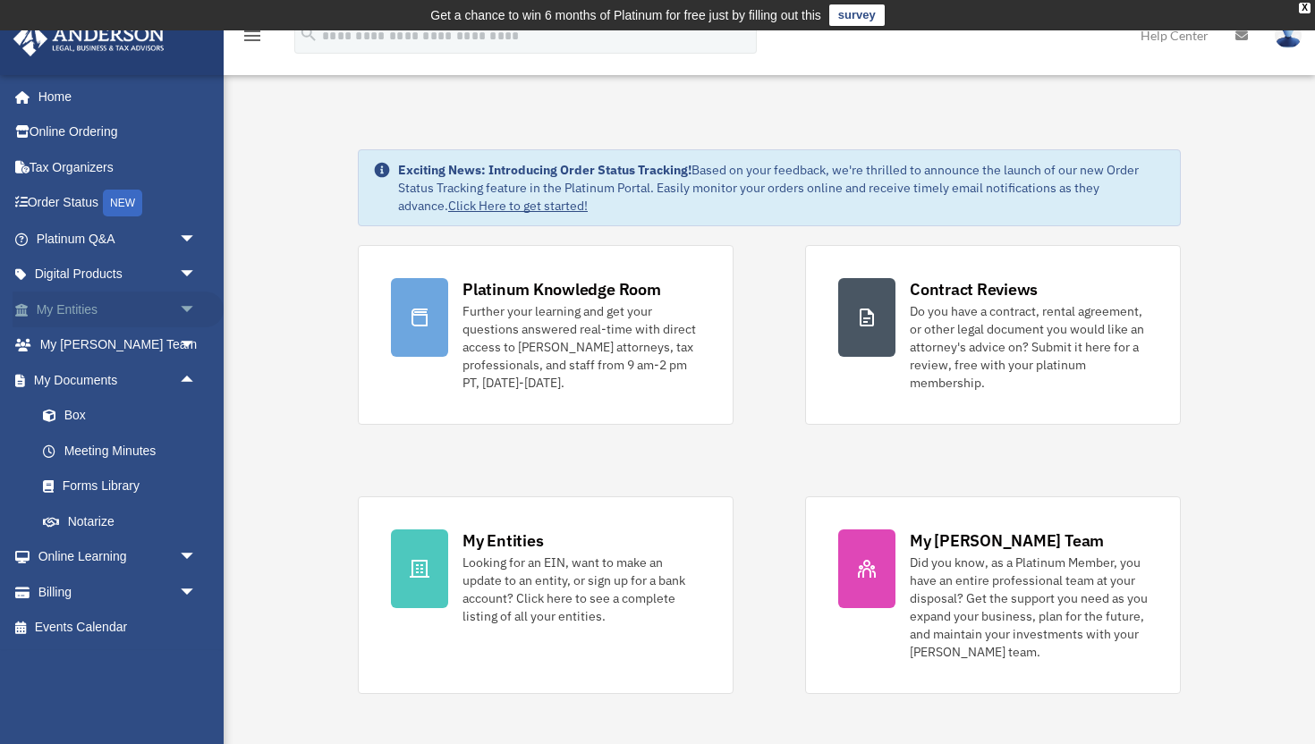
click at [187, 313] on span "arrow_drop_down" at bounding box center [197, 310] width 36 height 37
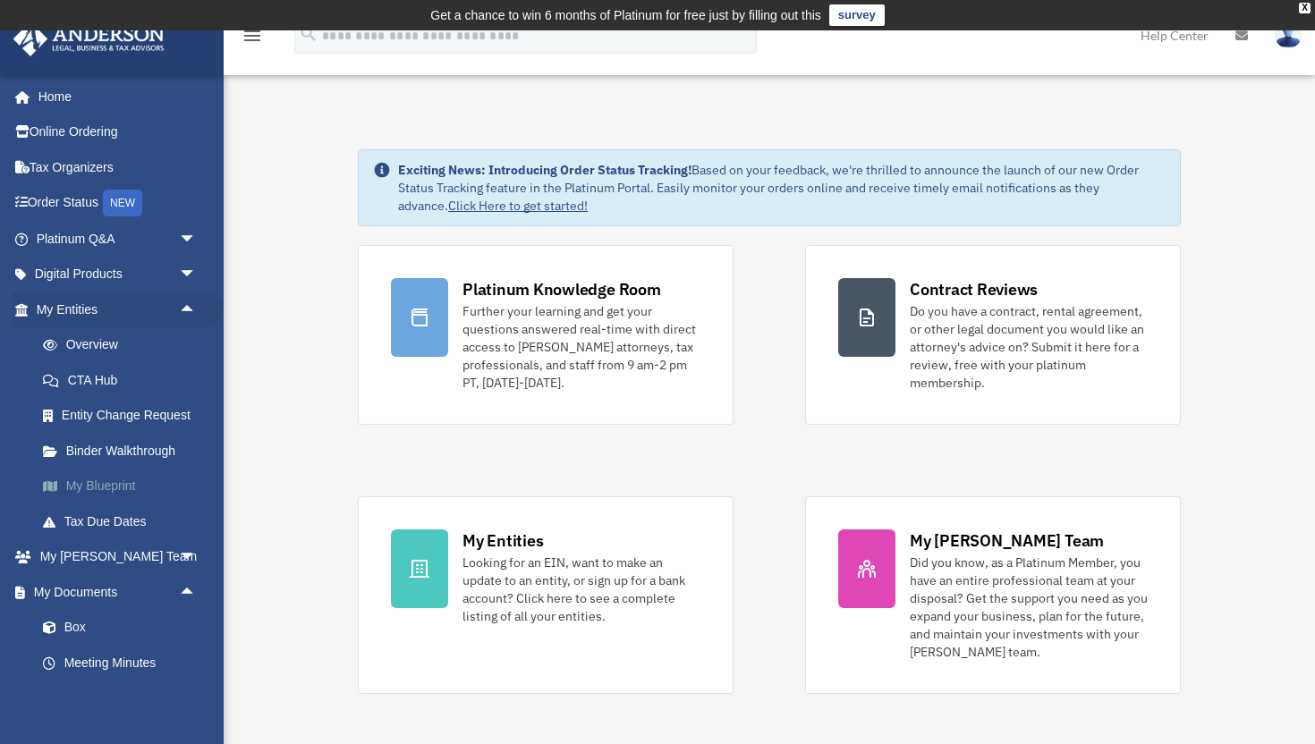
click at [131, 483] on link "My Blueprint" at bounding box center [124, 487] width 199 height 36
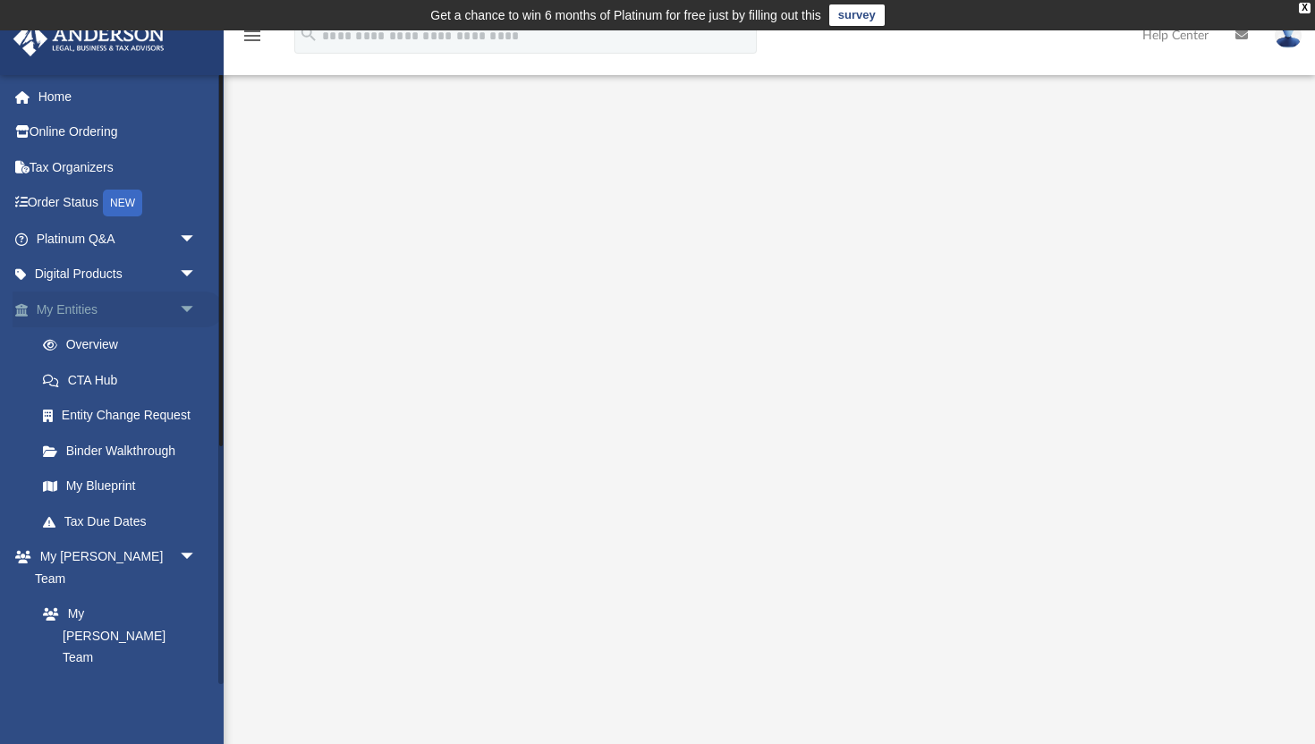
click at [190, 315] on span "arrow_drop_down" at bounding box center [197, 310] width 36 height 37
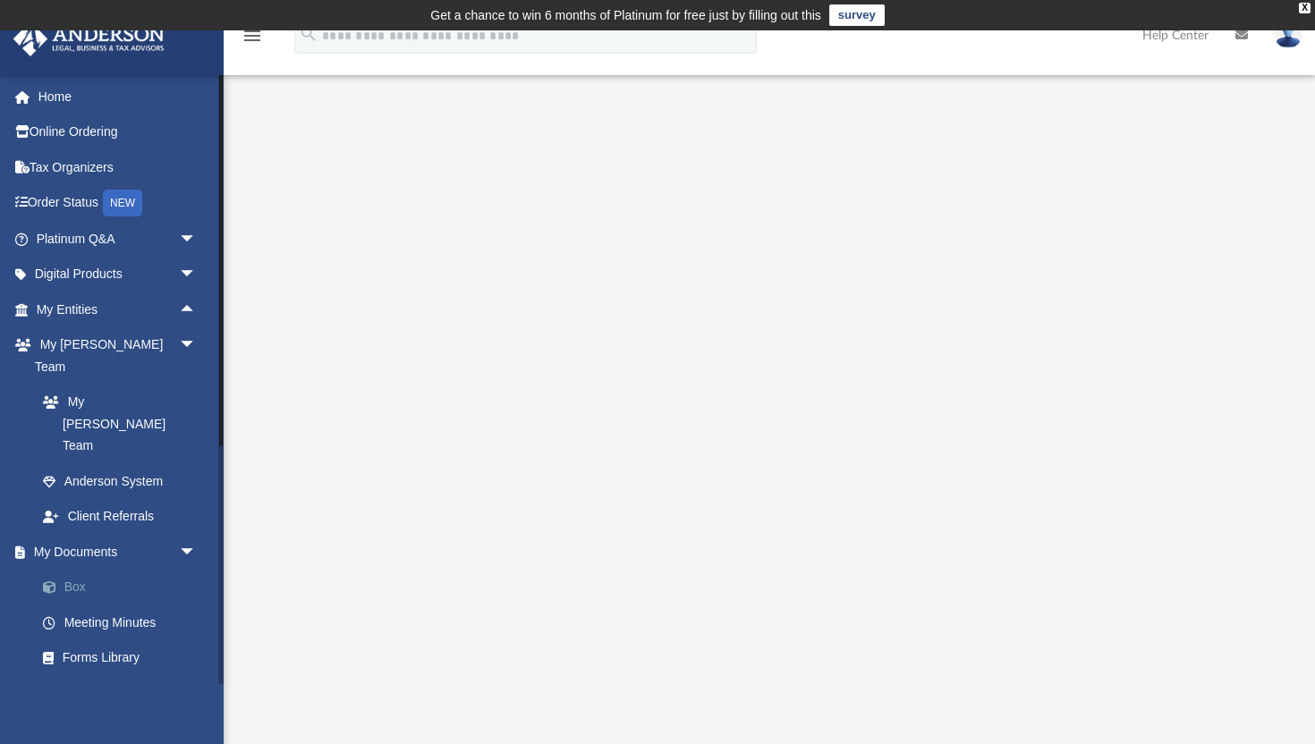
click at [110, 570] on link "Box" at bounding box center [124, 588] width 199 height 36
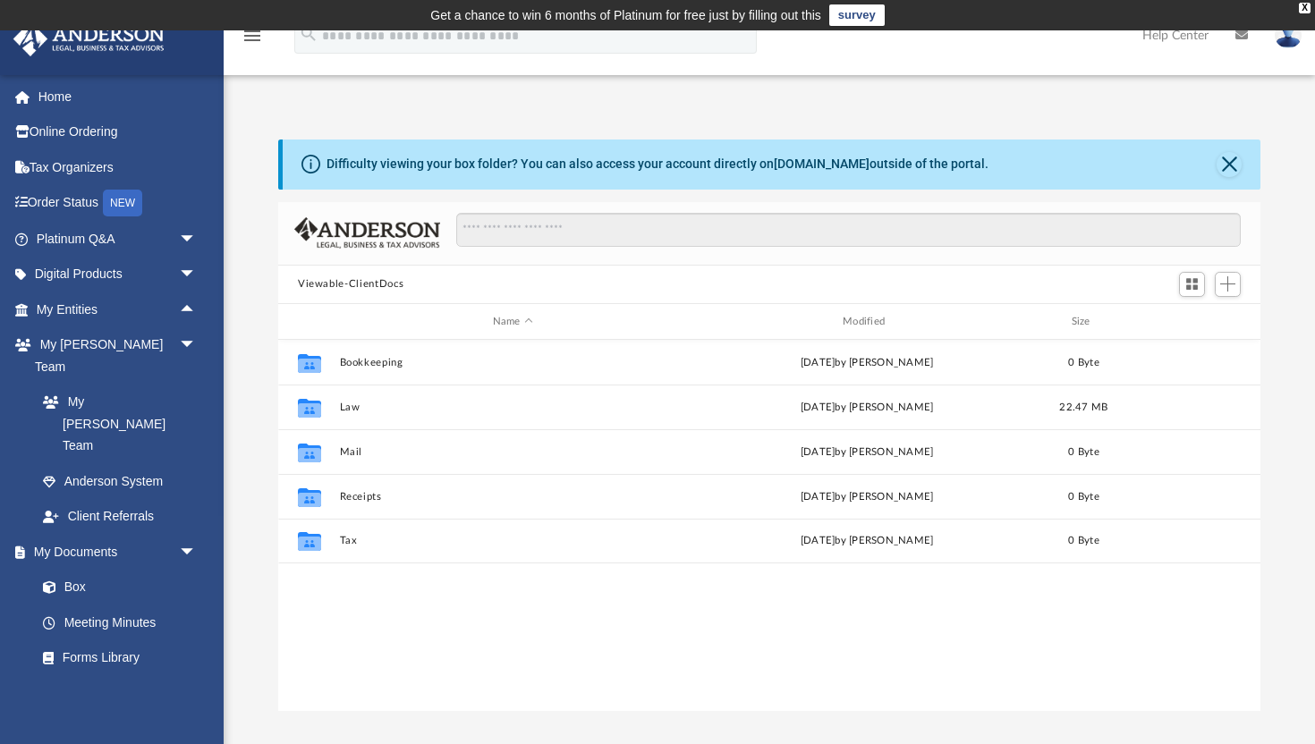
scroll to position [406, 982]
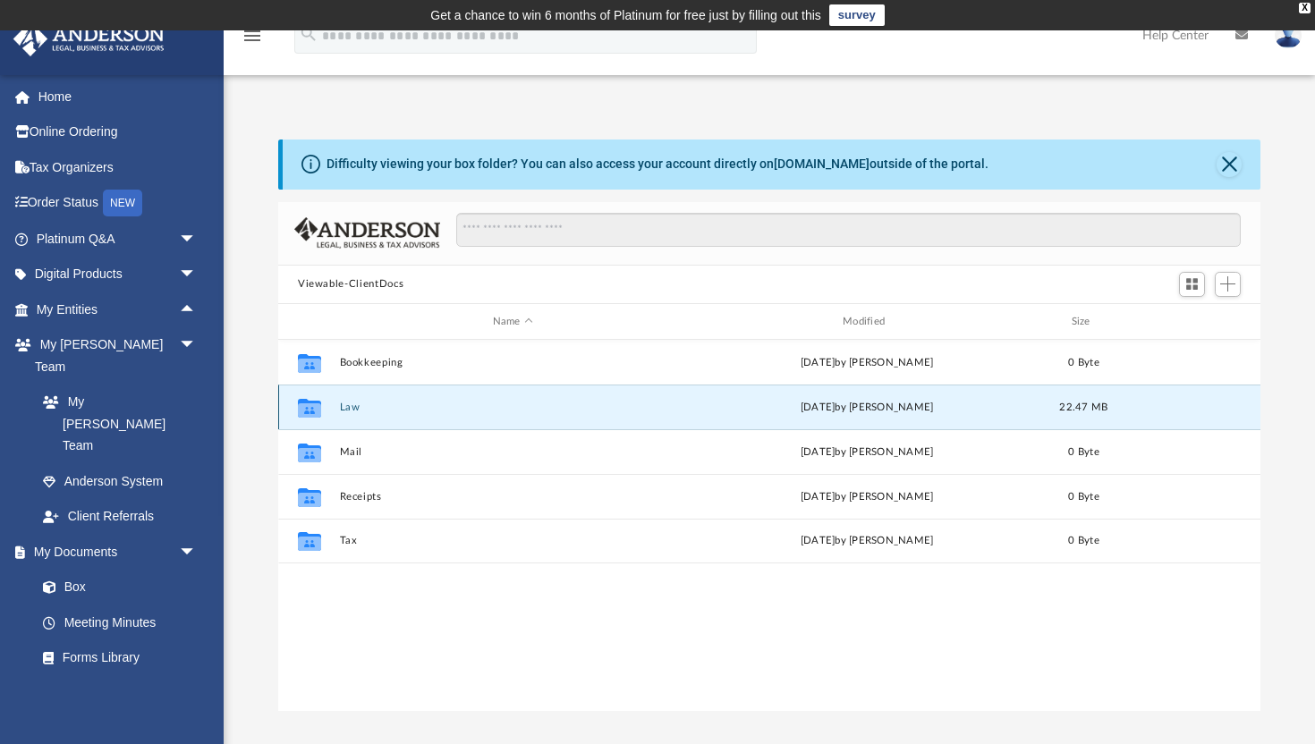
click at [349, 411] on button "Law" at bounding box center [513, 408] width 346 height 12
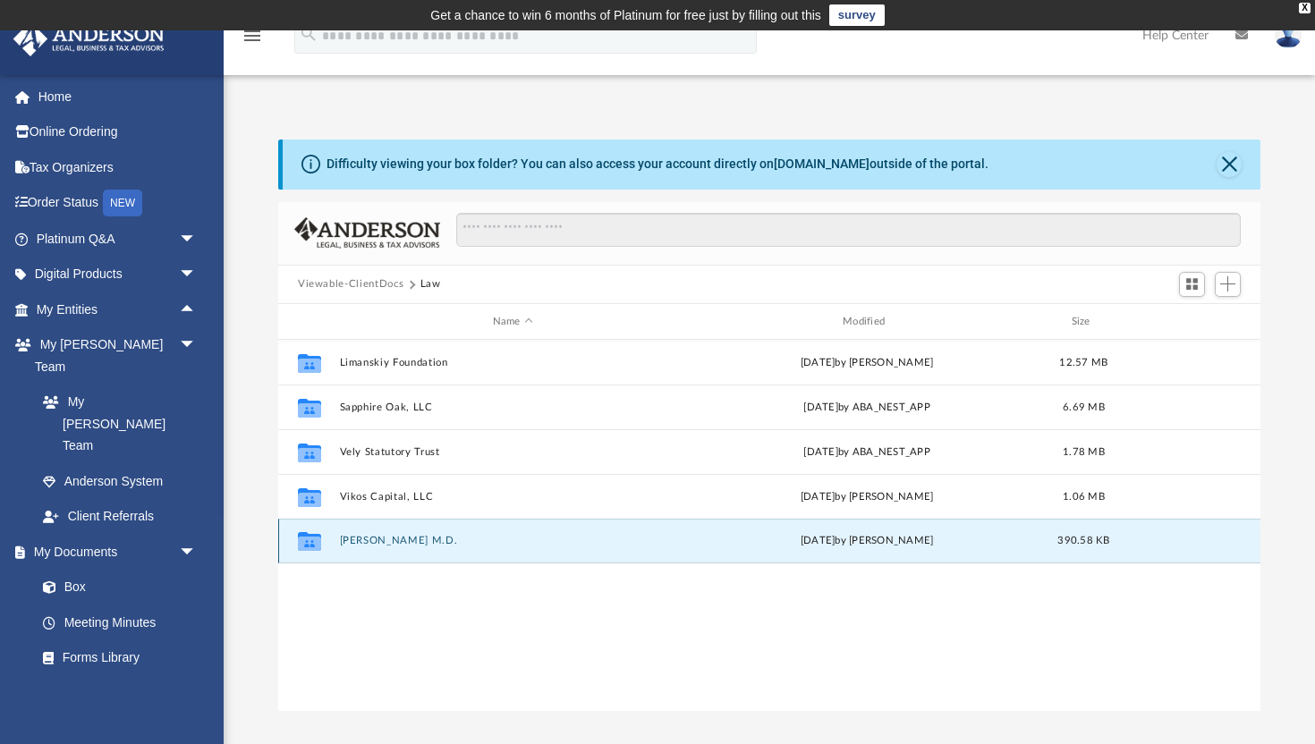
click at [410, 546] on button "[PERSON_NAME] M.D." at bounding box center [513, 542] width 346 height 12
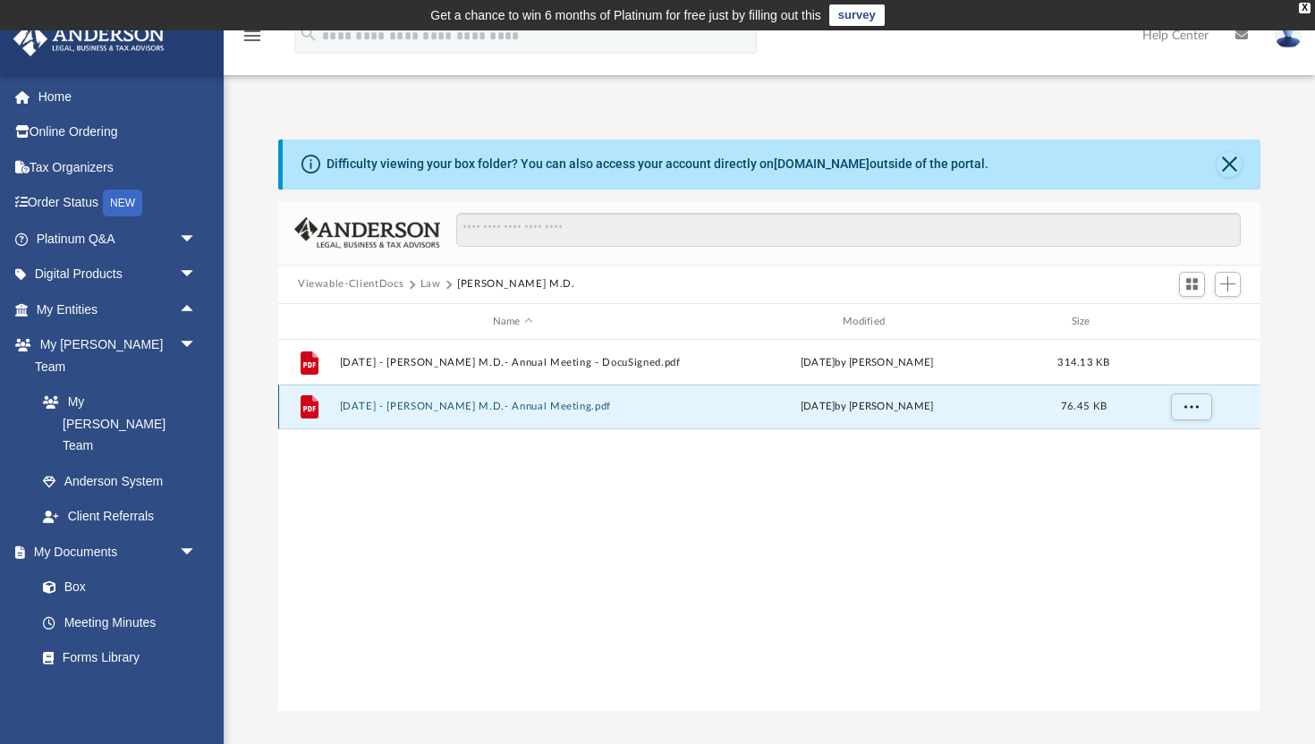
click at [546, 408] on button "2025.03.03 - VIKTOR LIMANSKIY M.D.- Annual Meeting.pdf" at bounding box center [513, 408] width 346 height 12
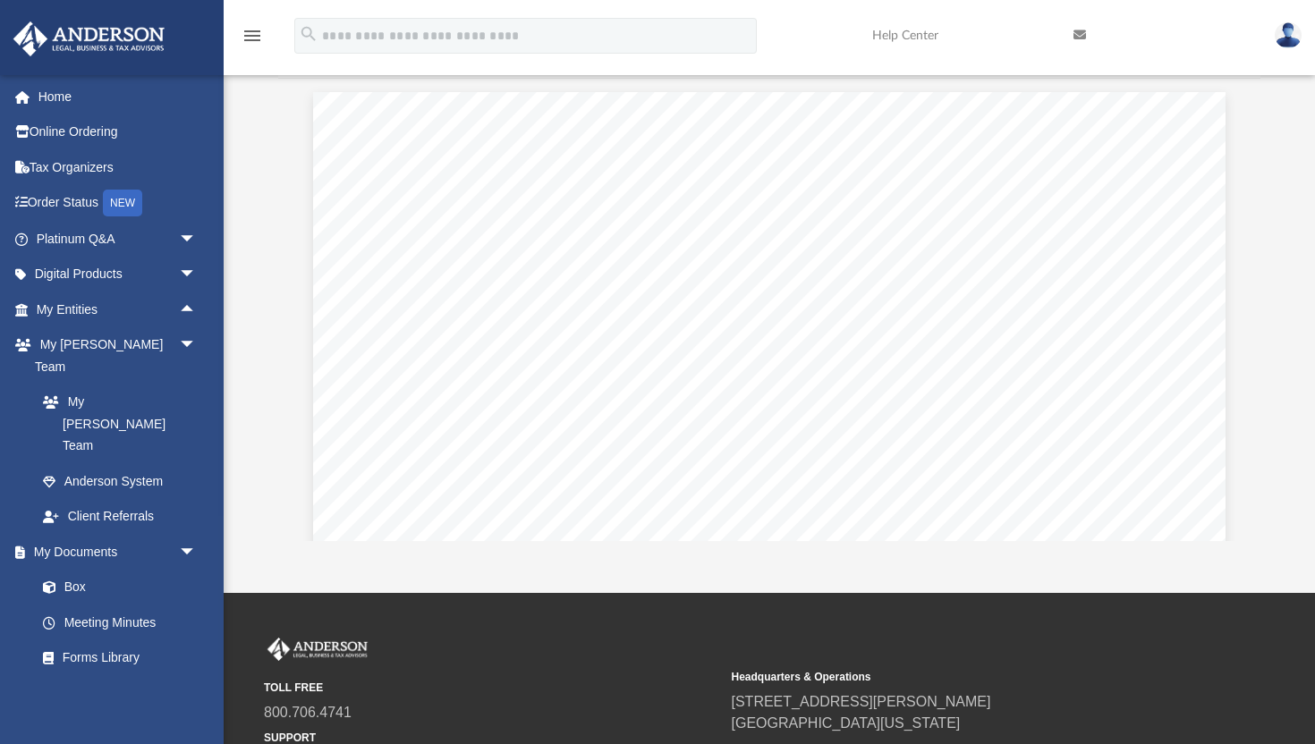
scroll to position [0, 0]
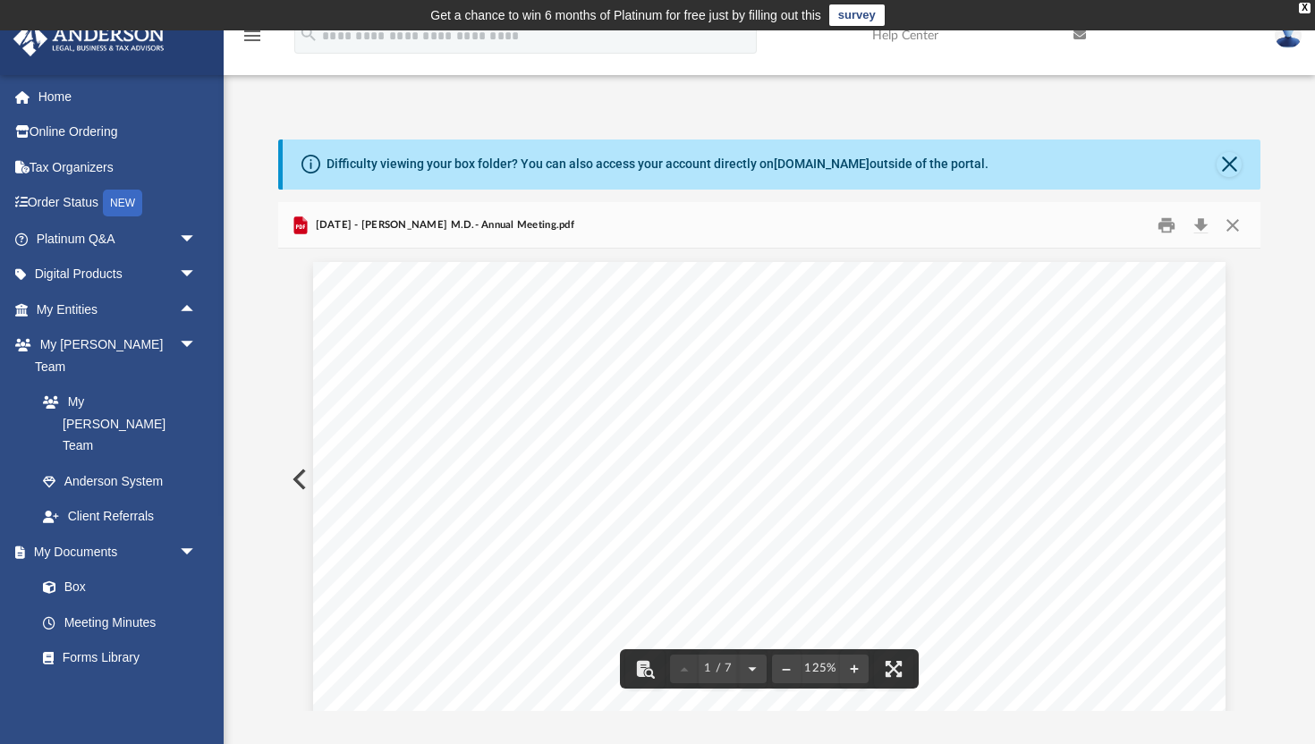
click at [291, 482] on button "Preview" at bounding box center [297, 479] width 39 height 50
click at [1234, 228] on button "Close" at bounding box center [1232, 225] width 32 height 28
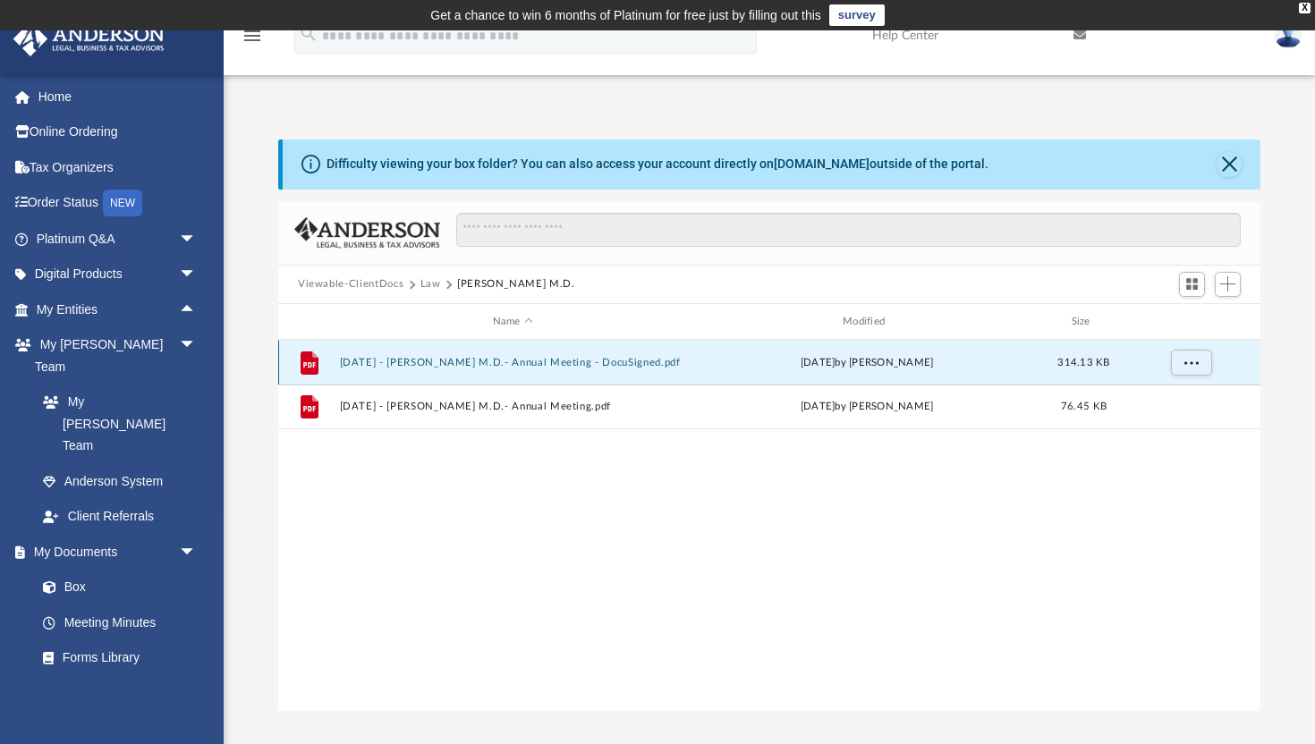
click at [595, 363] on button "2025.03.03 - VIKTOR LIMANSKIY M.D.- Annual Meeting - DocuSigned.pdf" at bounding box center [513, 363] width 346 height 12
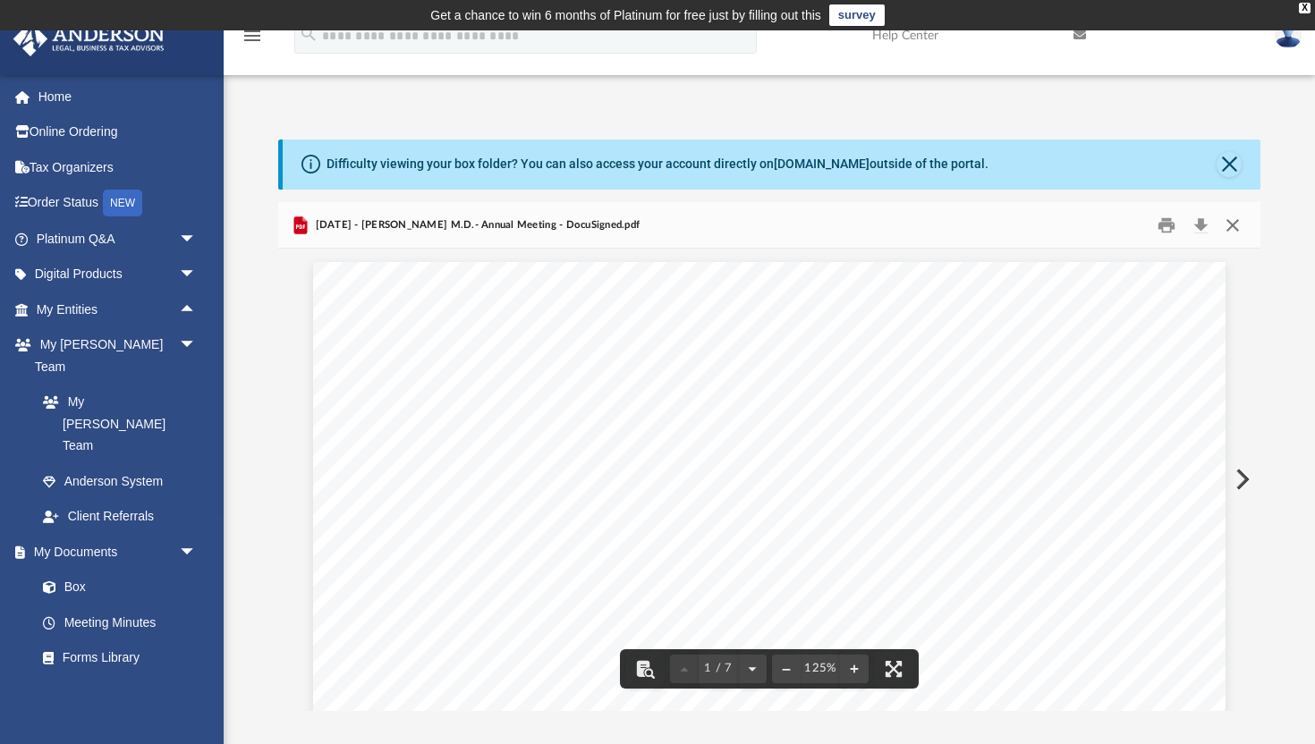
click at [1233, 220] on button "Close" at bounding box center [1232, 225] width 32 height 28
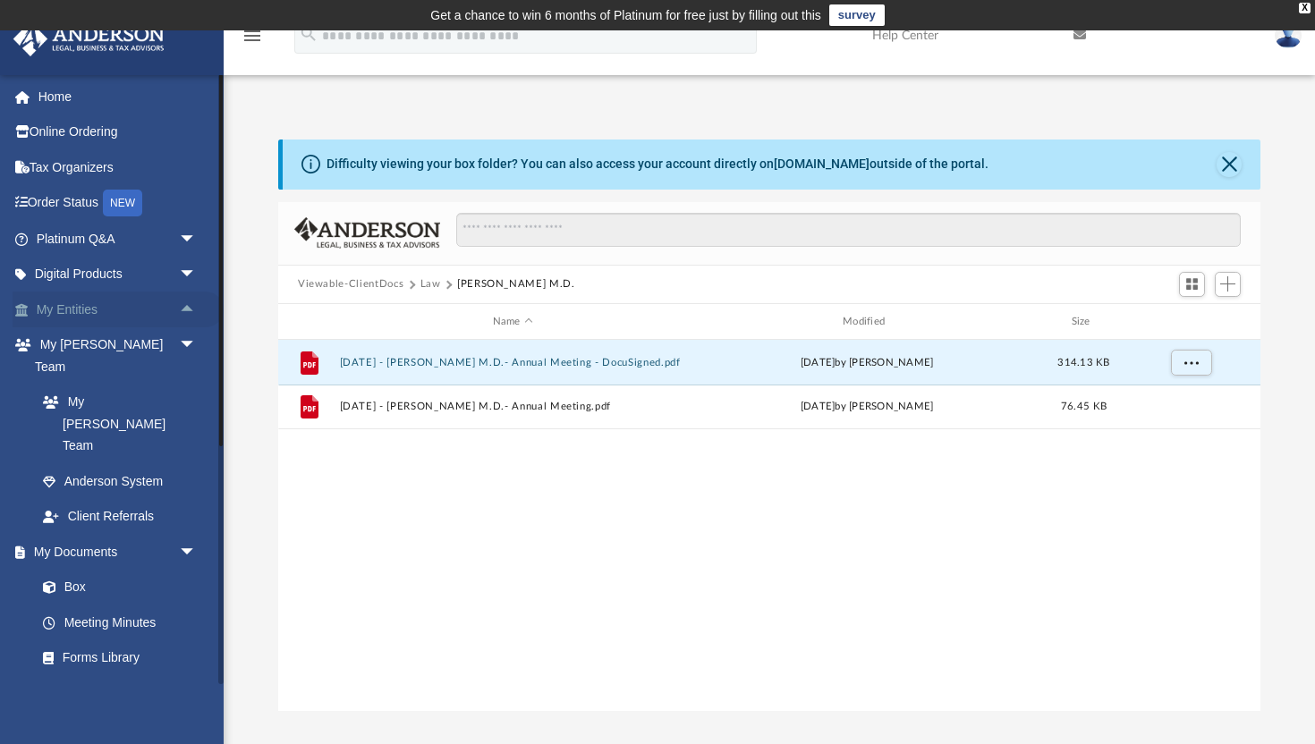
click at [98, 307] on link "My Entities arrow_drop_up" at bounding box center [118, 310] width 211 height 36
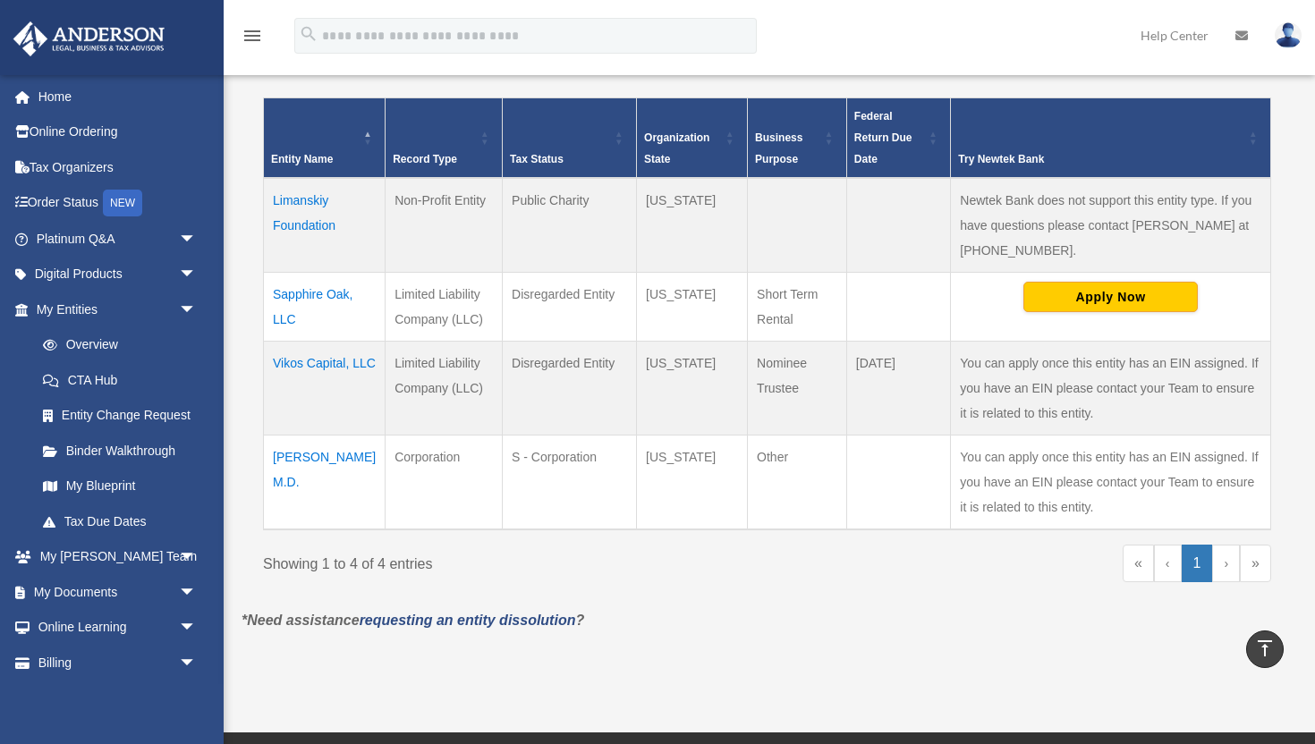
scroll to position [379, 0]
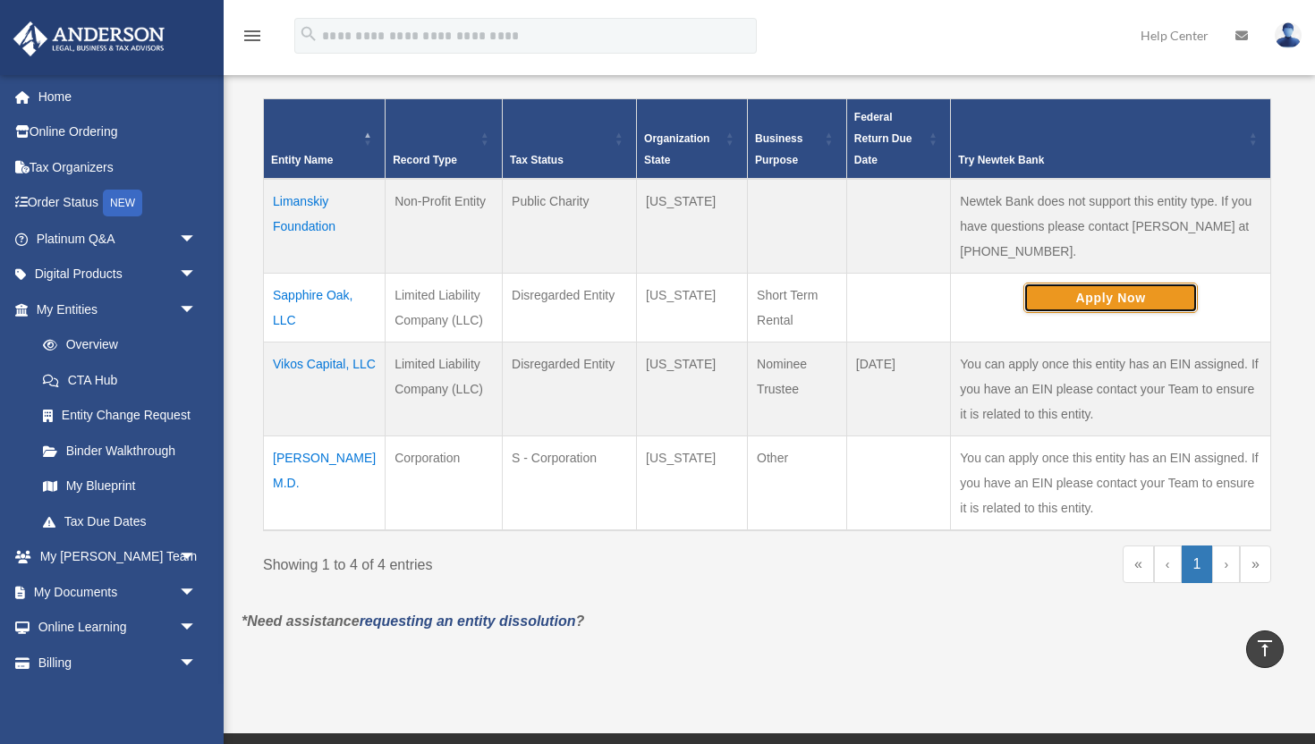
click at [1113, 304] on button "Apply Now" at bounding box center [1110, 298] width 174 height 30
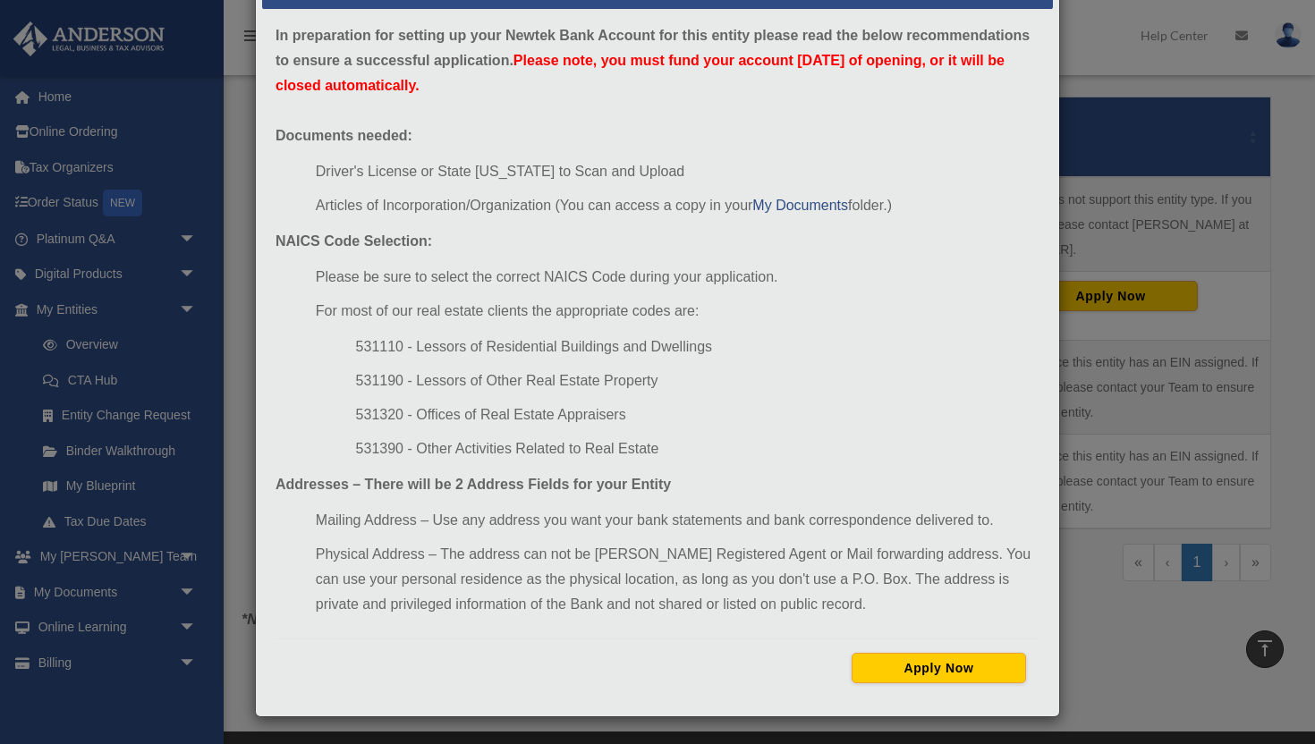
scroll to position [377, 0]
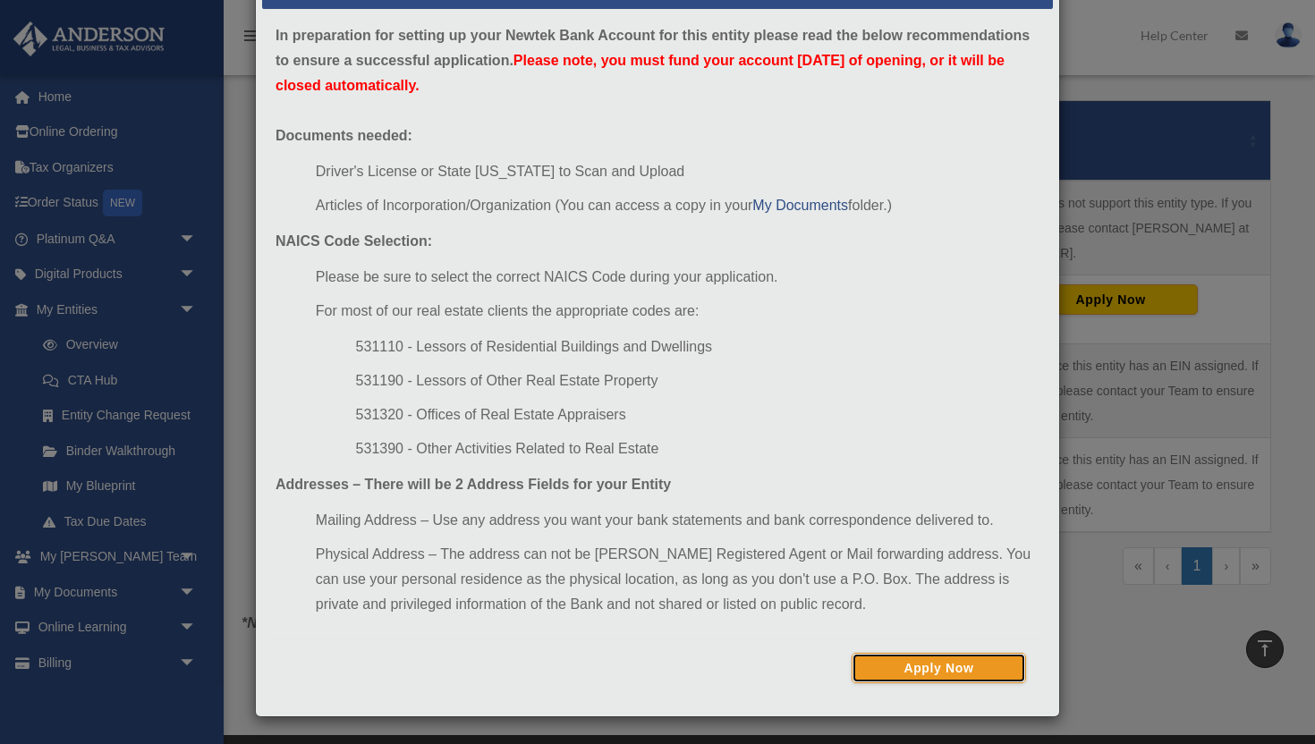
click at [901, 673] on button "Apply Now" at bounding box center [938, 668] width 174 height 30
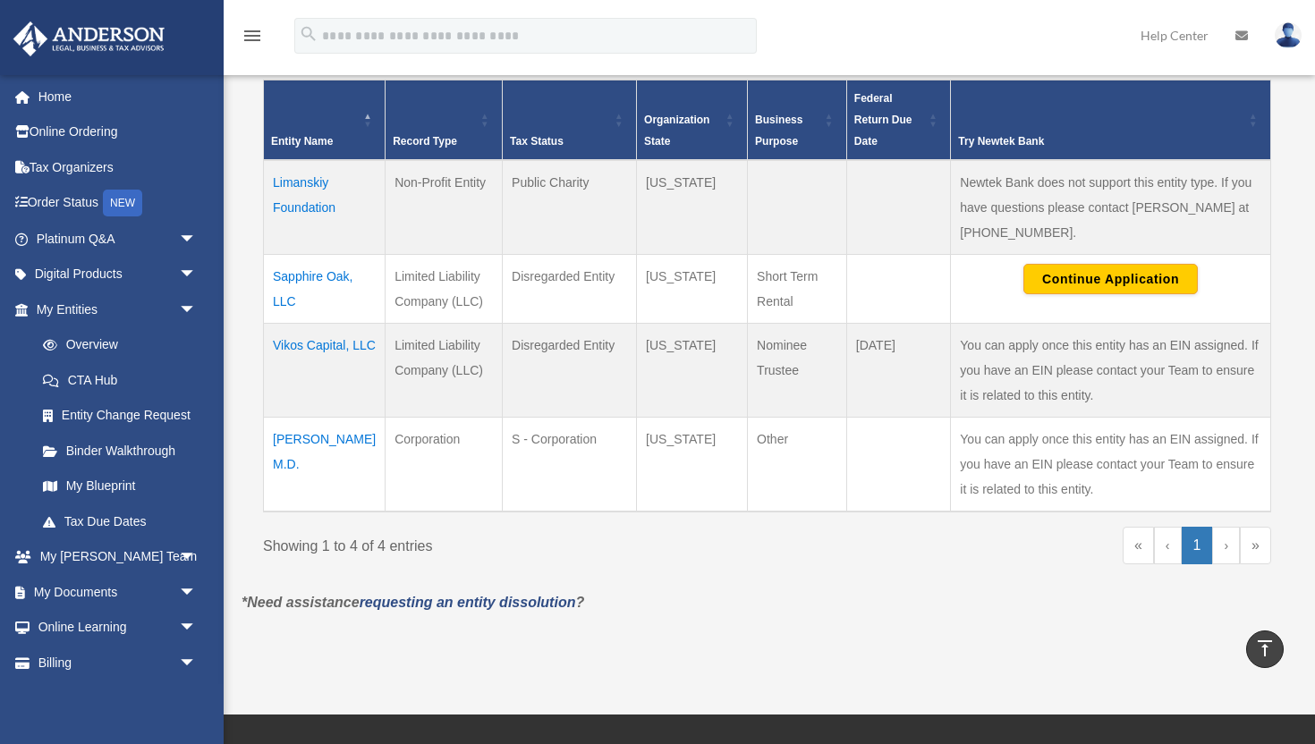
scroll to position [391, 0]
